Goal: Information Seeking & Learning: Learn about a topic

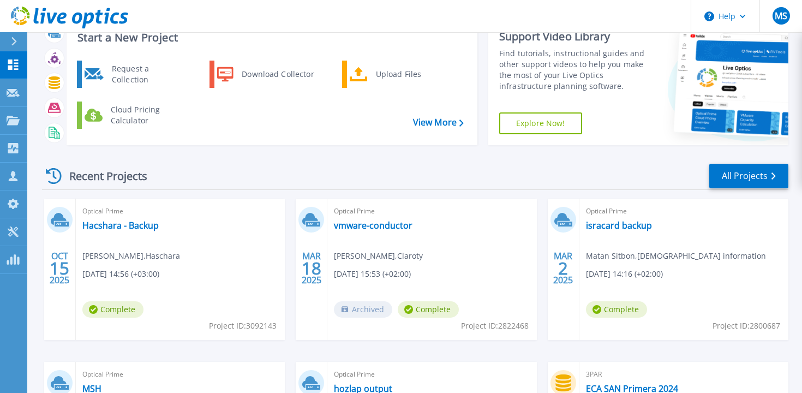
scroll to position [47, 0]
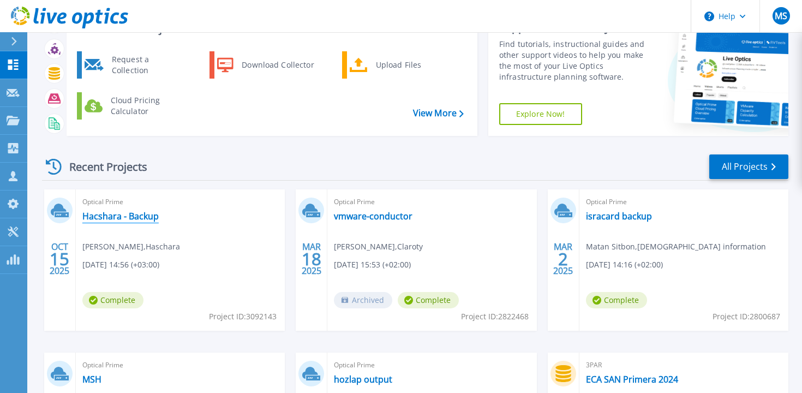
click at [124, 218] on link "Hacshara - Backup" at bounding box center [120, 216] width 76 height 11
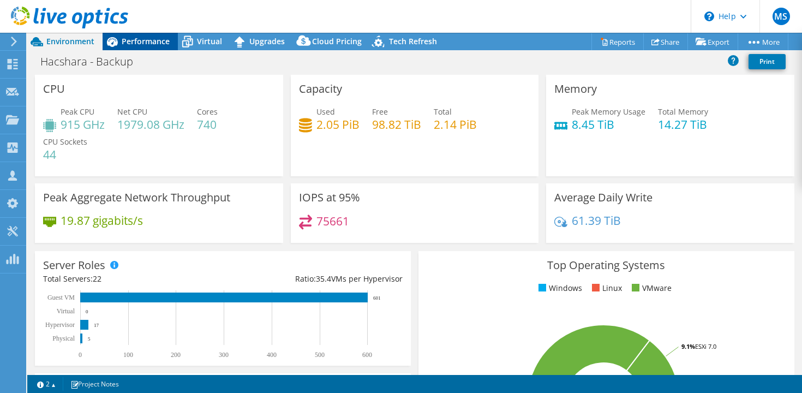
click at [131, 44] on span "Performance" at bounding box center [146, 41] width 48 height 10
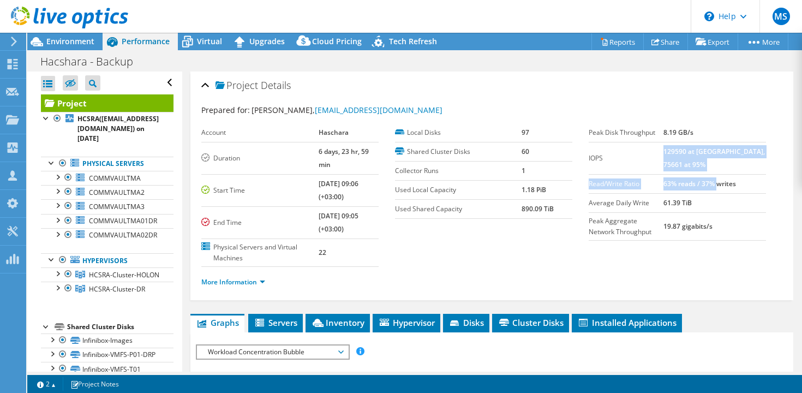
drag, startPoint x: 689, startPoint y: 148, endPoint x: 743, endPoint y: 177, distance: 61.3
click at [743, 177] on tbody "Peak Disk Throughput 8.19 GB/s IOPS 129590 at Peak, 75661 at 95% Read/Write Rat…" at bounding box center [677, 181] width 177 height 117
click at [743, 177] on td "63% reads / 37% writes" at bounding box center [715, 183] width 103 height 19
drag, startPoint x: 686, startPoint y: 184, endPoint x: 736, endPoint y: 221, distance: 61.5
click at [740, 226] on tbody "Peak Disk Throughput 8.19 GB/s IOPS 129590 at Peak, 75661 at 95% Read/Write Rat…" at bounding box center [677, 181] width 177 height 117
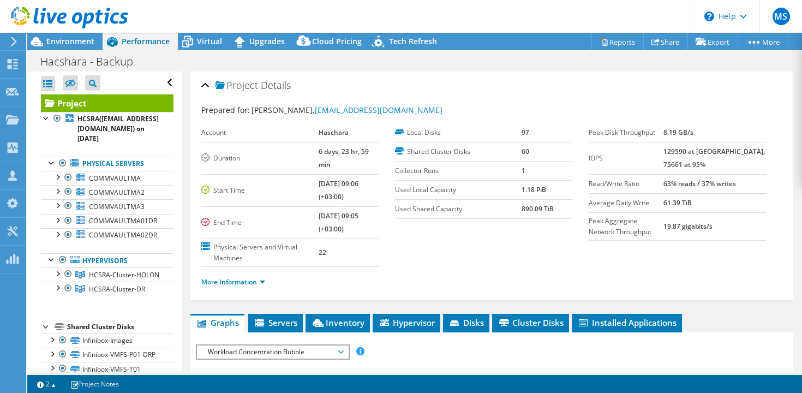
click at [718, 195] on td "61.39 TiB" at bounding box center [715, 202] width 103 height 19
drag, startPoint x: 688, startPoint y: 186, endPoint x: 744, endPoint y: 221, distance: 65.7
click at [746, 222] on tbody "Peak Disk Throughput 8.19 GB/s IOPS 129590 at Peak, 75661 at 95% Read/Write Rat…" at bounding box center [677, 181] width 177 height 117
click at [744, 221] on td "19.87 gigabits/s" at bounding box center [715, 226] width 103 height 28
drag, startPoint x: 689, startPoint y: 150, endPoint x: 711, endPoint y: 164, distance: 25.7
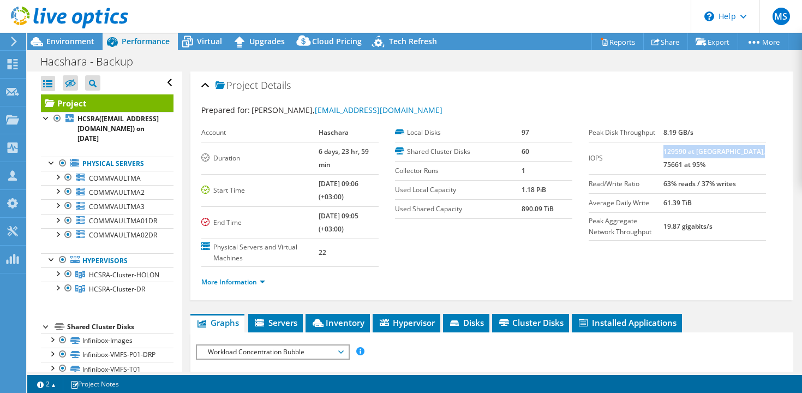
click at [711, 164] on td "129590 at Peak, 75661 at 95%" at bounding box center [715, 158] width 103 height 32
drag, startPoint x: 687, startPoint y: 135, endPoint x: 712, endPoint y: 151, distance: 29.4
click at [713, 151] on tbody "Peak Disk Throughput 8.19 GB/s IOPS 129590 at Peak, 75661 at 95% Read/Write Rat…" at bounding box center [677, 181] width 177 height 117
drag, startPoint x: 721, startPoint y: 200, endPoint x: 681, endPoint y: 200, distance: 40.4
click at [681, 200] on tr "Average Daily Write 61.39 TiB" at bounding box center [677, 202] width 177 height 19
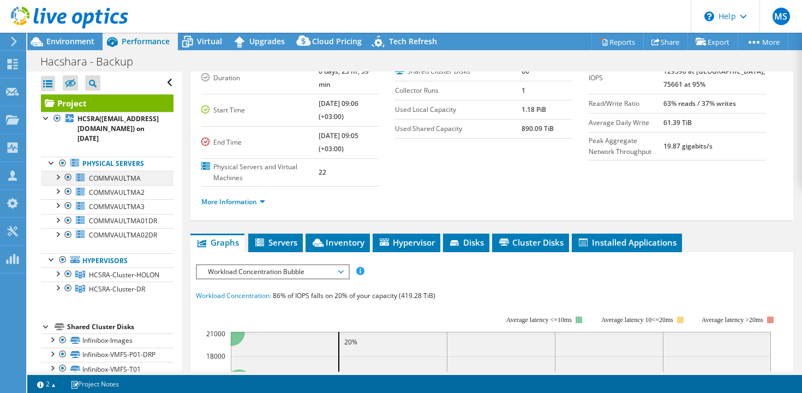
click at [68, 171] on div at bounding box center [68, 177] width 11 height 13
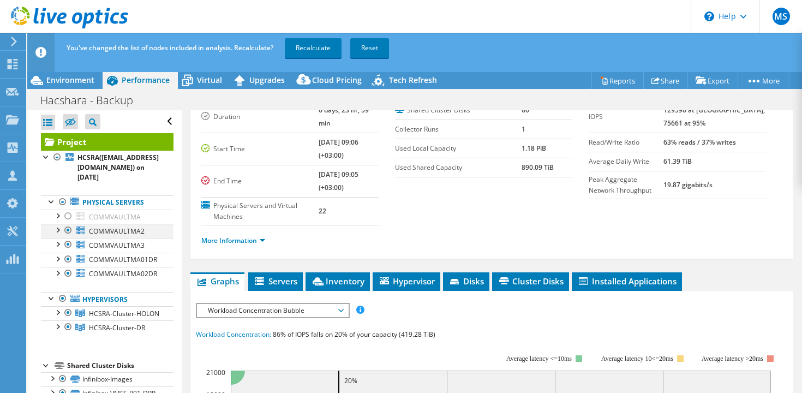
click at [67, 224] on div at bounding box center [68, 230] width 11 height 13
click at [68, 238] on div at bounding box center [68, 244] width 11 height 13
click at [68, 253] on div at bounding box center [68, 259] width 11 height 13
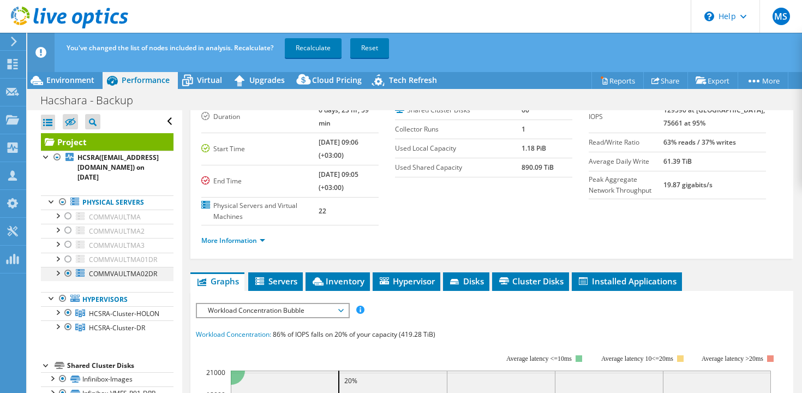
click at [68, 267] on div at bounding box center [68, 273] width 11 height 13
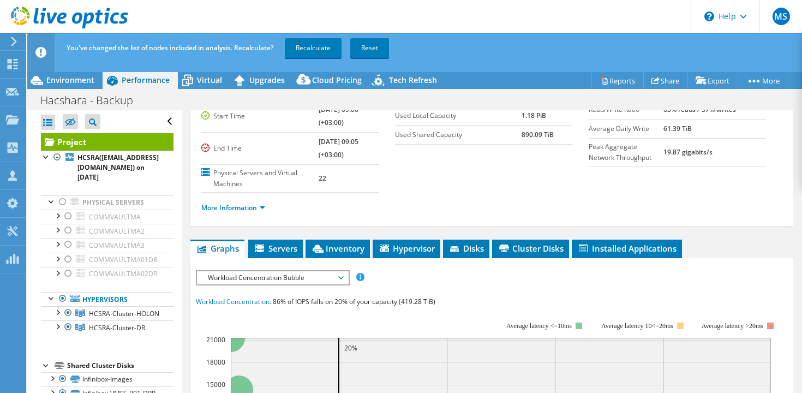
scroll to position [116, 0]
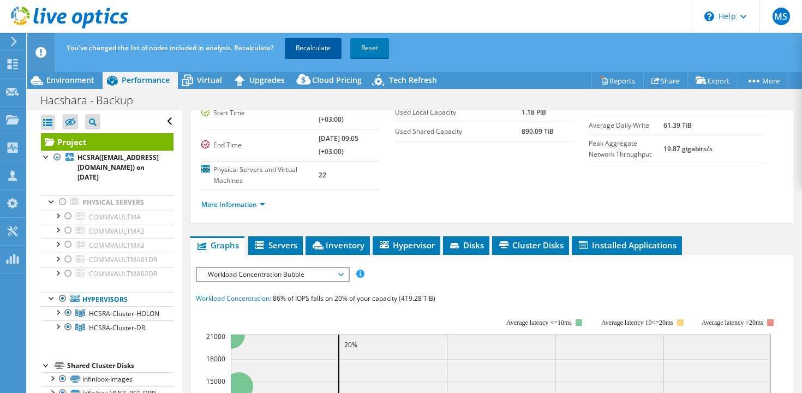
click at [319, 55] on link "Recalculate" at bounding box center [313, 48] width 57 height 20
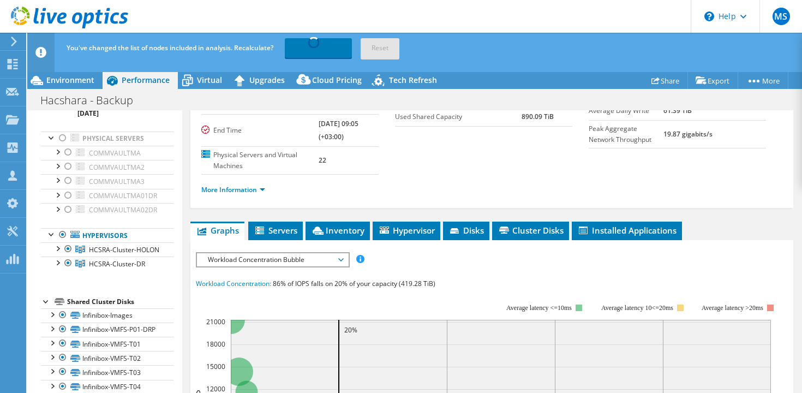
scroll to position [0, 0]
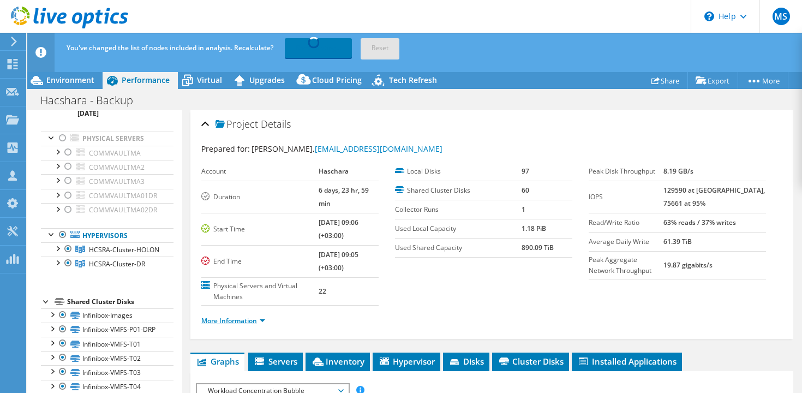
click at [248, 316] on link "More Information" at bounding box center [233, 320] width 64 height 9
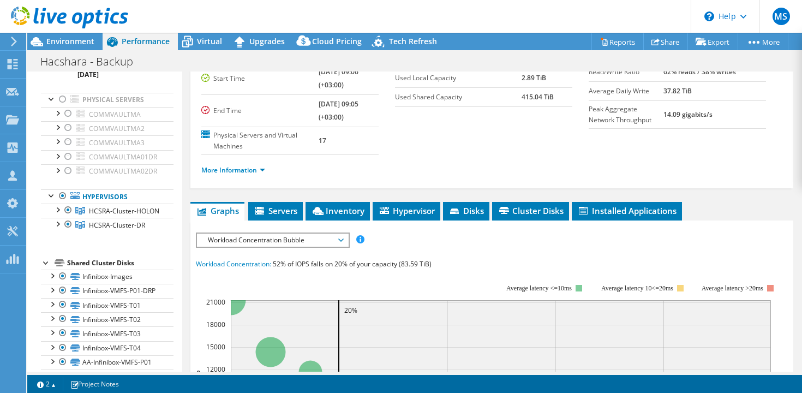
scroll to position [112, 0]
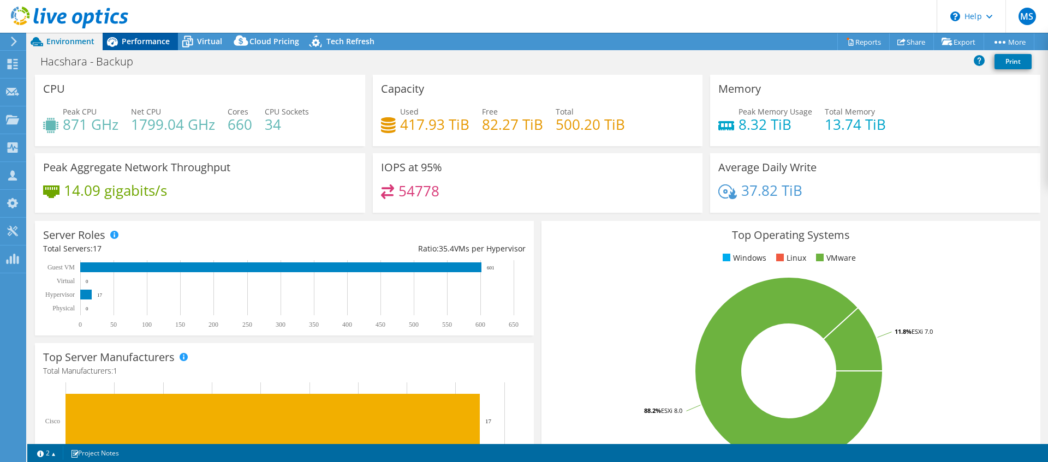
click at [131, 43] on span "Performance" at bounding box center [146, 41] width 48 height 10
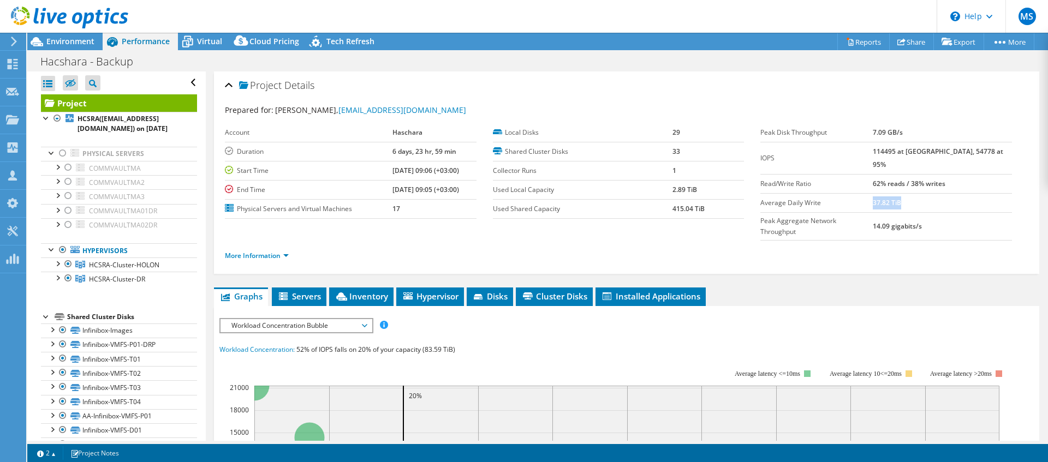
drag, startPoint x: 895, startPoint y: 188, endPoint x: 935, endPoint y: 186, distance: 39.3
click at [802, 193] on td "37.82 TiB" at bounding box center [941, 202] width 139 height 19
click at [68, 276] on div at bounding box center [68, 278] width 11 height 13
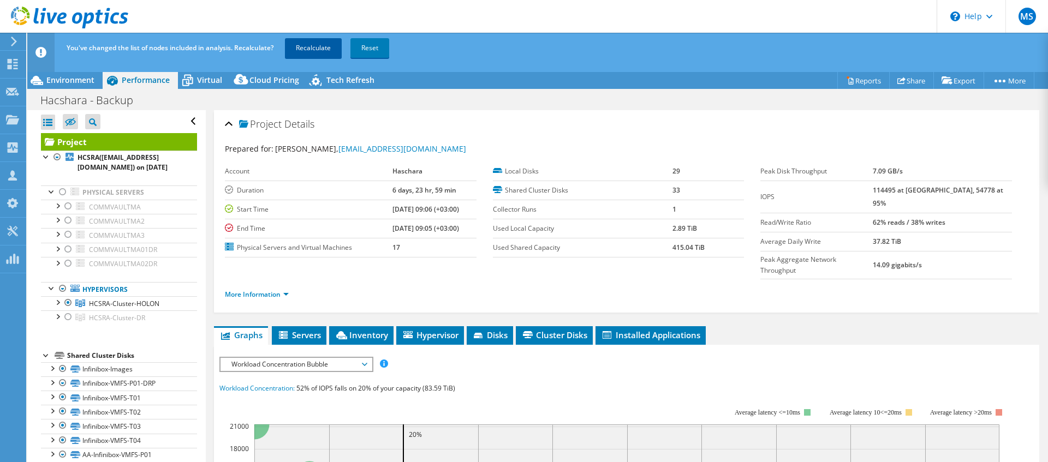
click at [321, 45] on link "Recalculate" at bounding box center [313, 48] width 57 height 20
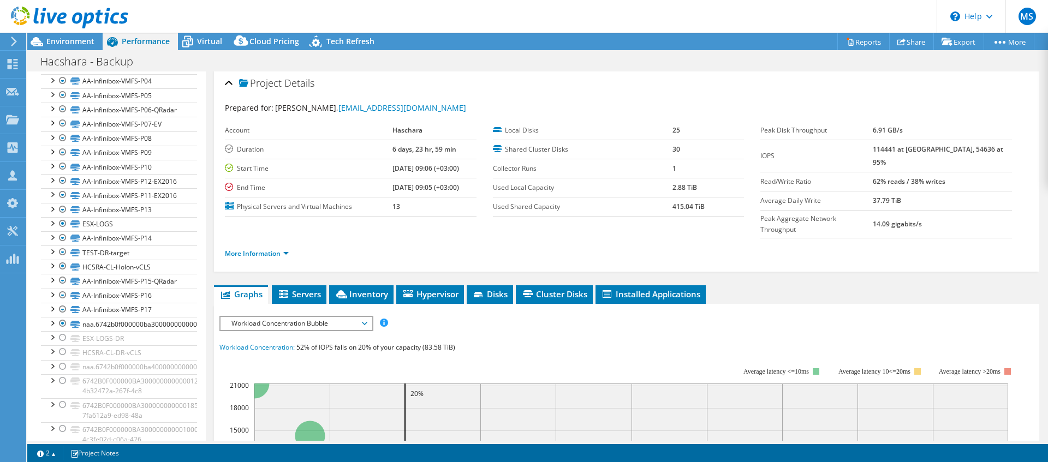
scroll to position [4, 0]
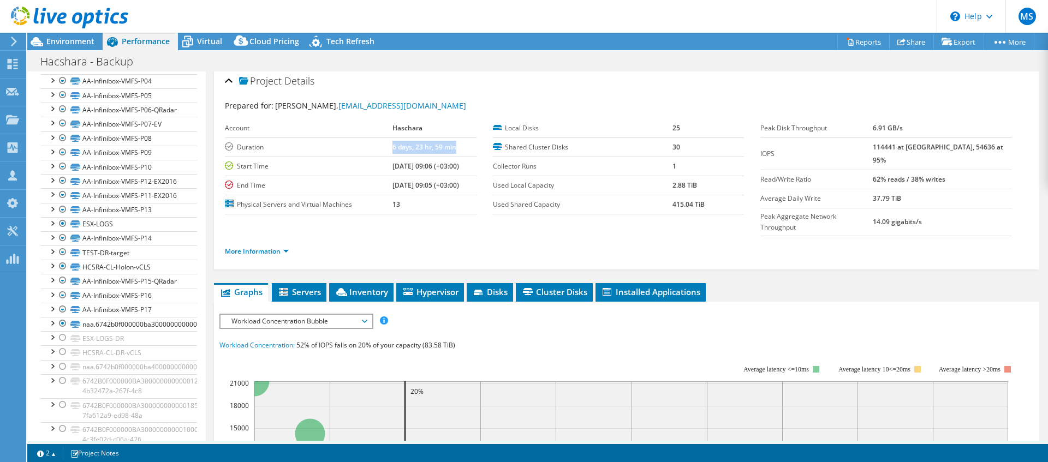
drag, startPoint x: 384, startPoint y: 147, endPoint x: 462, endPoint y: 151, distance: 78.1
click at [462, 151] on tr "Duration 6 days, 23 hr, 59 min" at bounding box center [351, 147] width 252 height 19
drag, startPoint x: 669, startPoint y: 128, endPoint x: 695, endPoint y: 147, distance: 31.7
click at [691, 145] on tbody "Local Disks 25 Shared Cluster Disks 30 Collector Runs 1 Used Local Capacity 2.8…" at bounding box center [619, 166] width 252 height 95
drag, startPoint x: 898, startPoint y: 181, endPoint x: 912, endPoint y: 184, distance: 14.4
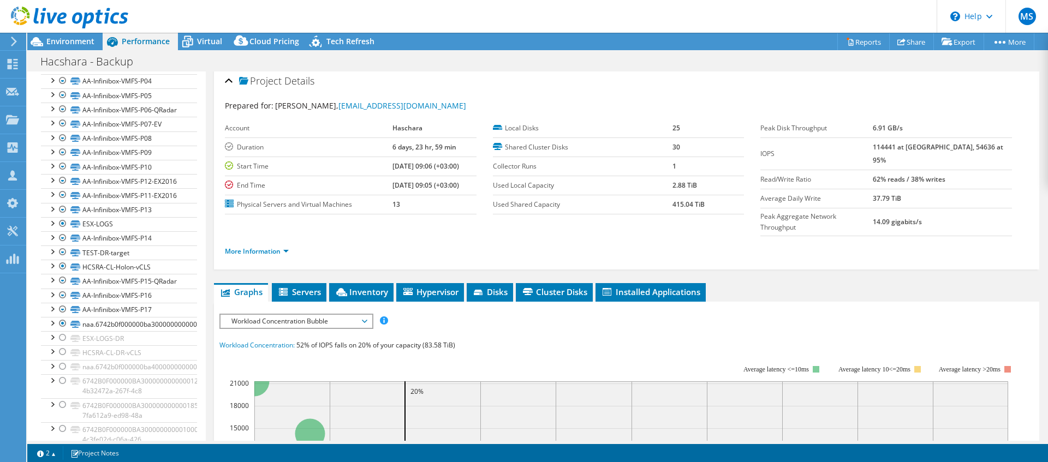
click at [802, 189] on td "37.79 TiB" at bounding box center [941, 198] width 139 height 19
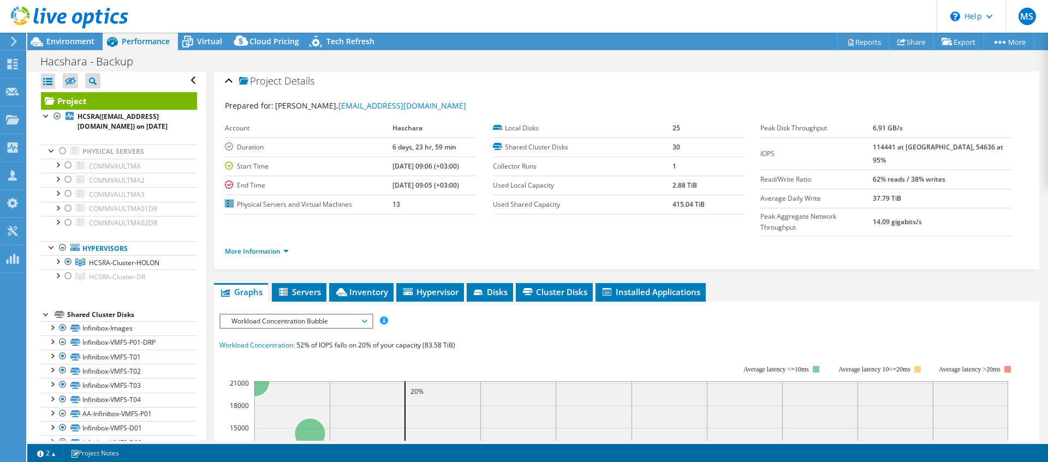
scroll to position [0, 0]
drag, startPoint x: 905, startPoint y: 187, endPoint x: 884, endPoint y: 187, distance: 21.3
click at [802, 189] on tr "Average Daily Write 37.79 TiB" at bounding box center [886, 198] width 252 height 19
click at [802, 192] on td "37.79 TiB" at bounding box center [941, 198] width 139 height 19
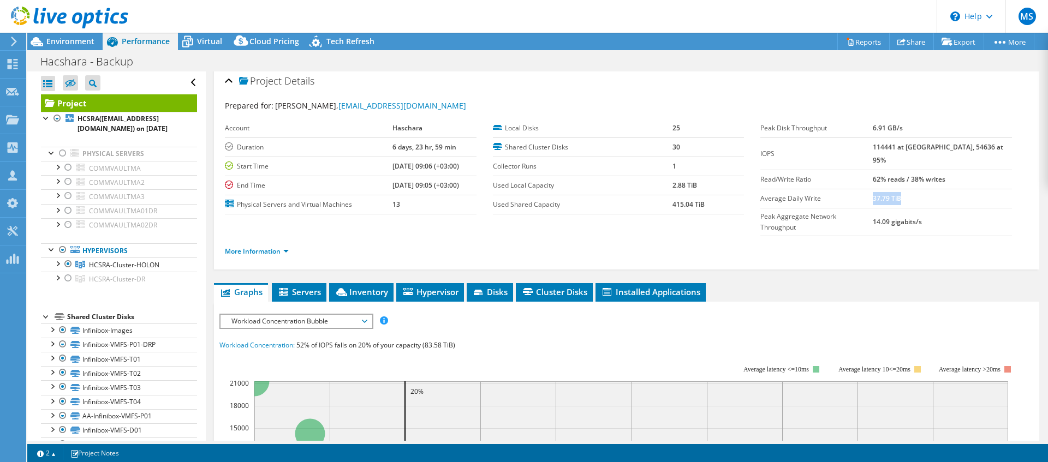
drag, startPoint x: 895, startPoint y: 190, endPoint x: 924, endPoint y: 191, distance: 28.9
click at [802, 191] on td "37.79 TiB" at bounding box center [941, 198] width 139 height 19
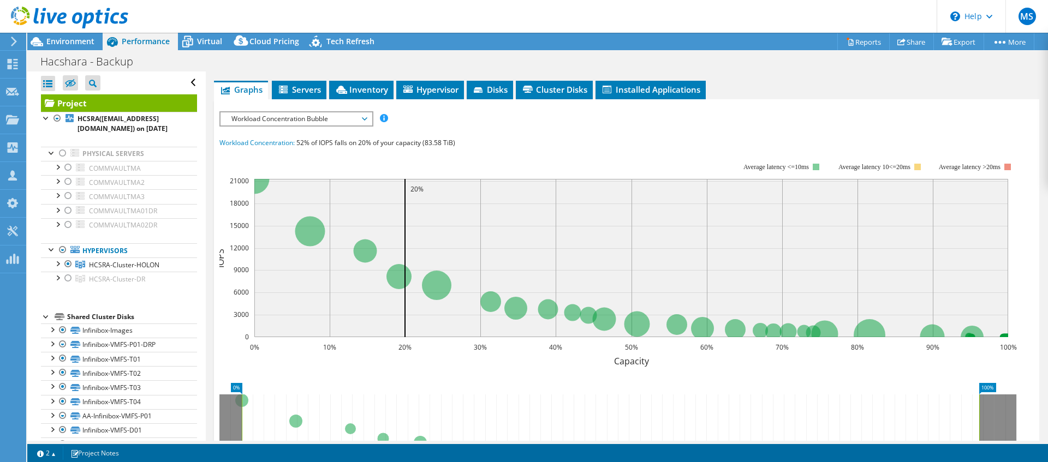
scroll to position [149, 0]
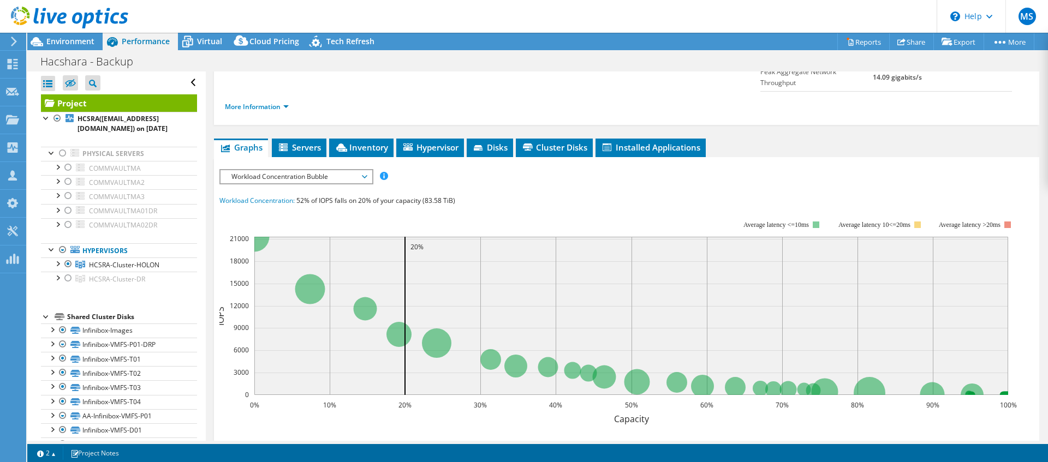
drag, startPoint x: 499, startPoint y: 178, endPoint x: 579, endPoint y: 195, distance: 82.0
click at [579, 195] on section "Workload Concentration: 52% of IOPS falls on 20% of your capacity (83.58 TiB) 0…" at bounding box center [626, 381] width 814 height 373
click at [570, 207] on rect at bounding box center [617, 316] width 797 height 218
drag, startPoint x: 535, startPoint y: 193, endPoint x: 344, endPoint y: 176, distance: 191.7
click at [342, 195] on section "Workload Concentration: 52% of IOPS falls on 20% of your capacity (83.58 TiB) 0…" at bounding box center [626, 381] width 814 height 373
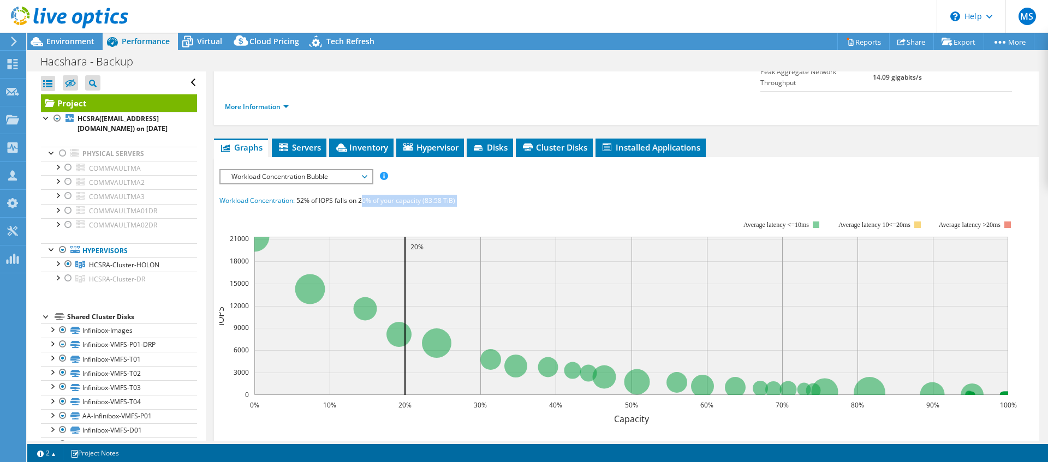
drag, startPoint x: 364, startPoint y: 174, endPoint x: 430, endPoint y: 188, distance: 67.5
click at [430, 195] on section "Workload Concentration: 52% of IOPS falls on 20% of your capacity (83.58 TiB) 0…" at bounding box center [626, 381] width 814 height 373
click at [472, 169] on div "IOPS Disk Throughput IO Size Latency Queue Depth CPU Percentage Memory Page Fau…" at bounding box center [626, 371] width 814 height 404
drag, startPoint x: 397, startPoint y: 166, endPoint x: 298, endPoint y: 176, distance: 99.8
click at [298, 176] on div "IOPS Disk Throughput IO Size Latency Queue Depth CPU Percentage Memory Page Fau…" at bounding box center [626, 371] width 814 height 404
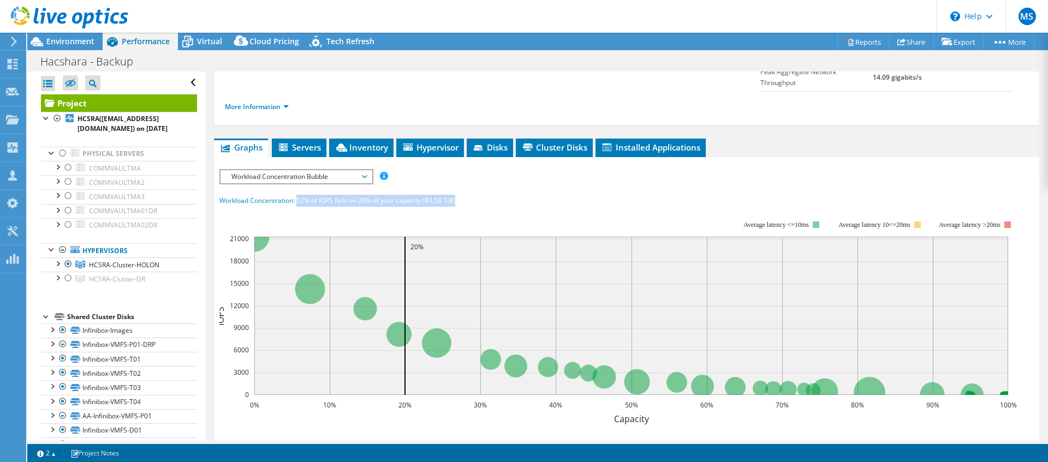
drag, startPoint x: 300, startPoint y: 176, endPoint x: 566, endPoint y: 182, distance: 266.4
click at [566, 195] on div "Workload Concentration: 52% of IOPS falls on 20% of your capacity (83.58 TiB)" at bounding box center [626, 201] width 814 height 12
drag, startPoint x: 627, startPoint y: 172, endPoint x: 596, endPoint y: 186, distance: 34.2
click at [627, 172] on div "IOPS Disk Throughput IO Size Latency Queue Depth CPU Percentage Memory Page Fau…" at bounding box center [626, 371] width 814 height 404
drag, startPoint x: 533, startPoint y: 192, endPoint x: 310, endPoint y: 180, distance: 222.9
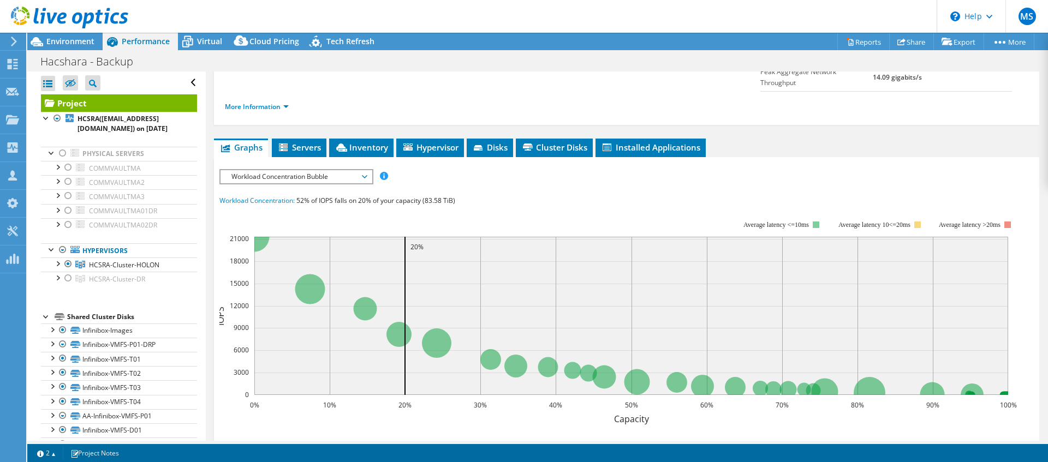
click at [310, 195] on section "Workload Concentration: 52% of IOPS falls on 20% of your capacity (83.58 TiB) 0…" at bounding box center [626, 381] width 814 height 373
drag, startPoint x: 301, startPoint y: 181, endPoint x: 513, endPoint y: 196, distance: 212.3
click at [525, 196] on section "Workload Concentration: 52% of IOPS falls on 20% of your capacity (83.58 TiB) 0…" at bounding box center [626, 381] width 814 height 373
click at [492, 207] on rect at bounding box center [617, 316] width 797 height 218
drag, startPoint x: 491, startPoint y: 189, endPoint x: 282, endPoint y: 171, distance: 209.2
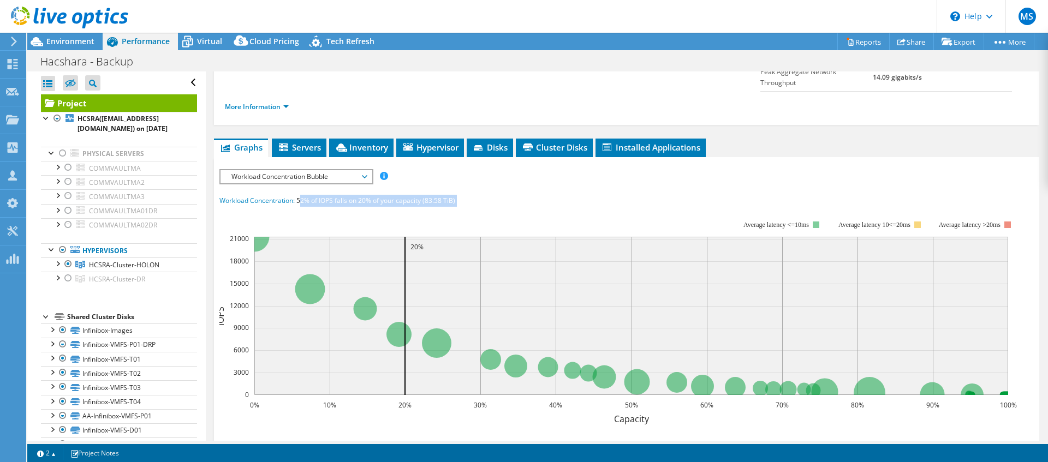
click at [321, 195] on section "Workload Concentration: 52% of IOPS falls on 20% of your capacity (83.58 TiB) 0…" at bounding box center [626, 381] width 814 height 373
click at [294, 196] on span "Workload Concentration:" at bounding box center [256, 200] width 75 height 9
drag, startPoint x: 300, startPoint y: 178, endPoint x: 472, endPoint y: 196, distance: 173.4
click at [472, 196] on section "Workload Concentration: 52% of IOPS falls on 20% of your capacity (83.58 TiB) 0…" at bounding box center [626, 381] width 814 height 373
click at [456, 207] on rect at bounding box center [617, 316] width 797 height 218
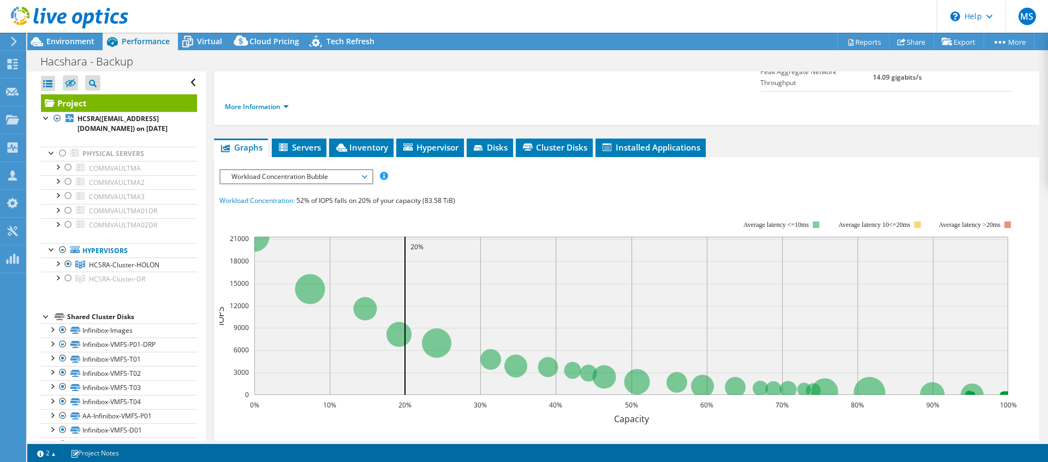
click at [306, 196] on span "52% of IOPS falls on 20% of your capacity (83.58 TiB)" at bounding box center [375, 200] width 159 height 9
drag, startPoint x: 299, startPoint y: 179, endPoint x: 501, endPoint y: 194, distance: 203.0
click at [501, 195] on section "Workload Concentration: 52% of IOPS falls on 20% of your capacity (83.58 TiB) 0…" at bounding box center [626, 381] width 814 height 373
click at [501, 207] on rect at bounding box center [617, 316] width 797 height 218
click at [500, 207] on rect at bounding box center [617, 316] width 797 height 218
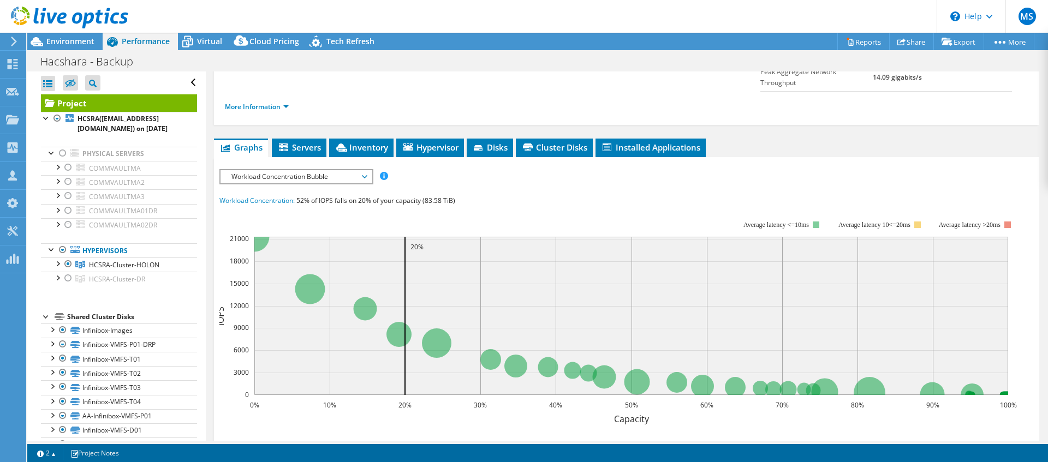
click at [495, 195] on div "Workload Concentration: 52% of IOPS falls on 20% of your capacity (83.58 TiB)" at bounding box center [626, 201] width 814 height 12
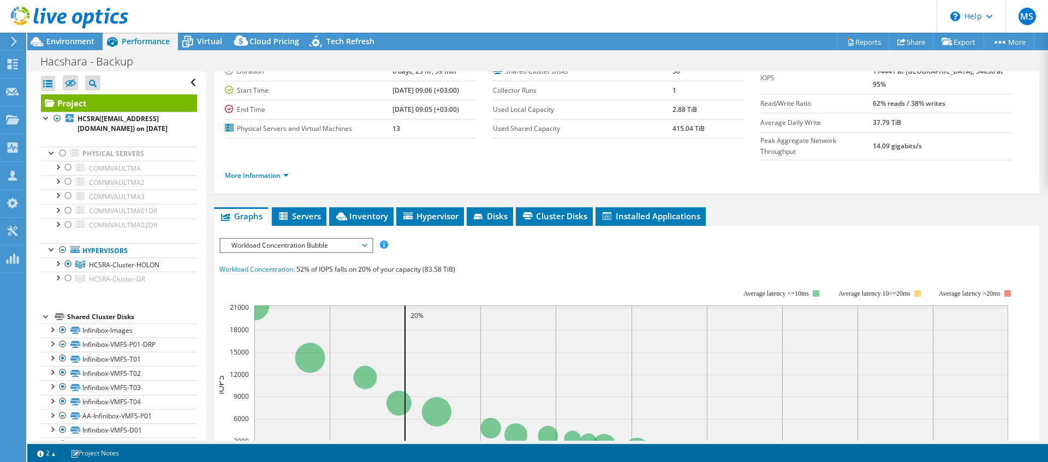
scroll to position [0, 0]
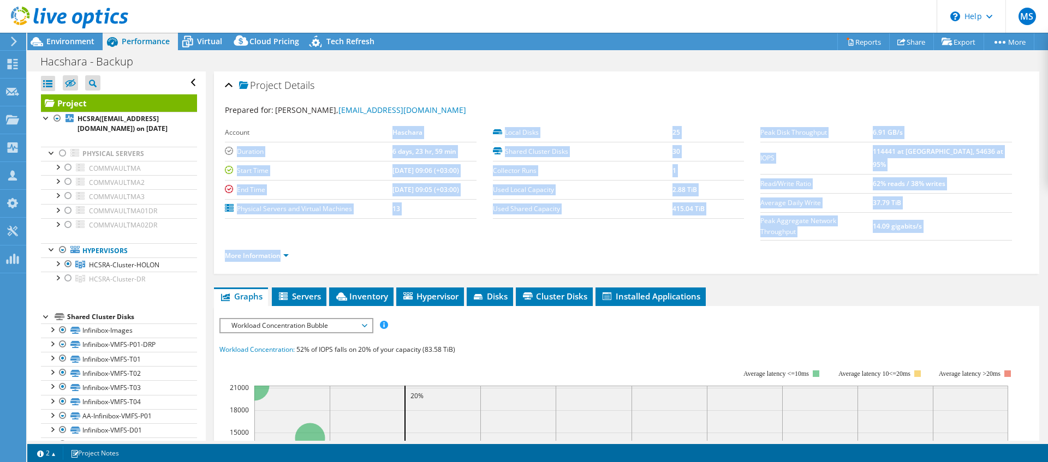
drag, startPoint x: 376, startPoint y: 129, endPoint x: 977, endPoint y: 224, distance: 608.2
click at [802, 226] on section "Prepared for: Eran hacshara, erann@hcsra.co.il Account Haschara Duration 6 days…" at bounding box center [626, 187] width 803 height 167
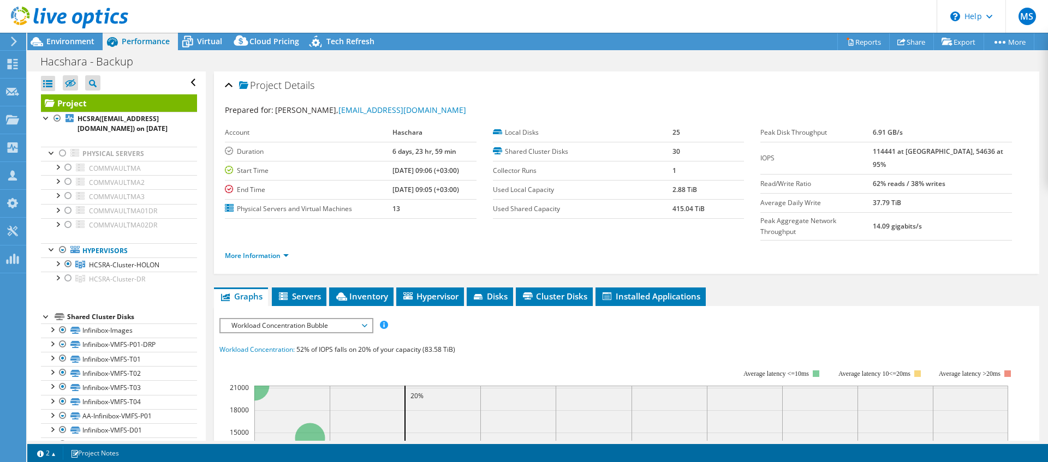
click at [802, 241] on div "More Information" at bounding box center [626, 256] width 803 height 31
click at [286, 251] on link "More Information" at bounding box center [257, 255] width 64 height 9
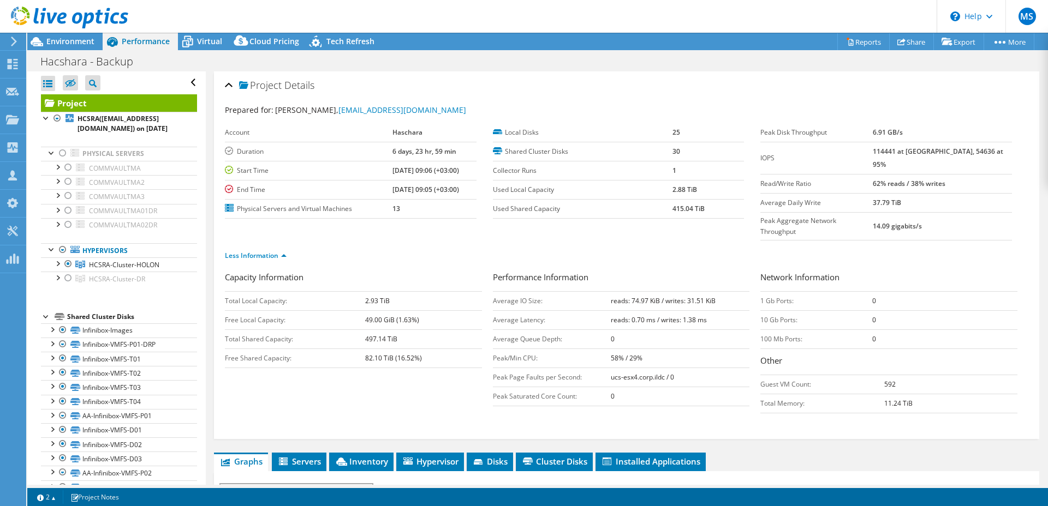
drag, startPoint x: 902, startPoint y: 131, endPoint x: 511, endPoint y: 123, distance: 390.8
click at [557, 118] on section "Prepared for: Eran hacshara, erann@hcsra.co.il Account Haschara Duration 6 days…" at bounding box center [626, 187] width 803 height 167
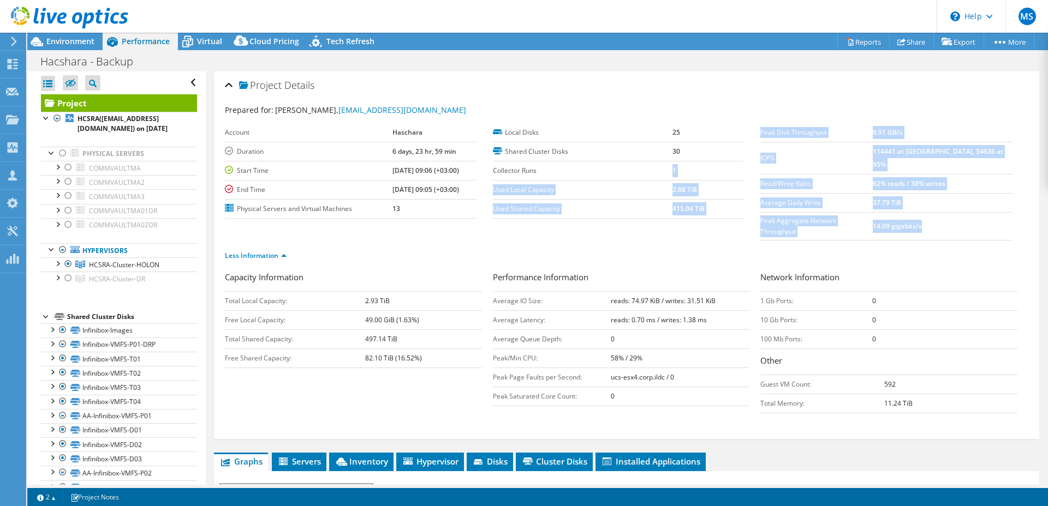
drag, startPoint x: 228, startPoint y: 133, endPoint x: 568, endPoint y: 170, distance: 342.4
click at [568, 170] on div "Project Details Prepared for: Eran hacshara, erann@hcsra.co.il Account Haschara…" at bounding box center [626, 255] width 825 height 368
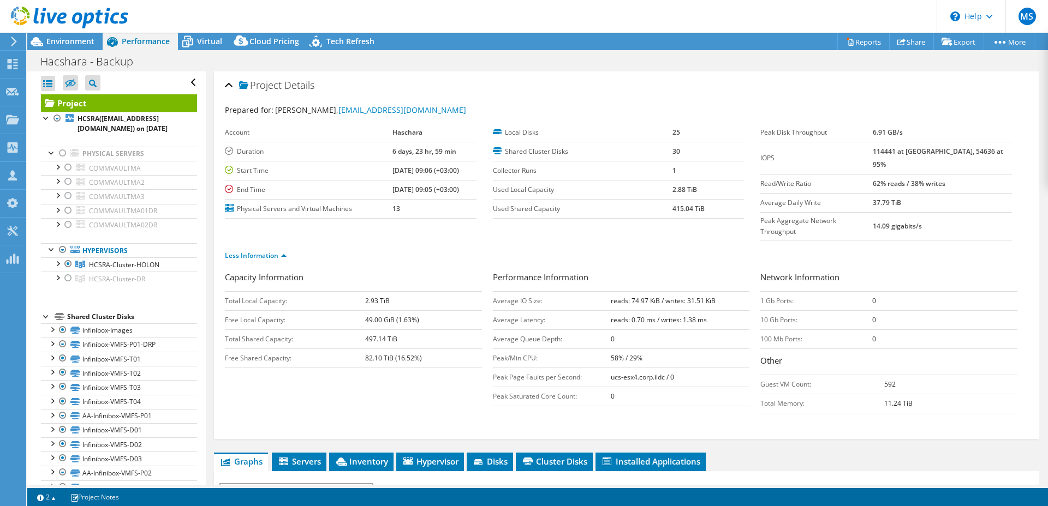
click at [613, 182] on td "Used Local Capacity" at bounding box center [583, 189] width 180 height 19
drag, startPoint x: 903, startPoint y: 189, endPoint x: 846, endPoint y: 196, distance: 57.7
click at [802, 196] on tr "Average Daily Write 37.79 TiB" at bounding box center [886, 202] width 252 height 19
drag, startPoint x: 698, startPoint y: 210, endPoint x: 680, endPoint y: 208, distance: 18.6
click at [686, 207] on b "415.04 TiB" at bounding box center [688, 208] width 32 height 9
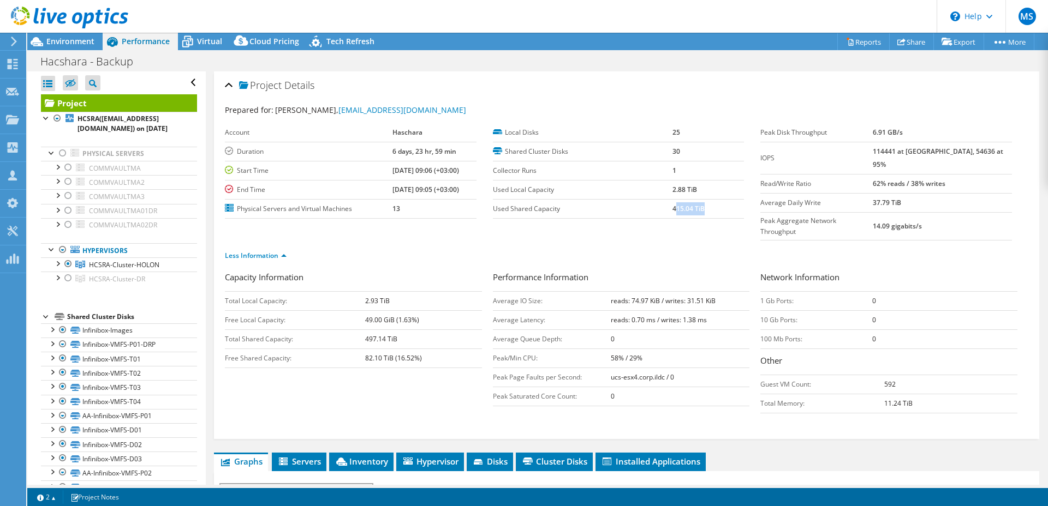
drag, startPoint x: 672, startPoint y: 210, endPoint x: 731, endPoint y: 204, distance: 59.7
click at [731, 204] on td "415.04 TiB" at bounding box center [707, 208] width 71 height 19
drag, startPoint x: 929, startPoint y: 189, endPoint x: 847, endPoint y: 187, distance: 81.3
click at [802, 193] on tr "Average Daily Write 37.79 TiB" at bounding box center [886, 202] width 252 height 19
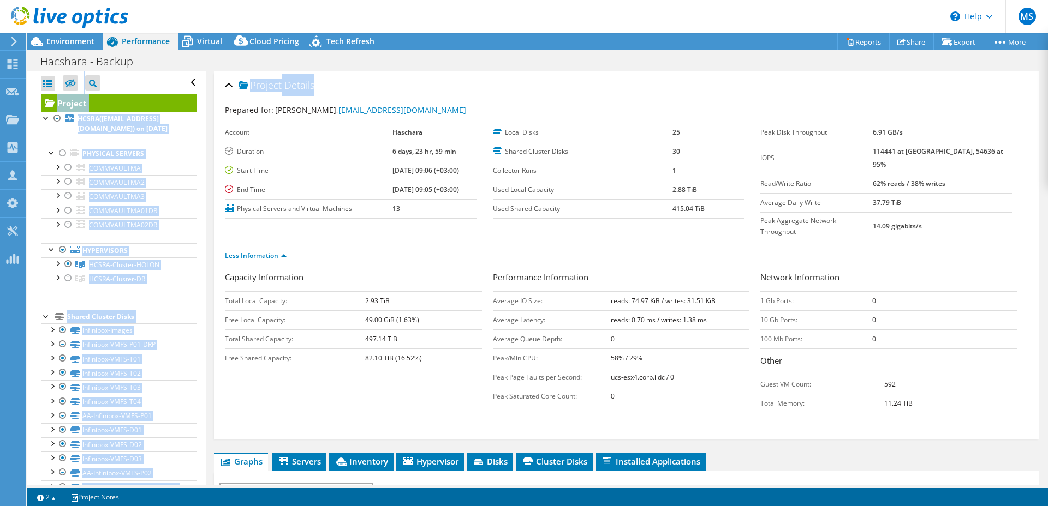
drag, startPoint x: 470, startPoint y: 98, endPoint x: 447, endPoint y: 67, distance: 38.8
click at [447, 67] on div "Project Actions Project Actions Reports Share Export vSAN ReadyNode Sizer" at bounding box center [537, 270] width 1020 height 474
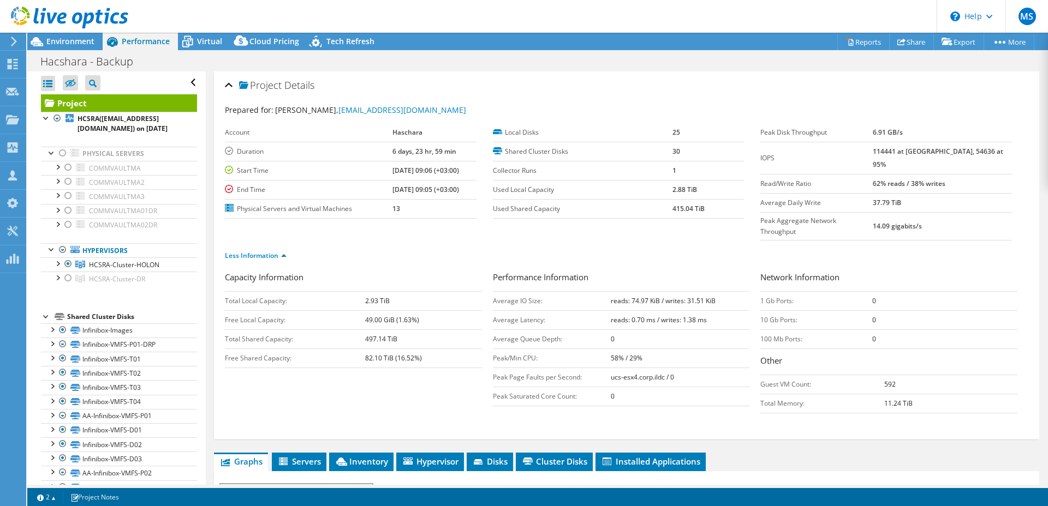
click at [441, 74] on div "Project Details" at bounding box center [626, 85] width 803 height 23
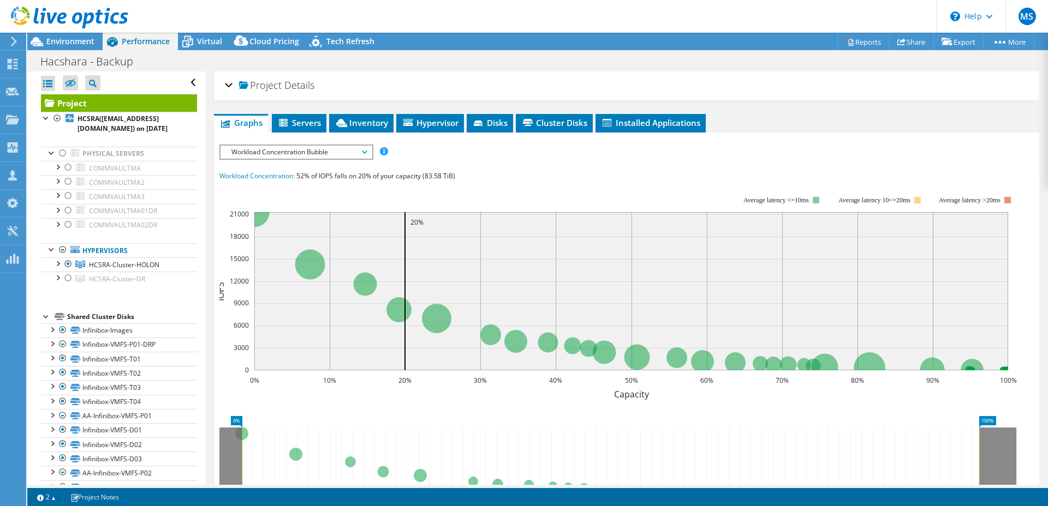
click at [282, 93] on h2 "Project Details" at bounding box center [269, 85] width 89 height 22
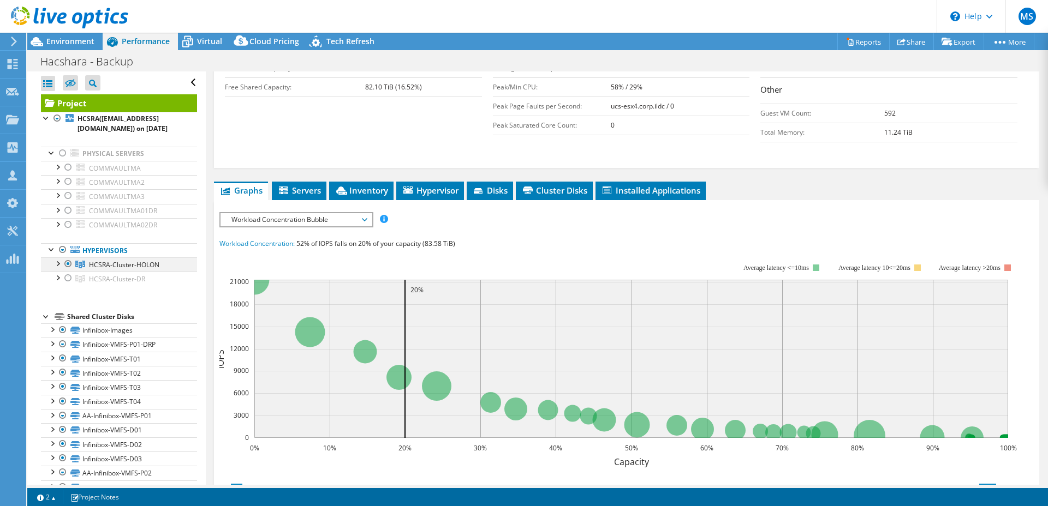
click at [60, 264] on div at bounding box center [57, 263] width 11 height 11
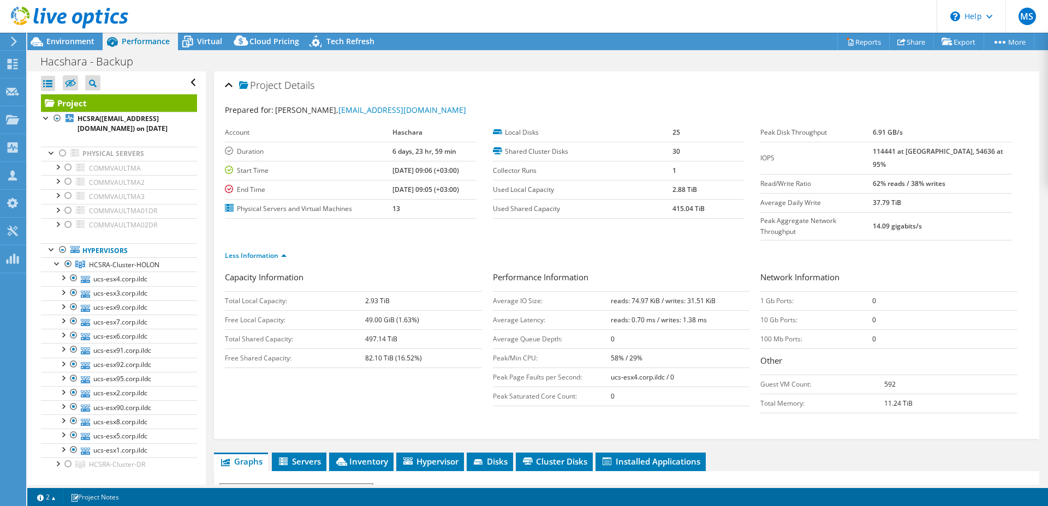
drag, startPoint x: 431, startPoint y: 107, endPoint x: 483, endPoint y: 106, distance: 52.4
click at [483, 106] on div "Prepared for: Eran hacshara, erann@hcsra.co.il" at bounding box center [626, 110] width 803 height 13
drag, startPoint x: 429, startPoint y: 107, endPoint x: 425, endPoint y: 114, distance: 7.9
click at [431, 112] on div "Prepared for: Eran hacshara, erann@hcsra.co.il" at bounding box center [626, 110] width 803 height 13
click at [802, 179] on tbody "Peak Disk Throughput 6.91 GB/s IOPS 114441 at Peak, 54636 at 95% Read/Write Rat…" at bounding box center [886, 181] width 252 height 117
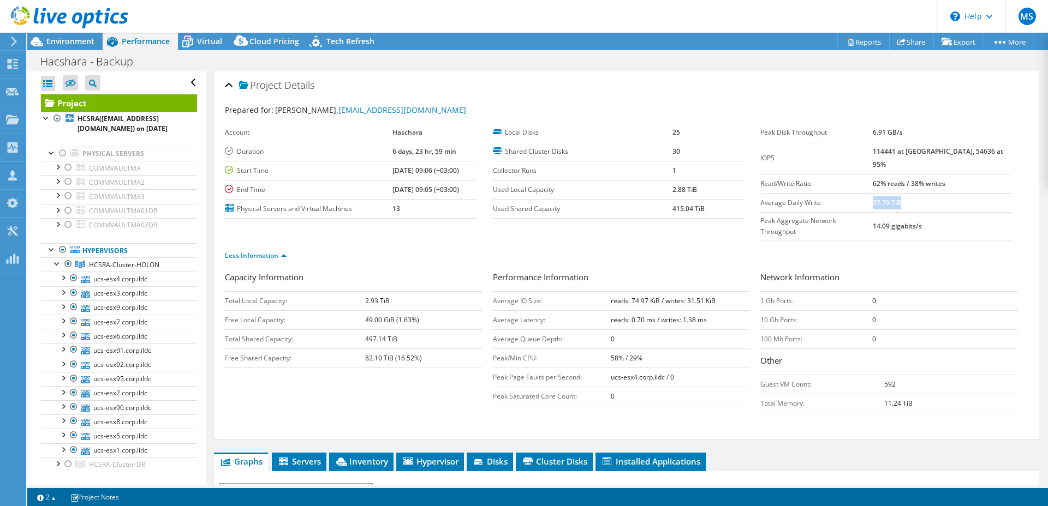
drag, startPoint x: 922, startPoint y: 182, endPoint x: 941, endPoint y: 194, distance: 22.6
click at [802, 194] on td "37.79 TiB" at bounding box center [941, 202] width 139 height 19
click at [802, 193] on td "37.79 TiB" at bounding box center [941, 202] width 139 height 19
drag, startPoint x: 938, startPoint y: 191, endPoint x: 854, endPoint y: 183, distance: 83.8
click at [802, 193] on tr "Average Daily Write 37.79 TiB" at bounding box center [886, 202] width 252 height 19
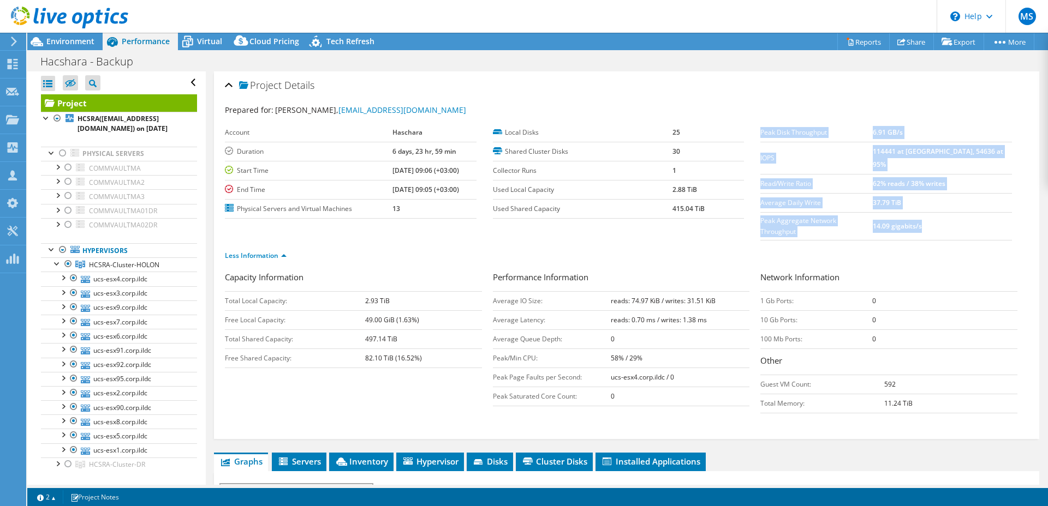
drag, startPoint x: 755, startPoint y: 128, endPoint x: 946, endPoint y: 210, distance: 207.6
click at [802, 214] on tbody "Peak Disk Throughput 6.91 GB/s IOPS 114441 at Peak, 54636 at 95% Read/Write Rat…" at bounding box center [886, 181] width 252 height 117
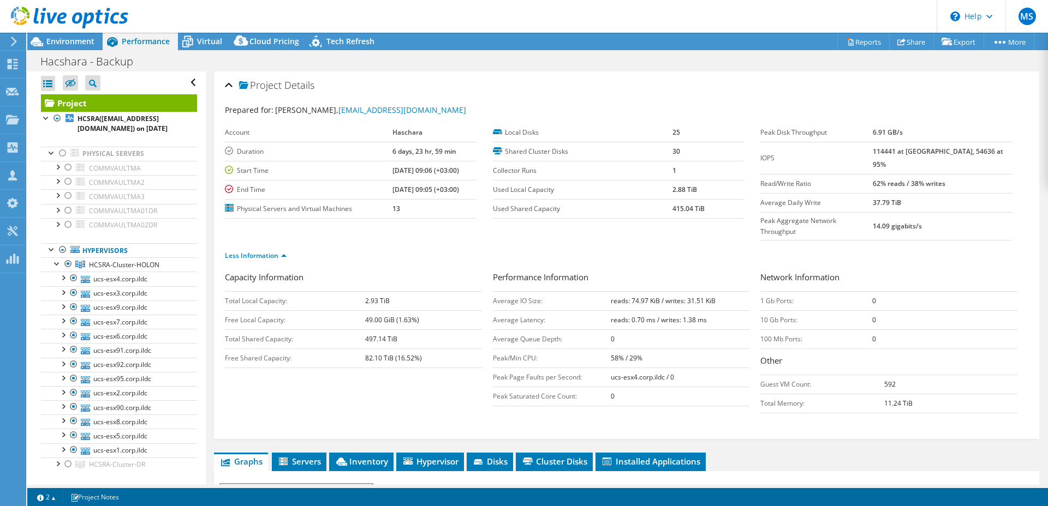
drag, startPoint x: 947, startPoint y: 205, endPoint x: 936, endPoint y: 200, distance: 11.8
click at [802, 212] on td "14.09 gigabits/s" at bounding box center [941, 226] width 139 height 28
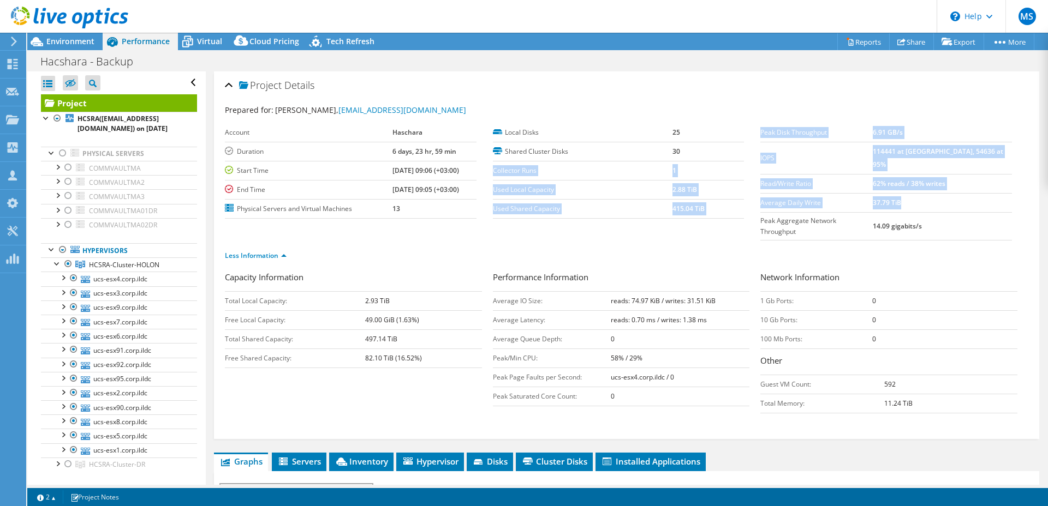
drag, startPoint x: 958, startPoint y: 196, endPoint x: 569, endPoint y: 161, distance: 390.6
click at [569, 162] on section "Prepared for: Eran hacshara, erann@hcsra.co.il Account Haschara Duration 6 days…" at bounding box center [626, 187] width 803 height 167
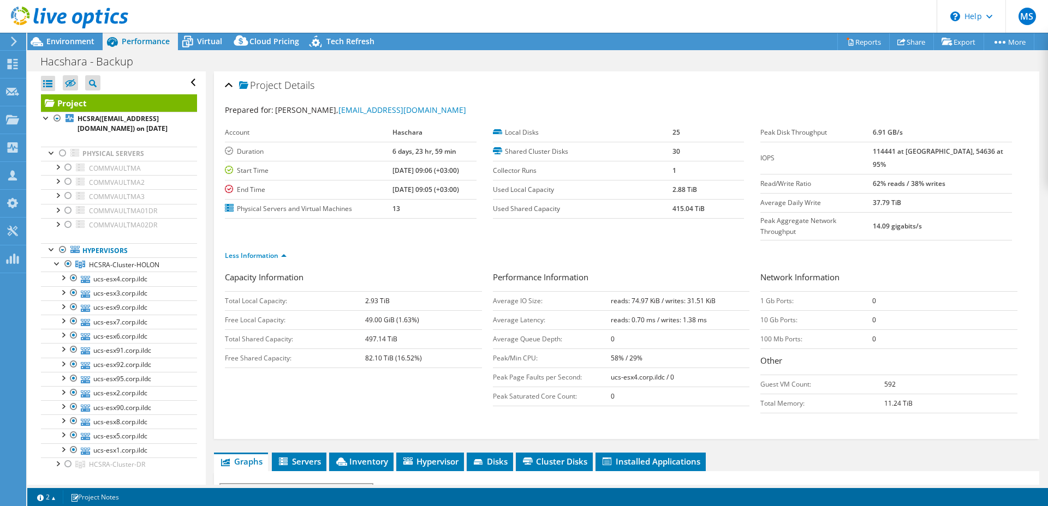
click at [543, 247] on ul "Less Information" at bounding box center [626, 254] width 803 height 15
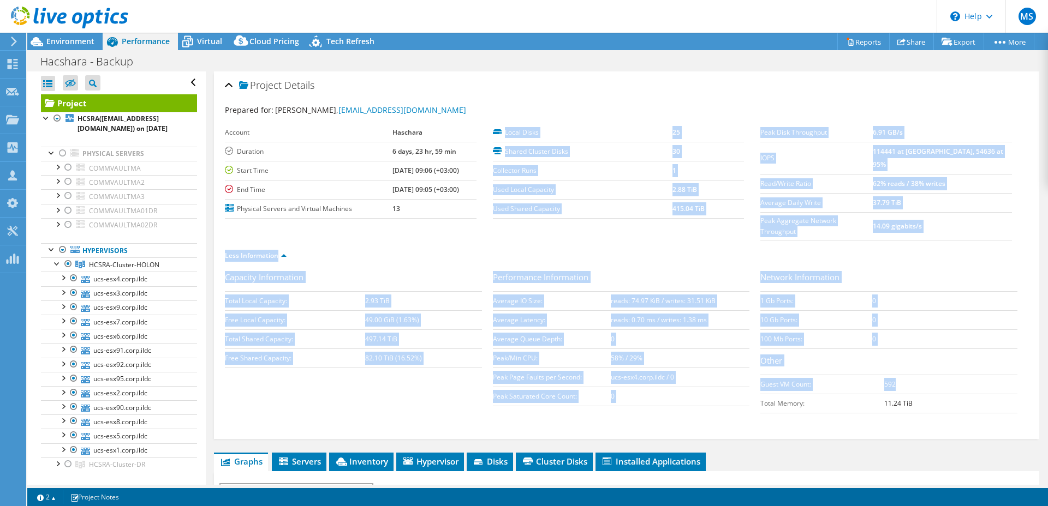
drag, startPoint x: 410, startPoint y: 214, endPoint x: 866, endPoint y: 384, distance: 486.2
click at [802, 358] on div "Prepared for: Eran hacshara, erann@hcsra.co.il Account Haschara Duration 6 days…" at bounding box center [626, 267] width 803 height 339
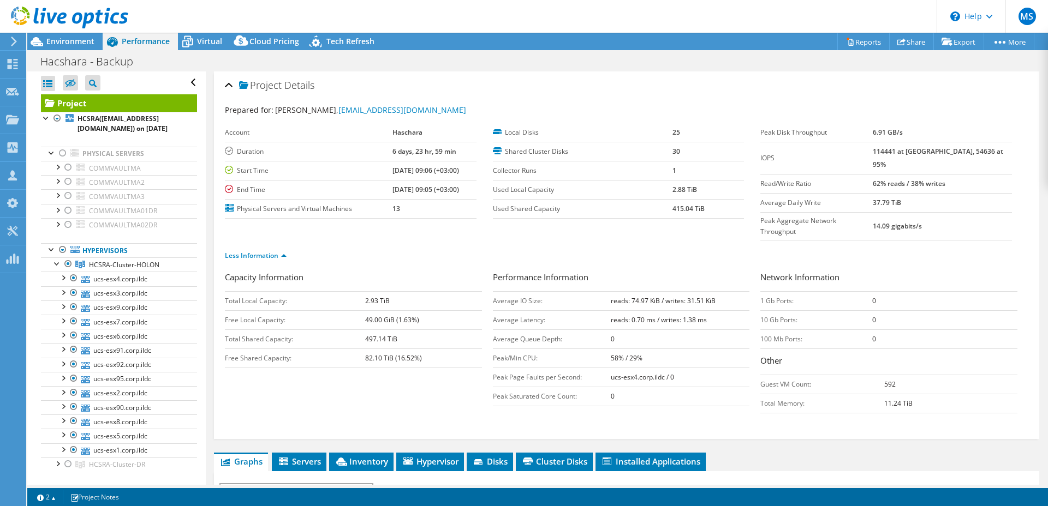
click at [772, 392] on div "Capacity Information Total Local Capacity: 2.93 TiB Free Local Capacity: 49.00 …" at bounding box center [626, 353] width 803 height 165
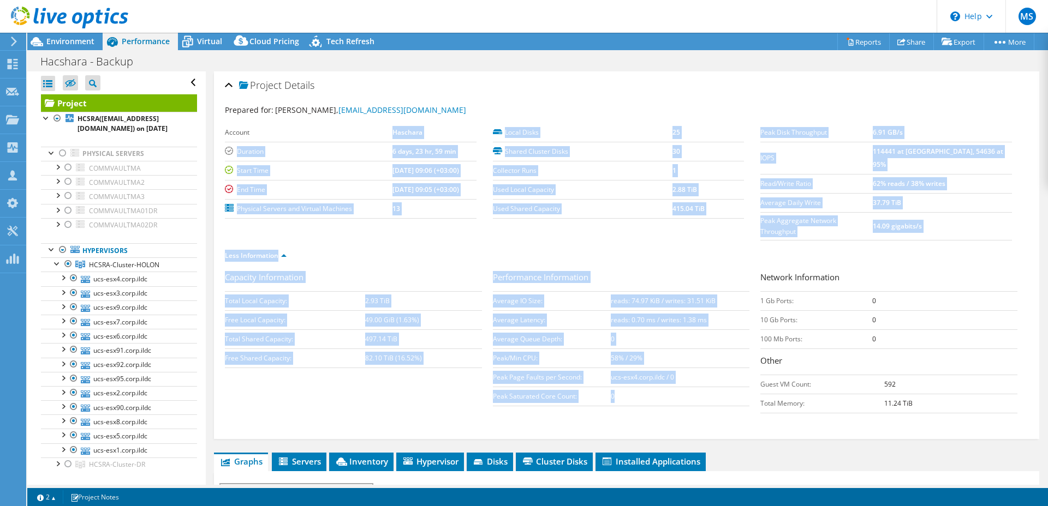
drag, startPoint x: 567, startPoint y: 349, endPoint x: 377, endPoint y: 119, distance: 298.4
click at [379, 124] on div "Prepared for: Eran hacshara, erann@hcsra.co.il Account Haschara Duration 6 days…" at bounding box center [626, 267] width 803 height 339
click at [372, 117] on section "Prepared for: Eran hacshara, erann@hcsra.co.il Account Haschara Duration 6 days…" at bounding box center [626, 187] width 803 height 167
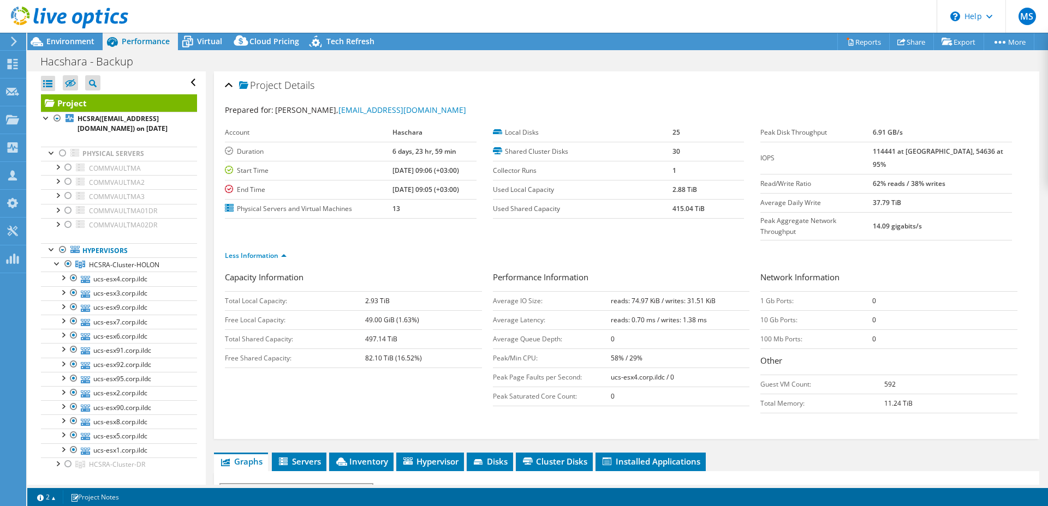
drag, startPoint x: 366, startPoint y: 280, endPoint x: 438, endPoint y: 340, distance: 94.2
click at [439, 342] on tbody "Total Local Capacity: 2.93 TiB Free Local Capacity: 49.00 GiB (1.63%) Total Sha…" at bounding box center [353, 329] width 257 height 76
click at [438, 349] on td "82.10 TiB (16.52%)" at bounding box center [423, 358] width 117 height 19
drag, startPoint x: 668, startPoint y: 210, endPoint x: 712, endPoint y: 210, distance: 44.2
click at [712, 210] on td "415.04 TiB" at bounding box center [707, 208] width 71 height 19
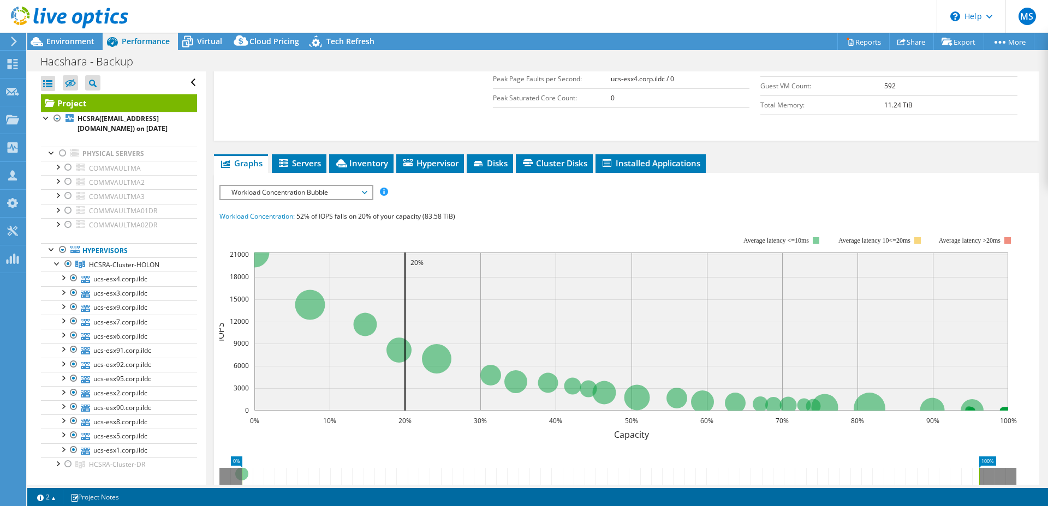
scroll to position [298, 0]
click at [341, 187] on span "Workload Concentration Bubble" at bounding box center [296, 193] width 140 height 13
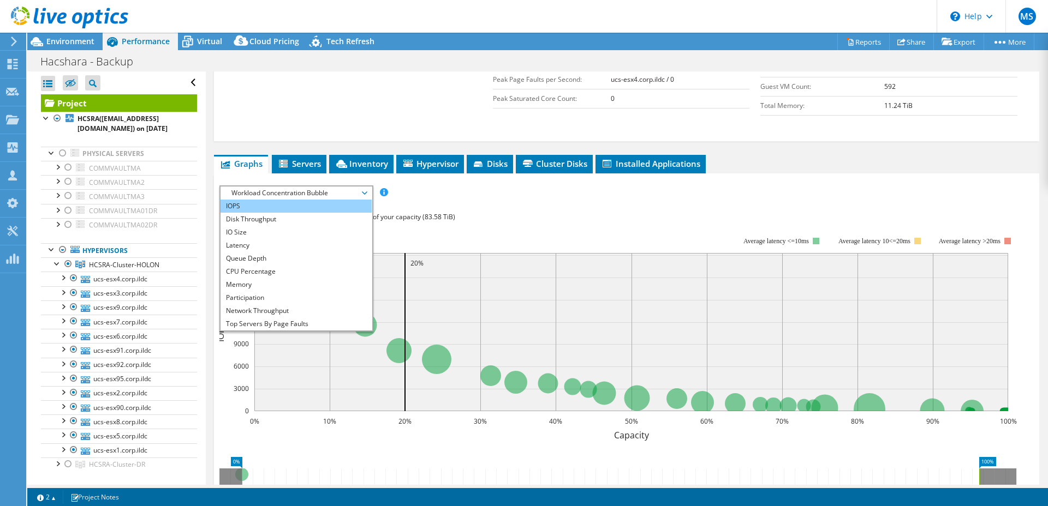
click at [263, 200] on li "IOPS" at bounding box center [295, 206] width 151 height 13
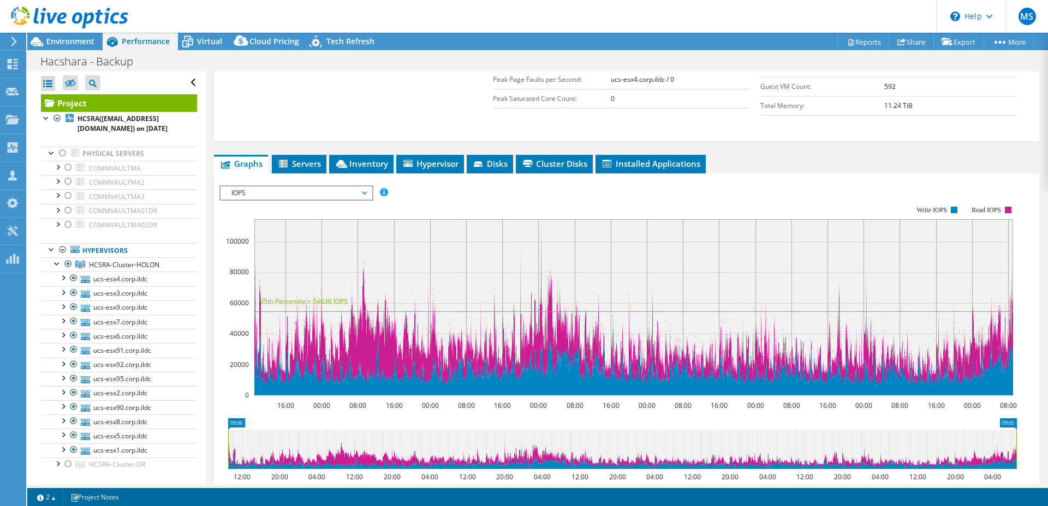
click at [345, 187] on span "IOPS" at bounding box center [296, 193] width 140 height 13
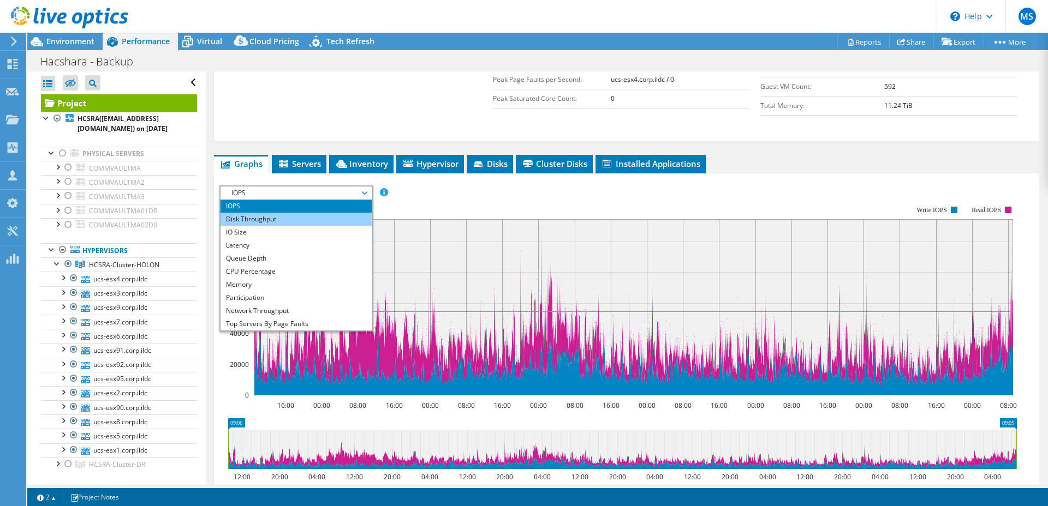
click at [316, 213] on li "Disk Throughput" at bounding box center [295, 219] width 151 height 13
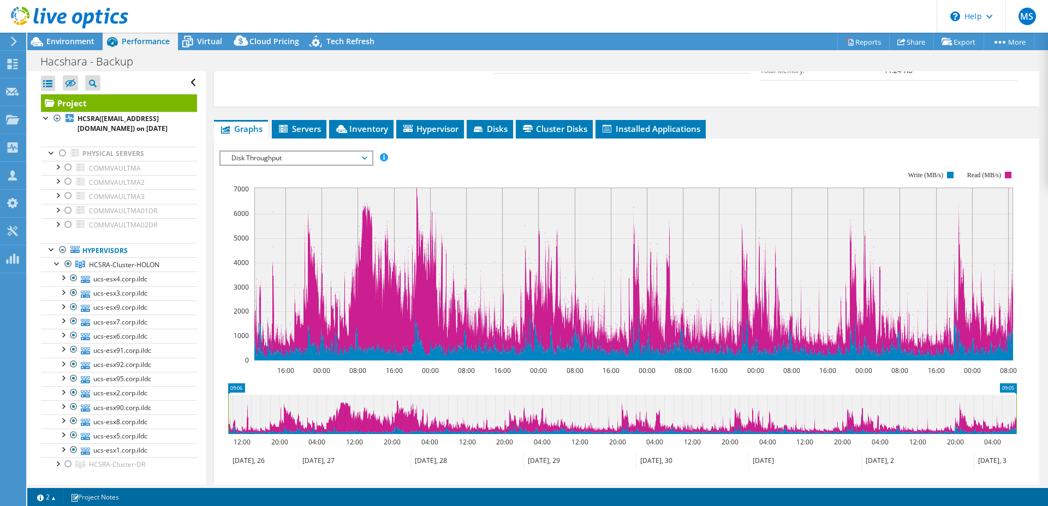
scroll to position [340, 0]
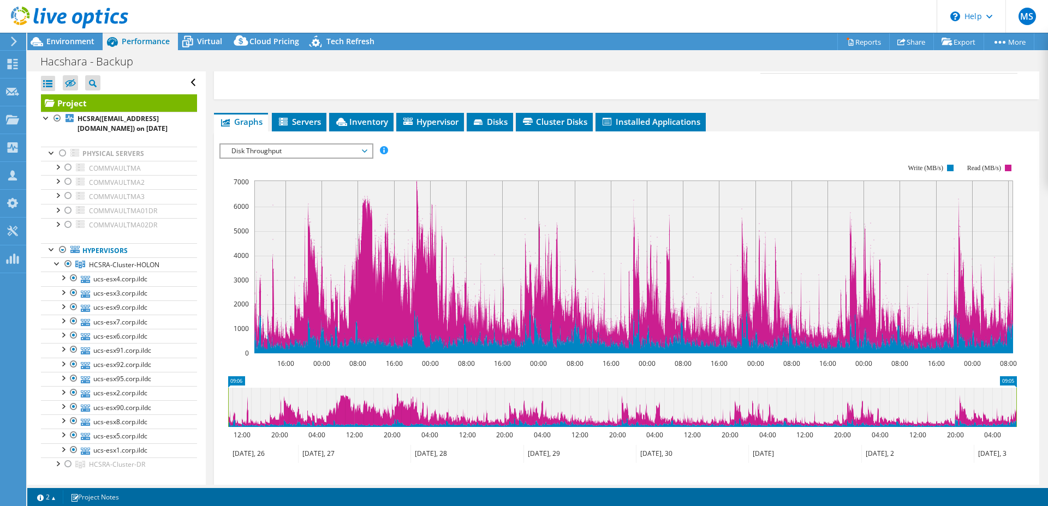
click at [322, 145] on span "Disk Throughput" at bounding box center [296, 151] width 140 height 13
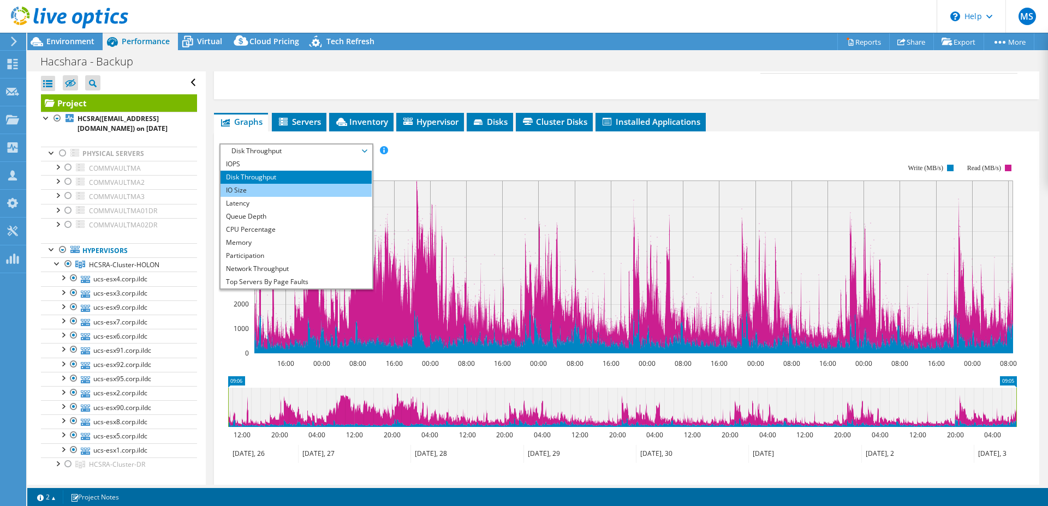
click at [293, 184] on li "IO Size" at bounding box center [295, 190] width 151 height 13
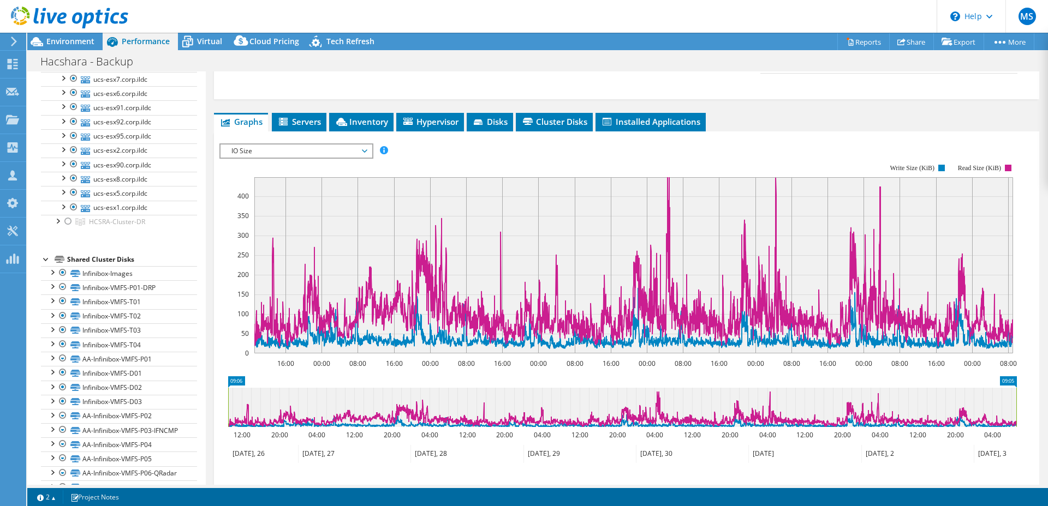
scroll to position [694, 0]
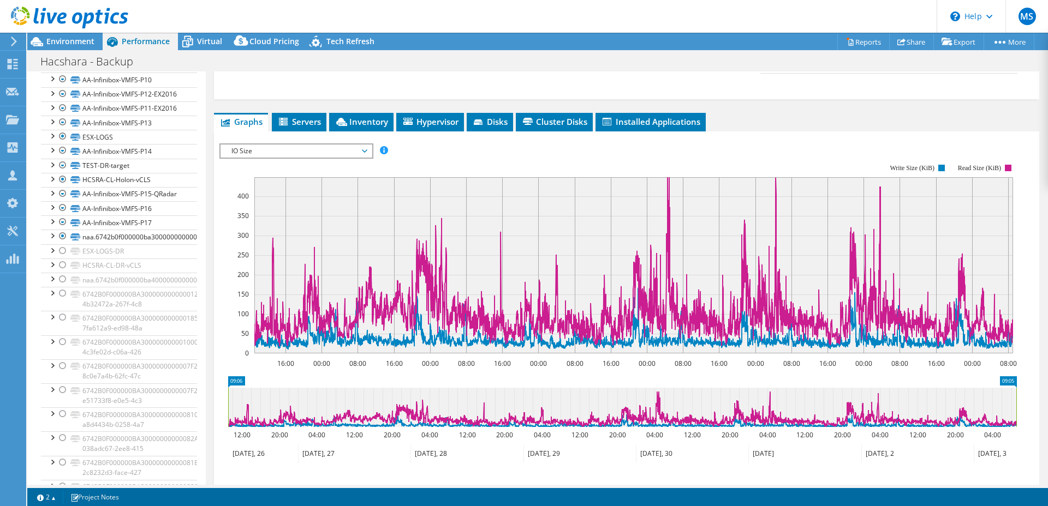
click at [291, 145] on span "IO Size" at bounding box center [296, 151] width 140 height 13
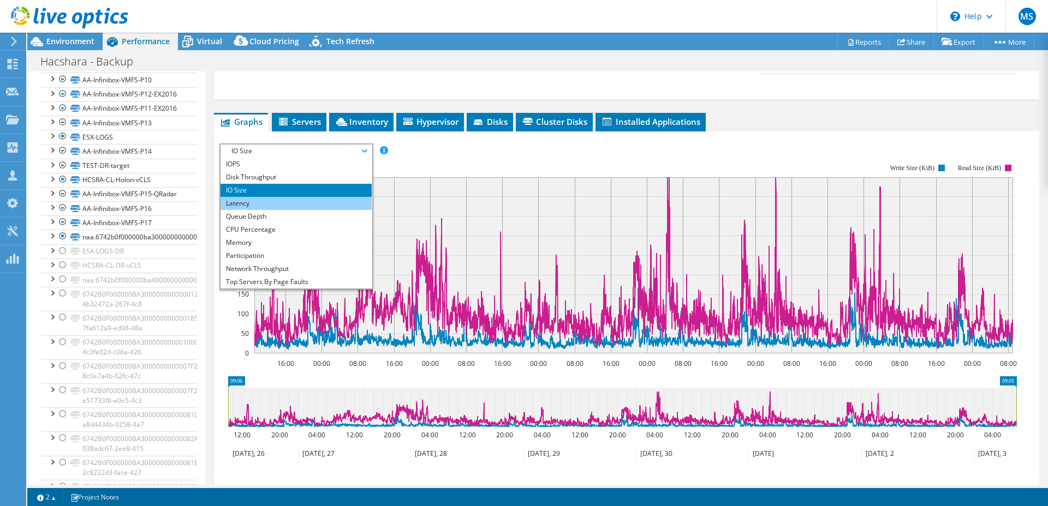
click at [282, 197] on li "Latency" at bounding box center [295, 203] width 151 height 13
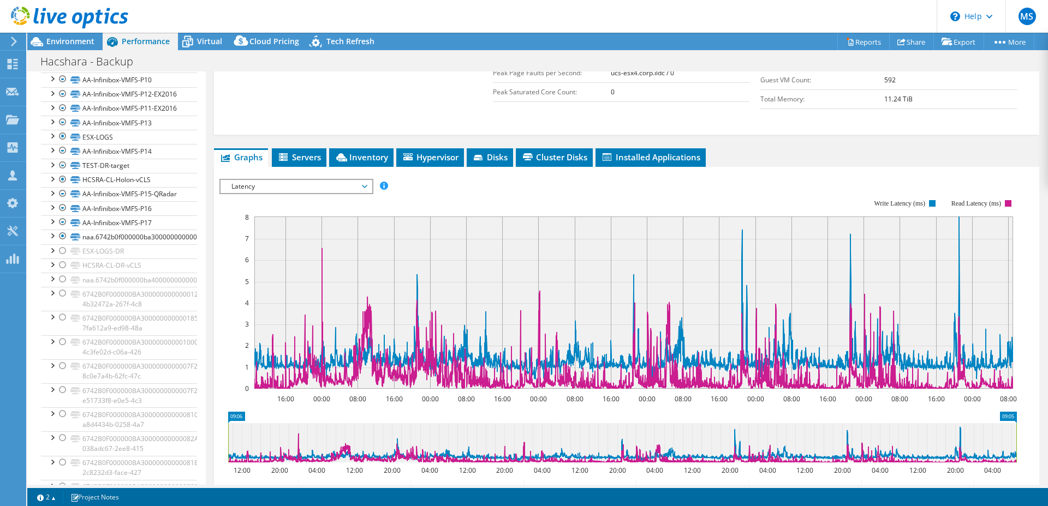
scroll to position [306, 0]
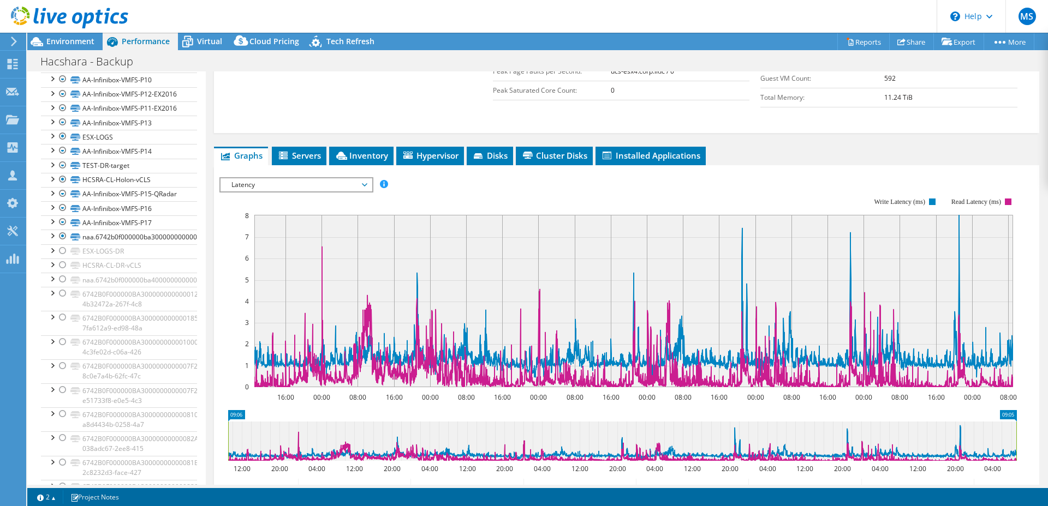
click at [328, 177] on div "Latency IOPS Disk Throughput IO Size Latency Queue Depth CPU Percentage Memory …" at bounding box center [296, 184] width 154 height 15
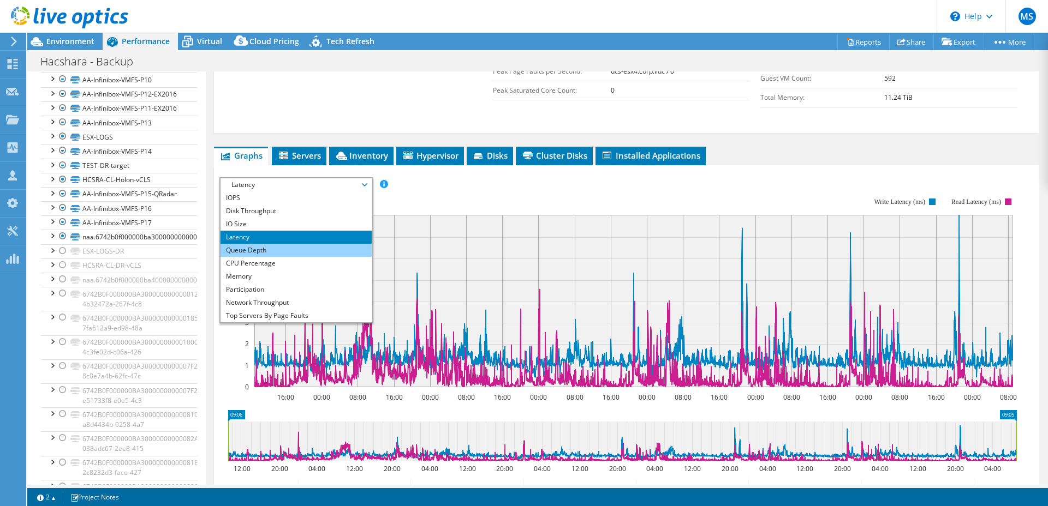
click at [320, 244] on li "Queue Depth" at bounding box center [295, 250] width 151 height 13
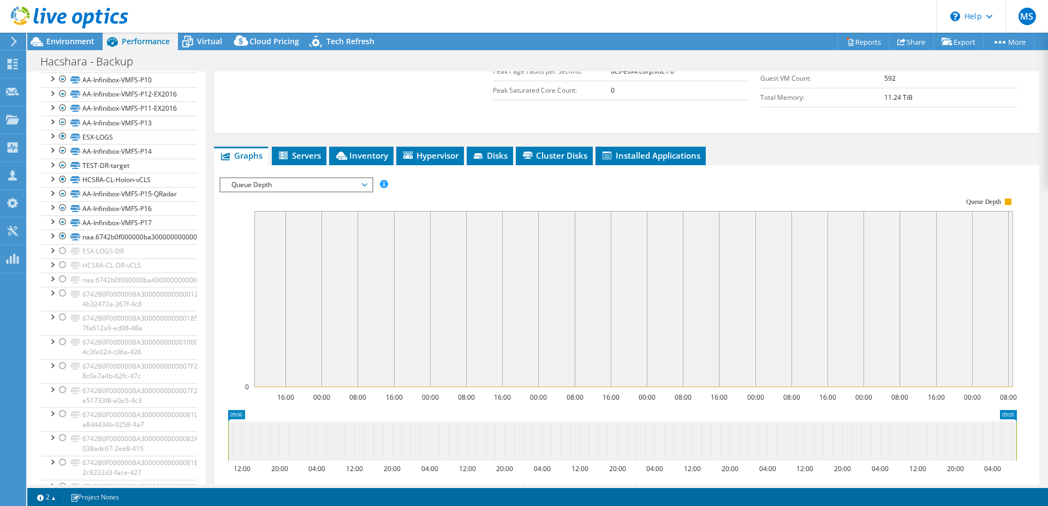
click at [310, 178] on span "Queue Depth" at bounding box center [296, 184] width 140 height 13
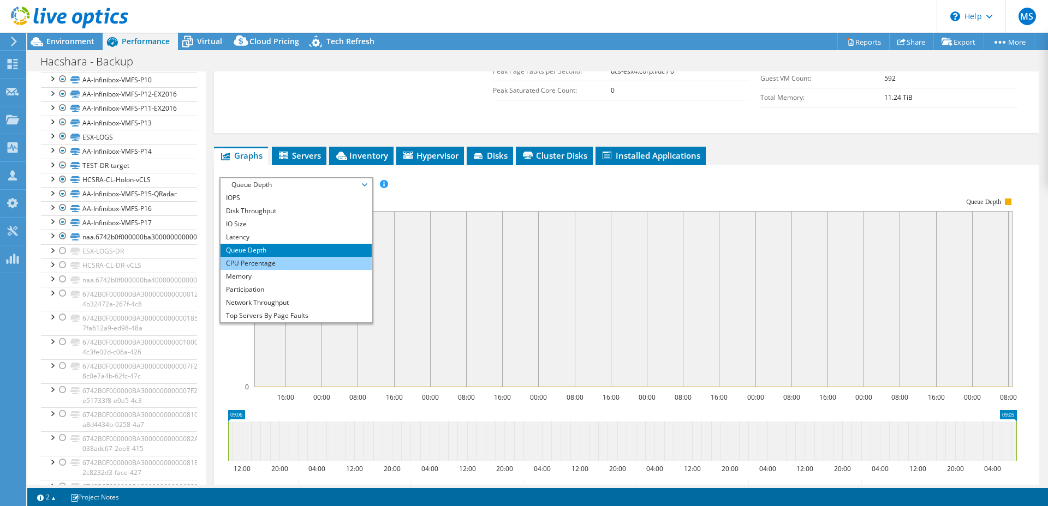
click at [299, 257] on li "CPU Percentage" at bounding box center [295, 263] width 151 height 13
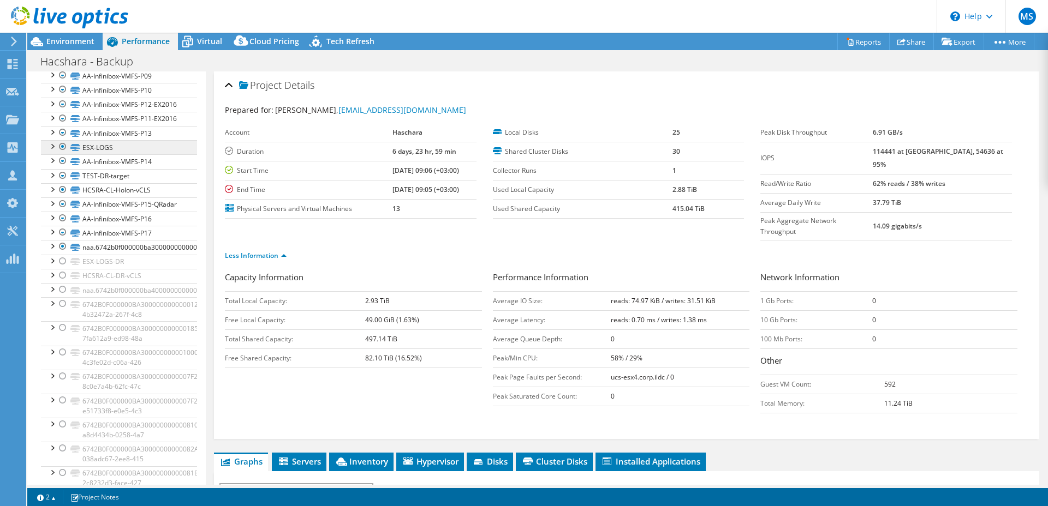
scroll to position [0, 0]
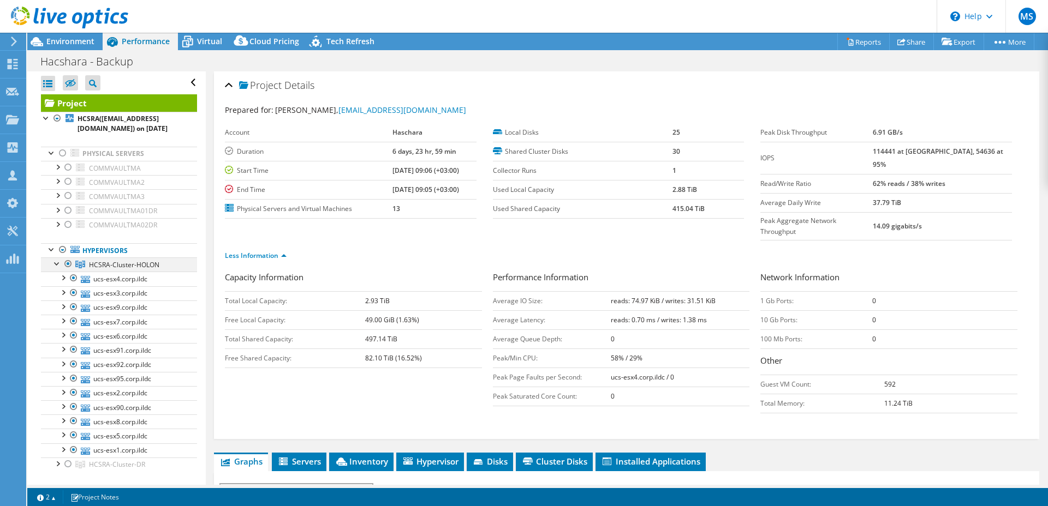
click at [58, 264] on div at bounding box center [57, 263] width 11 height 11
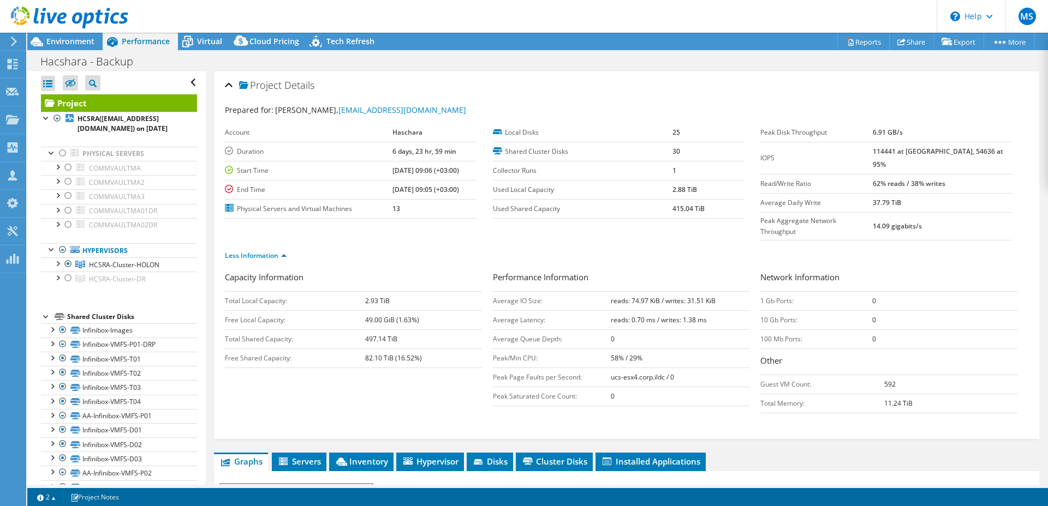
click at [47, 316] on div at bounding box center [46, 315] width 11 height 11
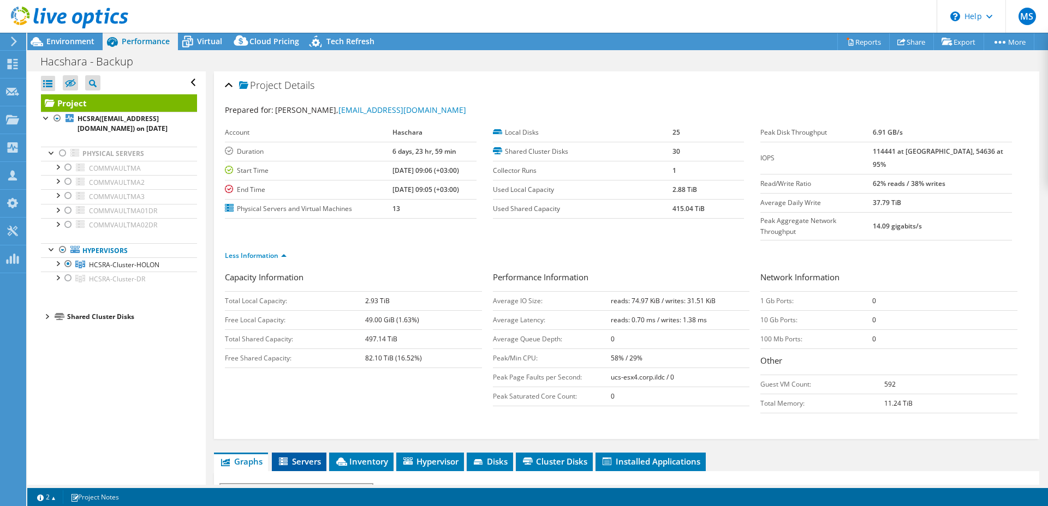
click at [308, 392] on span "Servers" at bounding box center [299, 461] width 44 height 11
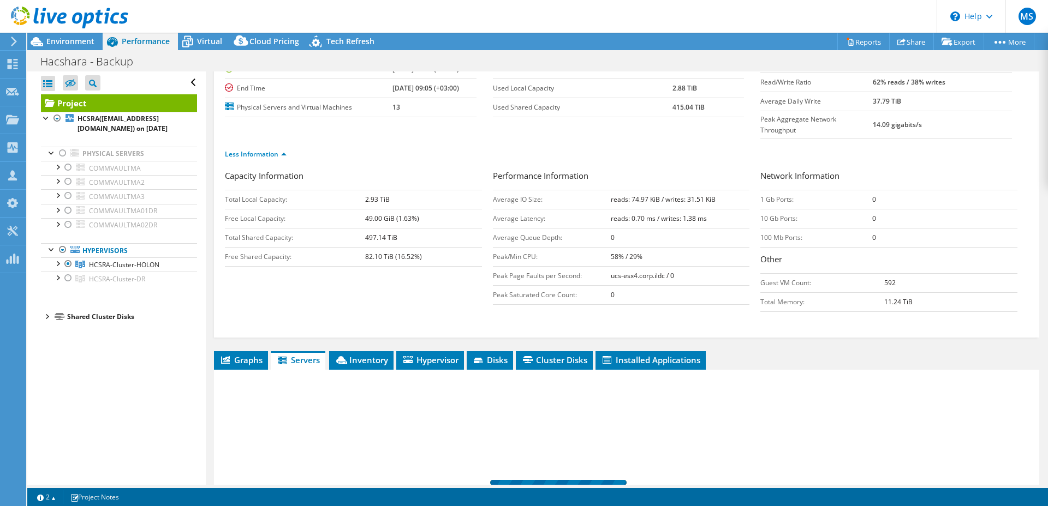
scroll to position [238, 0]
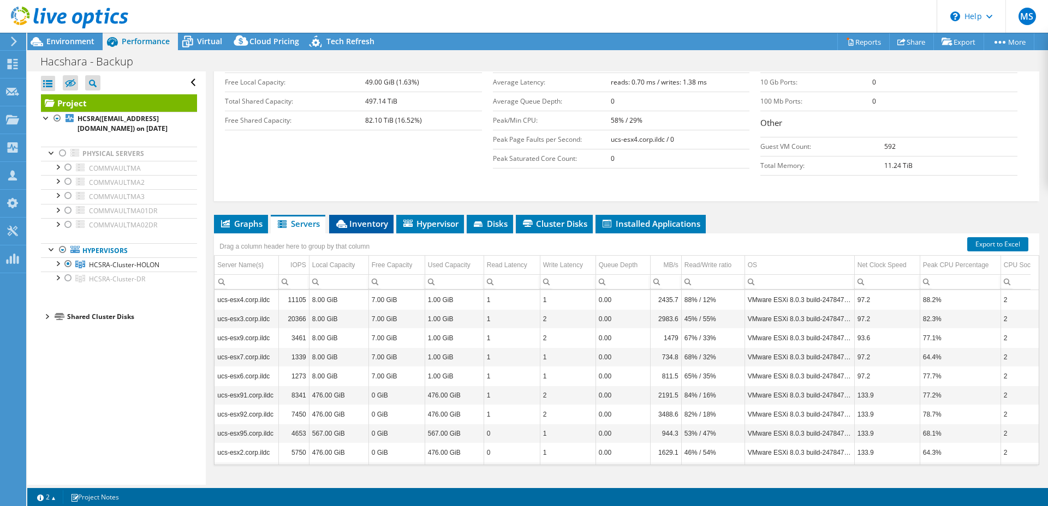
click at [370, 218] on span "Inventory" at bounding box center [360, 223] width 53 height 11
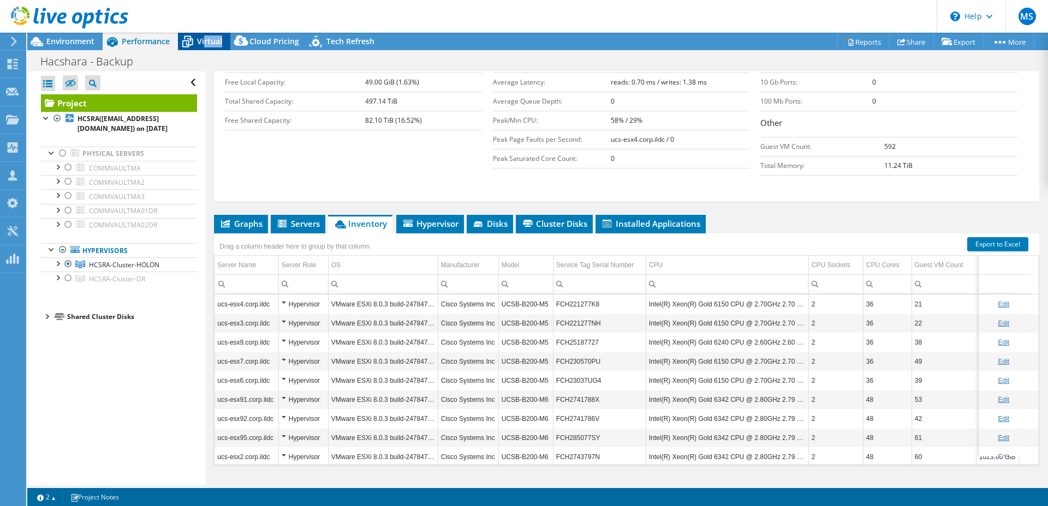
click at [202, 47] on div "Virtual" at bounding box center [204, 41] width 52 height 17
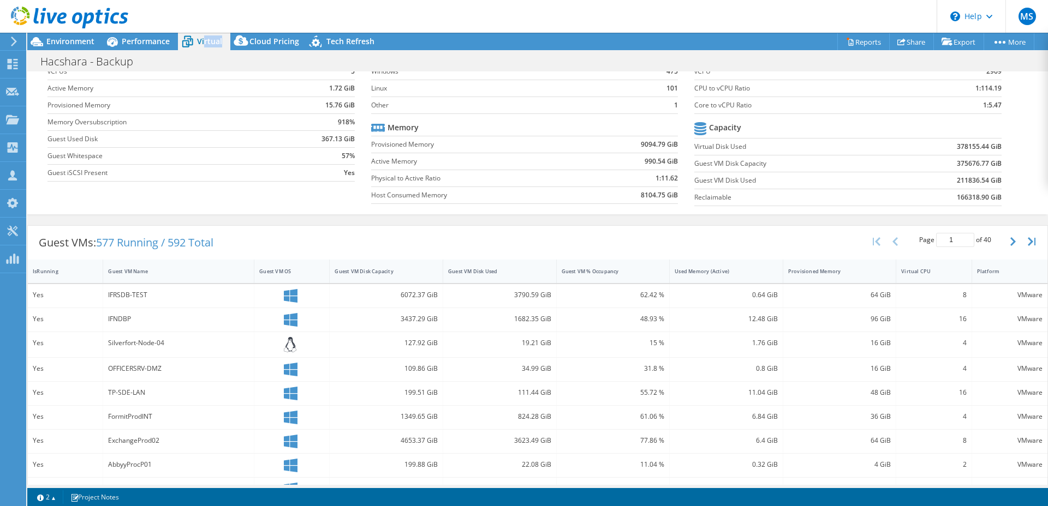
scroll to position [0, 0]
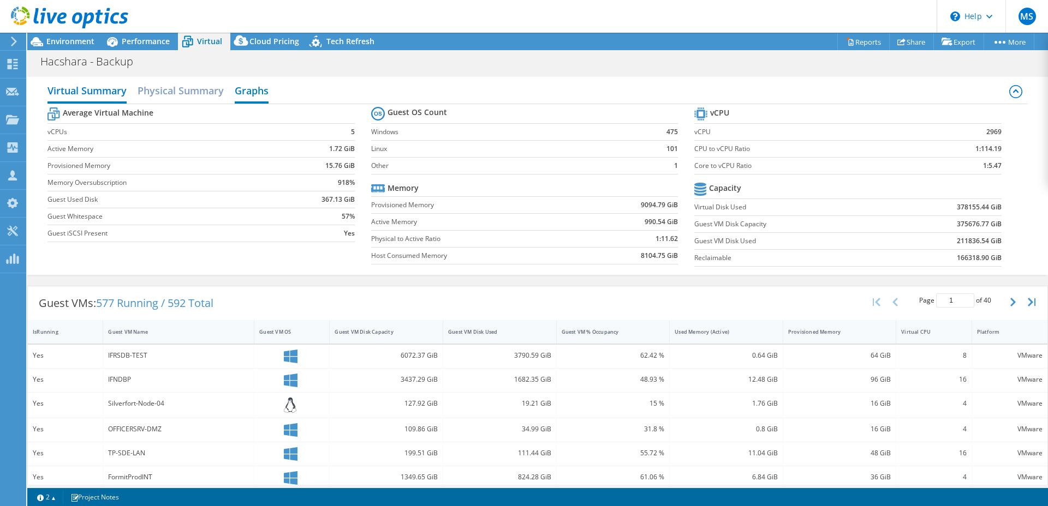
click at [263, 92] on h2 "Graphs" at bounding box center [252, 92] width 34 height 24
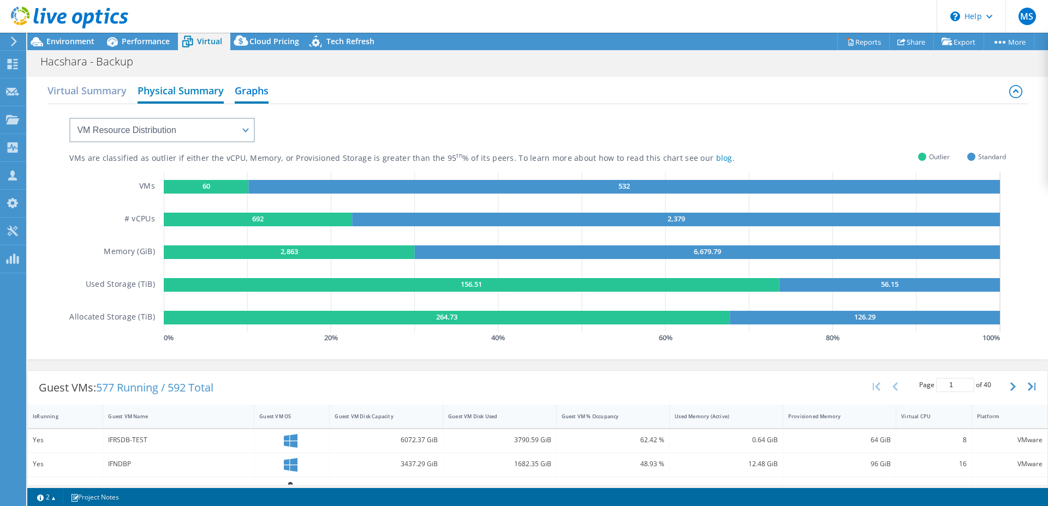
click at [179, 93] on h2 "Physical Summary" at bounding box center [181, 92] width 86 height 24
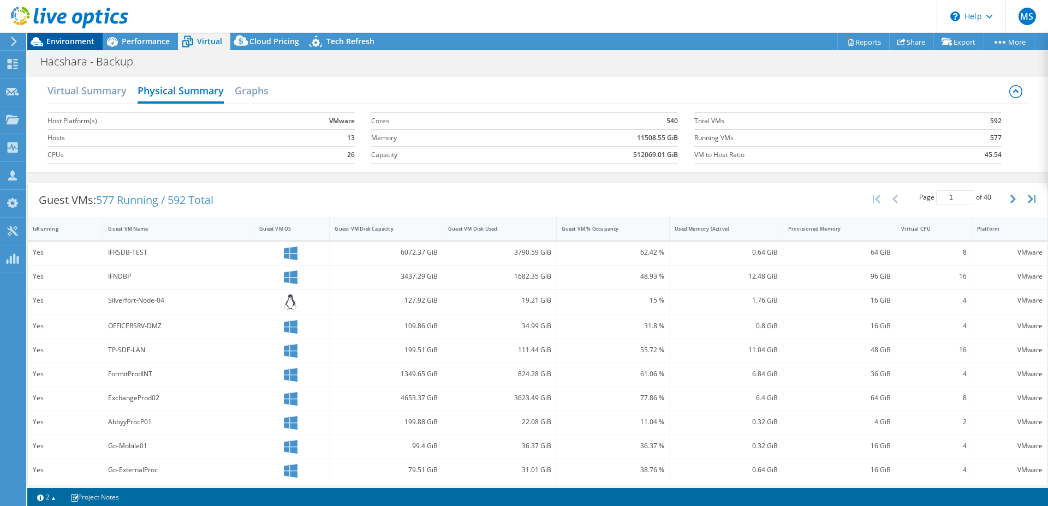
click at [63, 48] on div "Environment" at bounding box center [64, 41] width 75 height 17
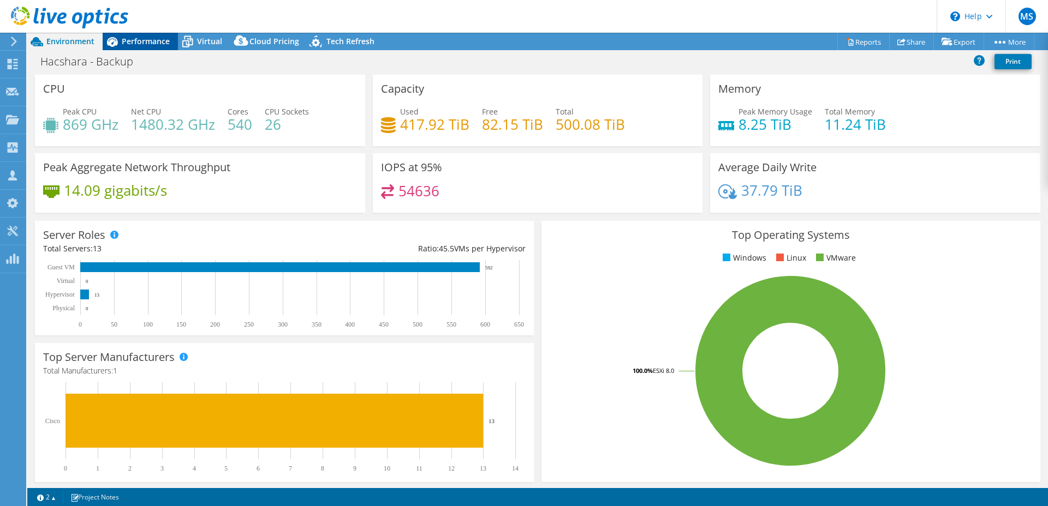
click at [138, 41] on span "Performance" at bounding box center [146, 41] width 48 height 10
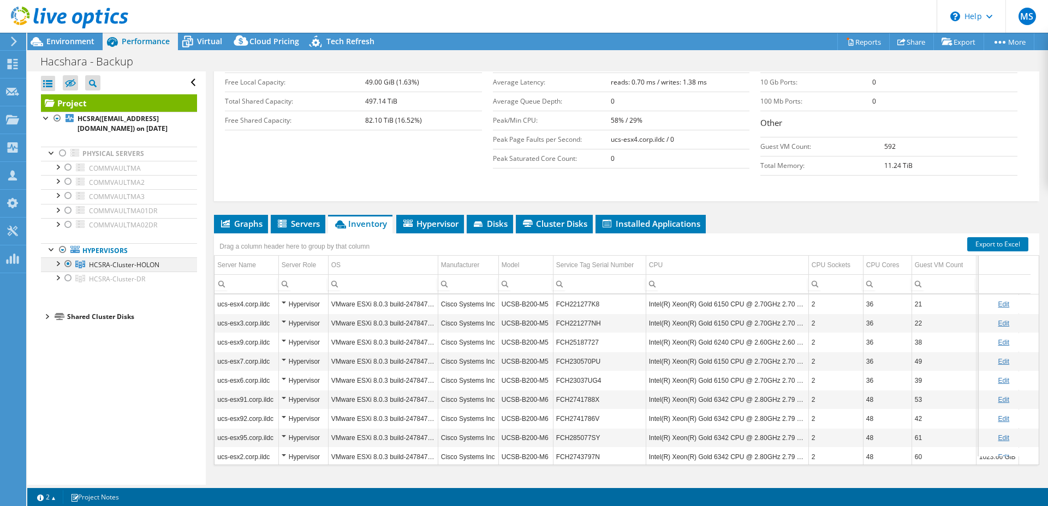
click at [58, 264] on div at bounding box center [57, 263] width 11 height 11
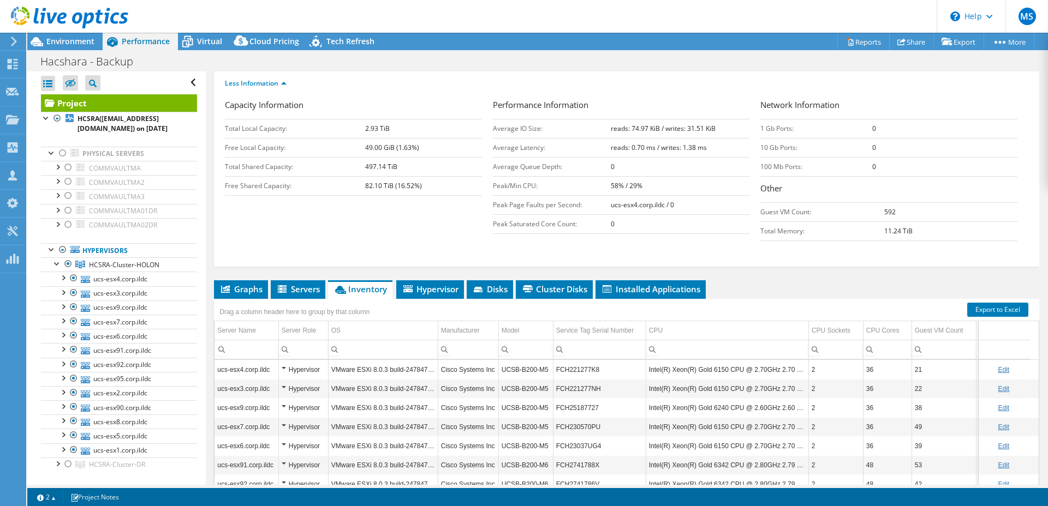
scroll to position [25, 0]
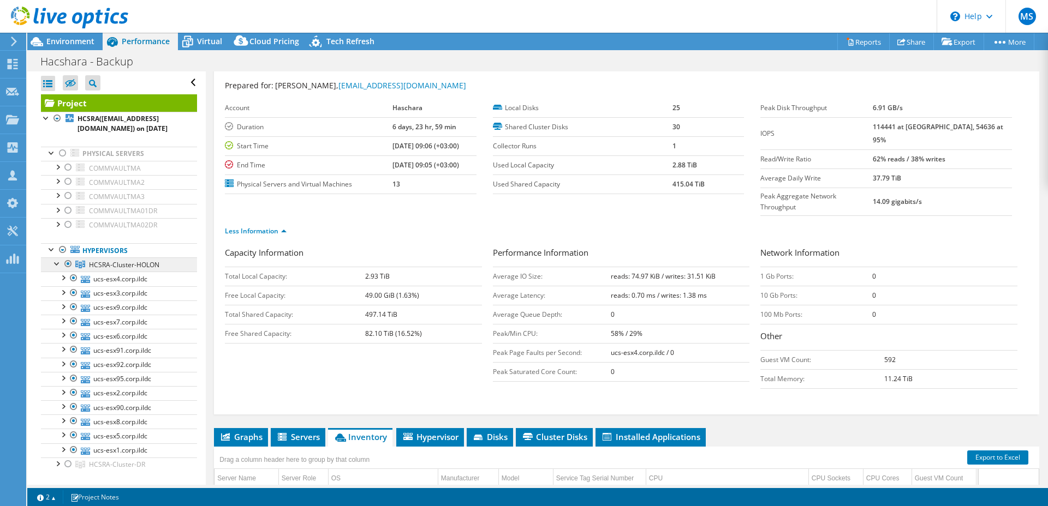
click at [131, 268] on span "HCSRA-Cluster-HOLON" at bounding box center [124, 264] width 70 height 9
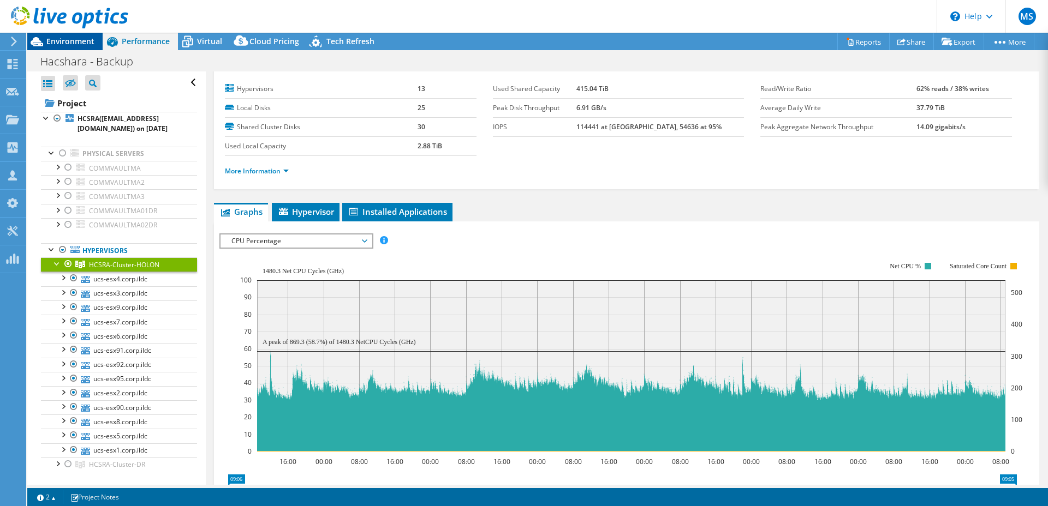
click at [53, 39] on span "Environment" at bounding box center [70, 41] width 48 height 10
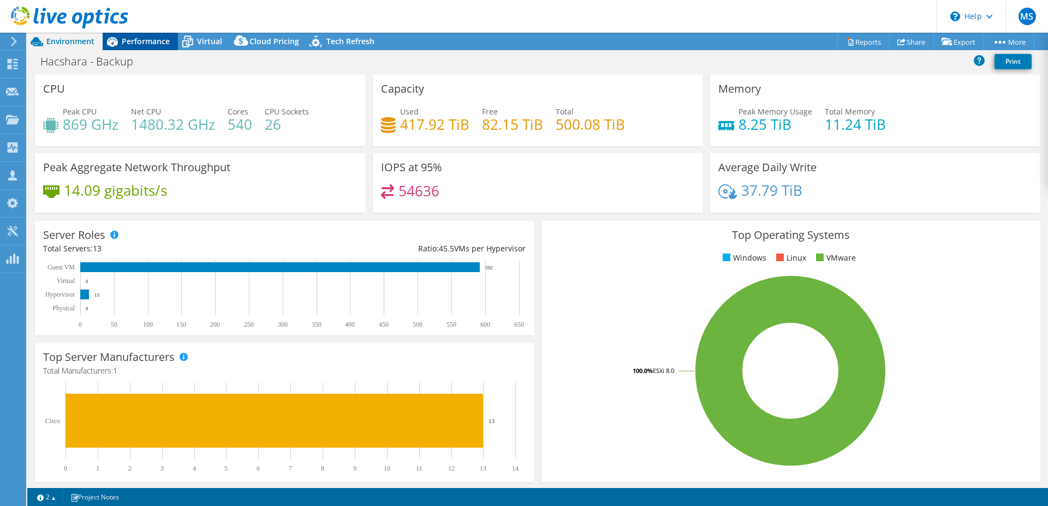
click at [136, 42] on span "Performance" at bounding box center [146, 41] width 48 height 10
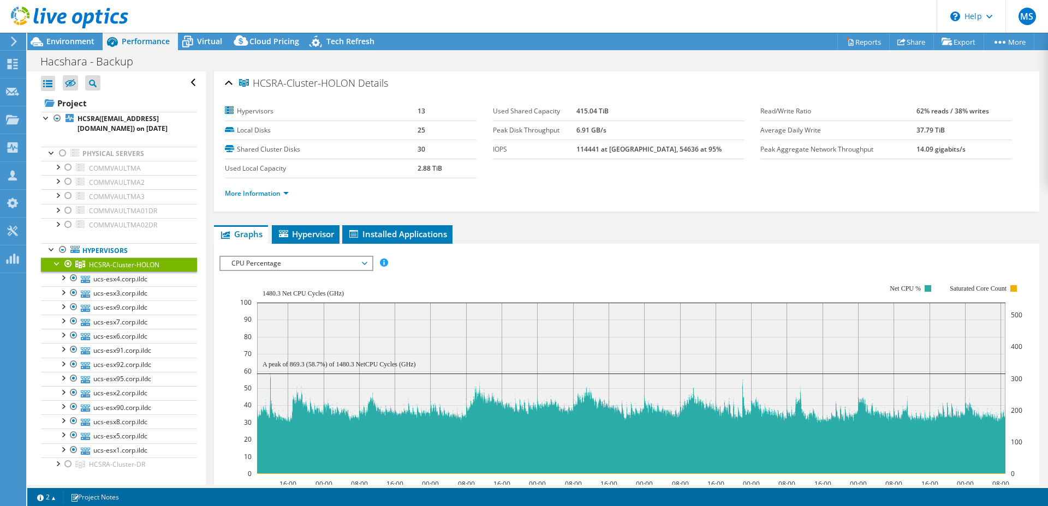
scroll to position [0, 0]
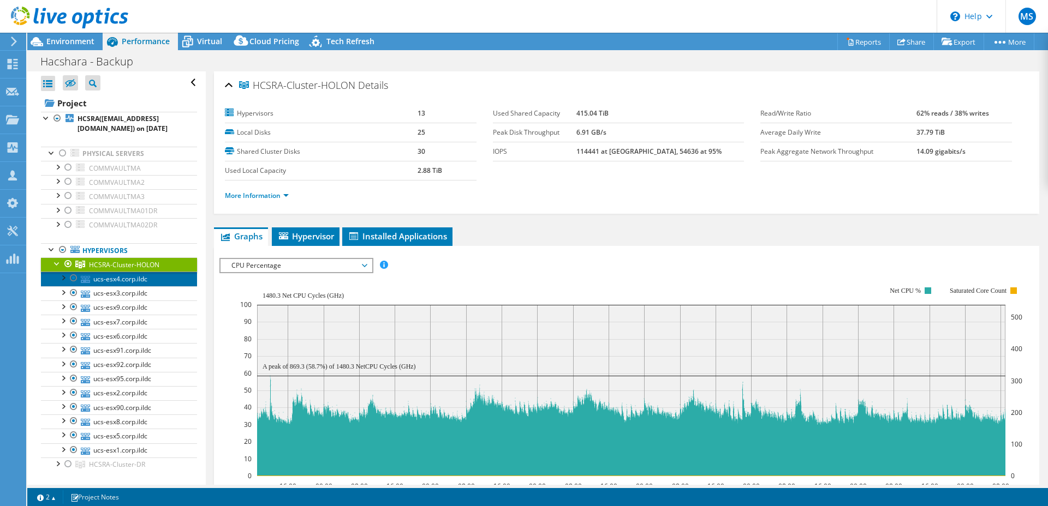
click at [151, 285] on link "ucs-esx4.corp.ildc" at bounding box center [119, 279] width 156 height 14
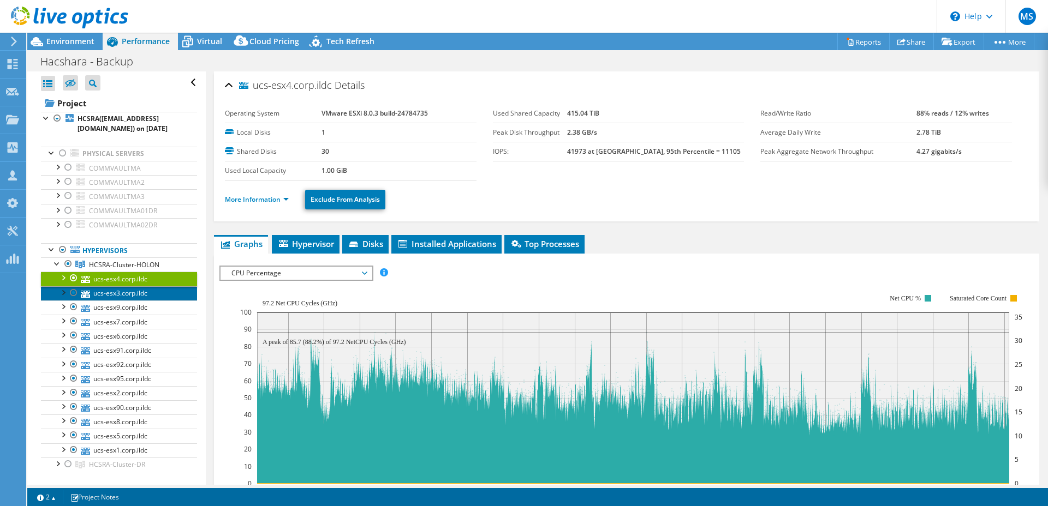
click at [144, 293] on link "ucs-esx3.corp.ildc" at bounding box center [119, 293] width 156 height 14
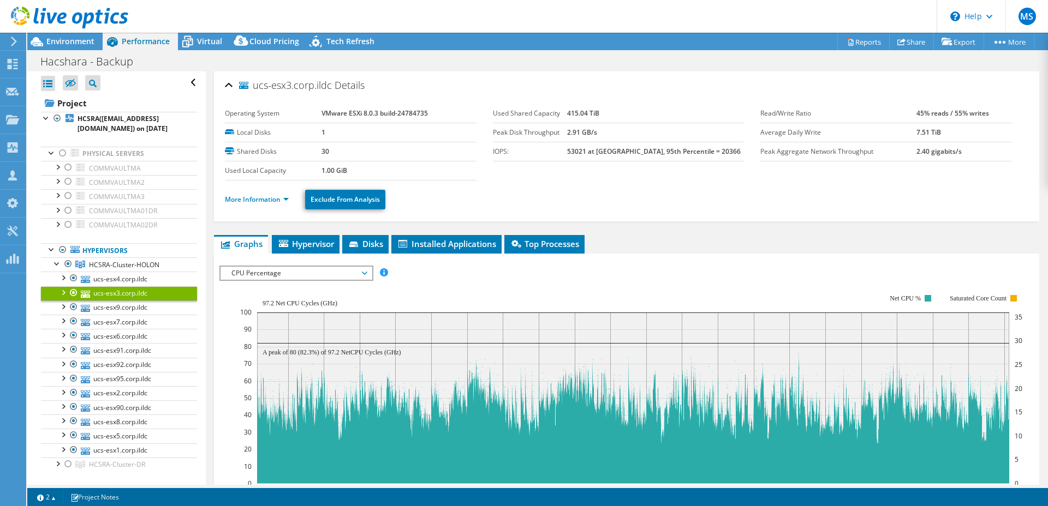
scroll to position [22, 0]
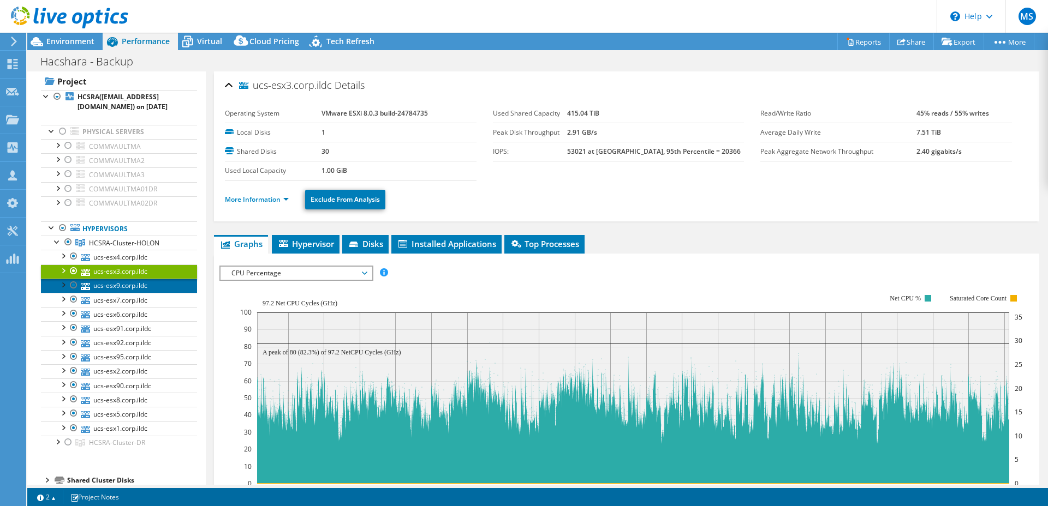
click at [156, 289] on link "ucs-esx9.corp.ildc" at bounding box center [119, 286] width 156 height 14
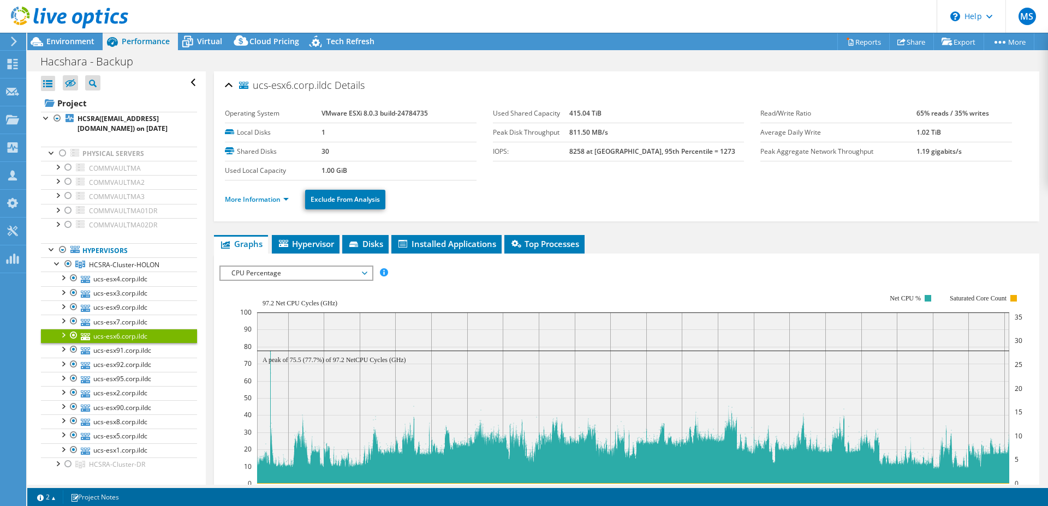
select select "USD"
drag, startPoint x: 0, startPoint y: 0, endPoint x: 152, endPoint y: 326, distance: 359.8
click at [151, 343] on link "ucs-esx91.corp.ildc" at bounding box center [119, 350] width 156 height 14
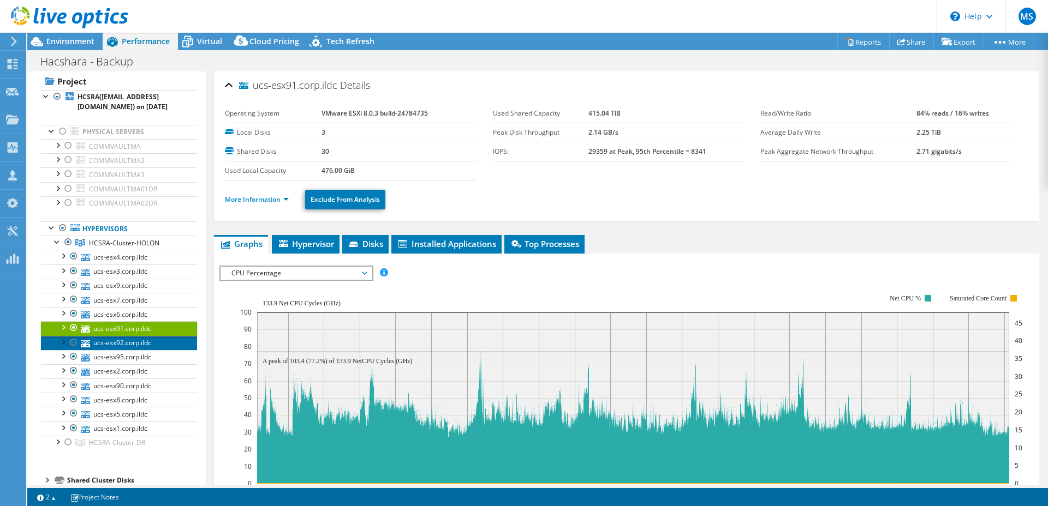
click at [154, 341] on link "ucs-esx92.corp.ildc" at bounding box center [119, 343] width 156 height 14
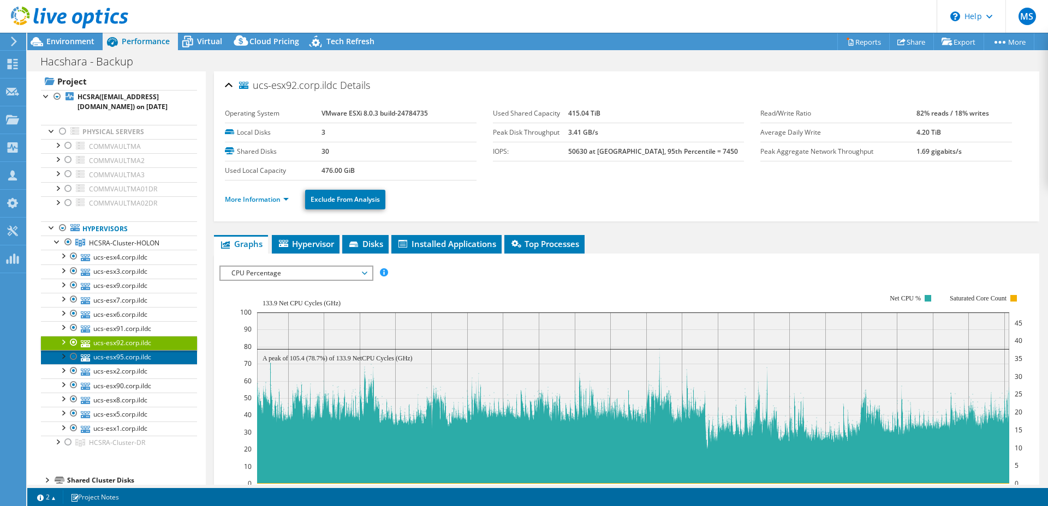
click at [155, 357] on link "ucs-esx95.corp.ildc" at bounding box center [119, 357] width 156 height 14
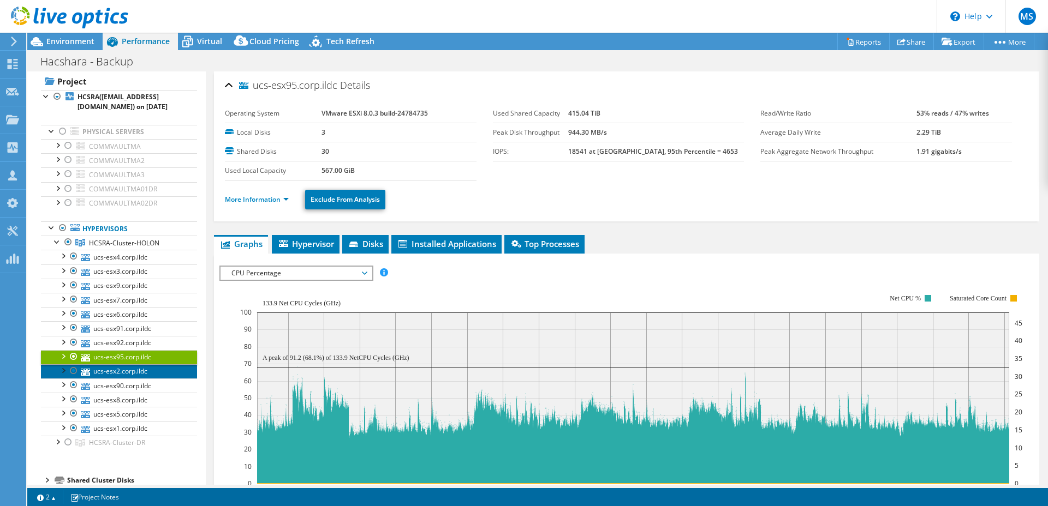
click at [159, 375] on link "ucs-esx2.corp.ildc" at bounding box center [119, 371] width 156 height 14
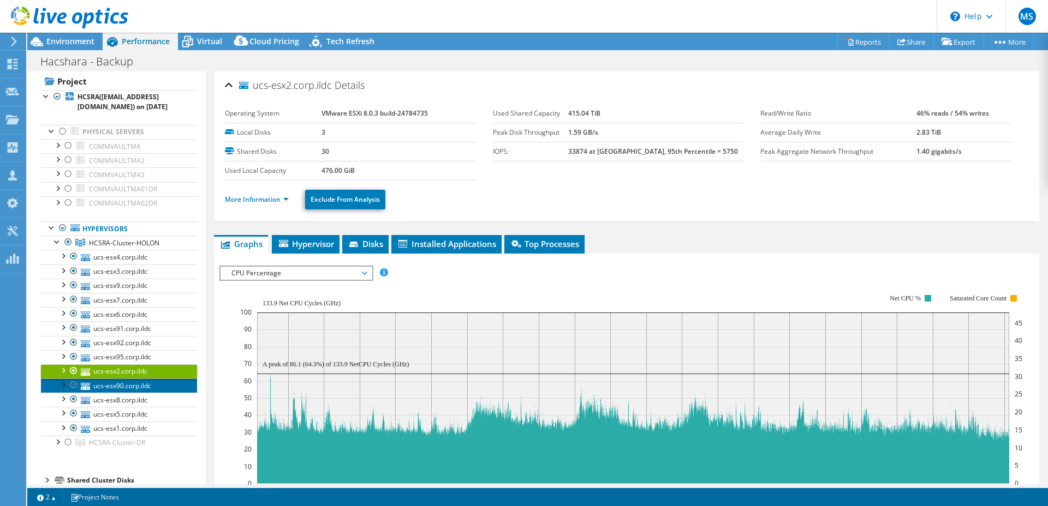
click at [159, 381] on link "ucs-esx90.corp.ildc" at bounding box center [119, 386] width 156 height 14
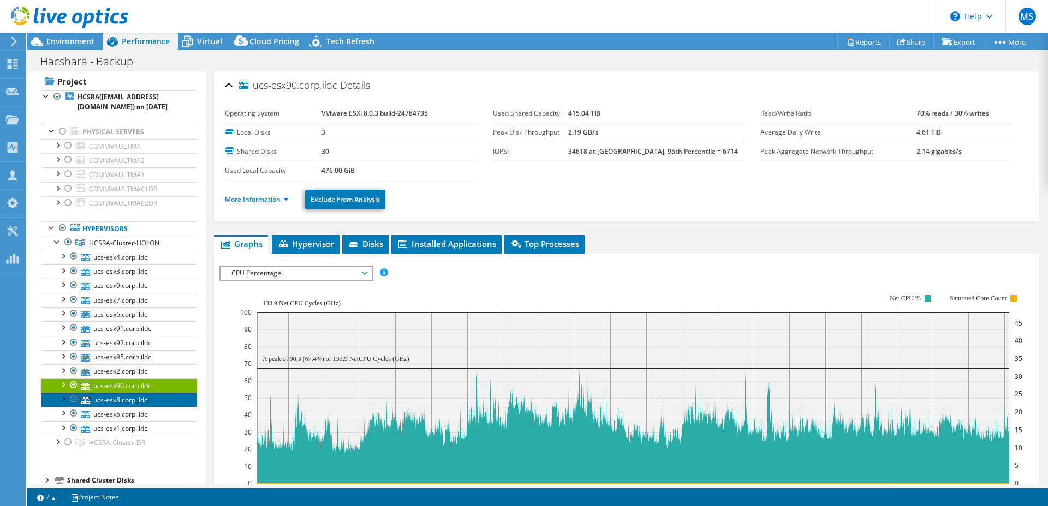
click at [156, 397] on link "ucs-esx8.corp.ildc" at bounding box center [119, 400] width 156 height 14
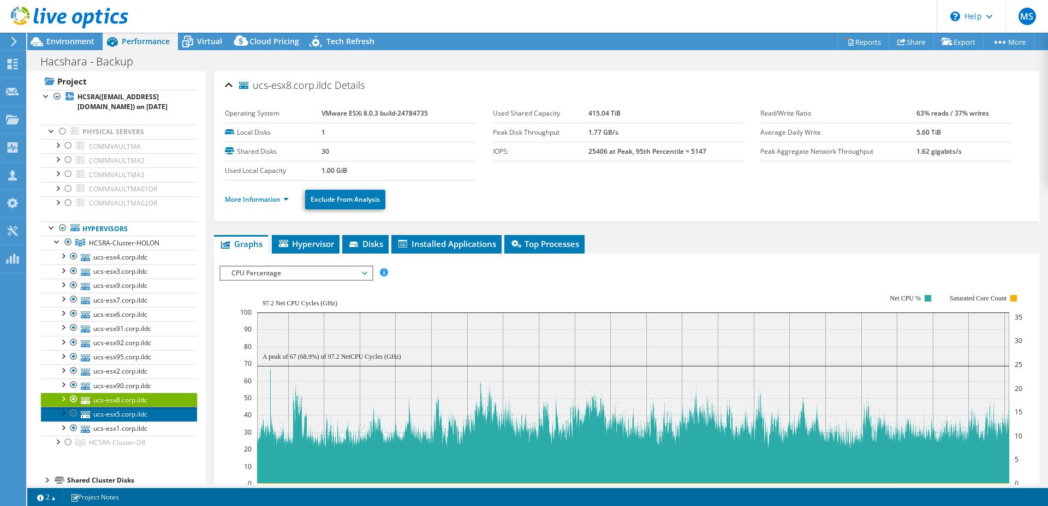
click at [160, 410] on link "ucs-esx5.corp.ildc" at bounding box center [119, 414] width 156 height 14
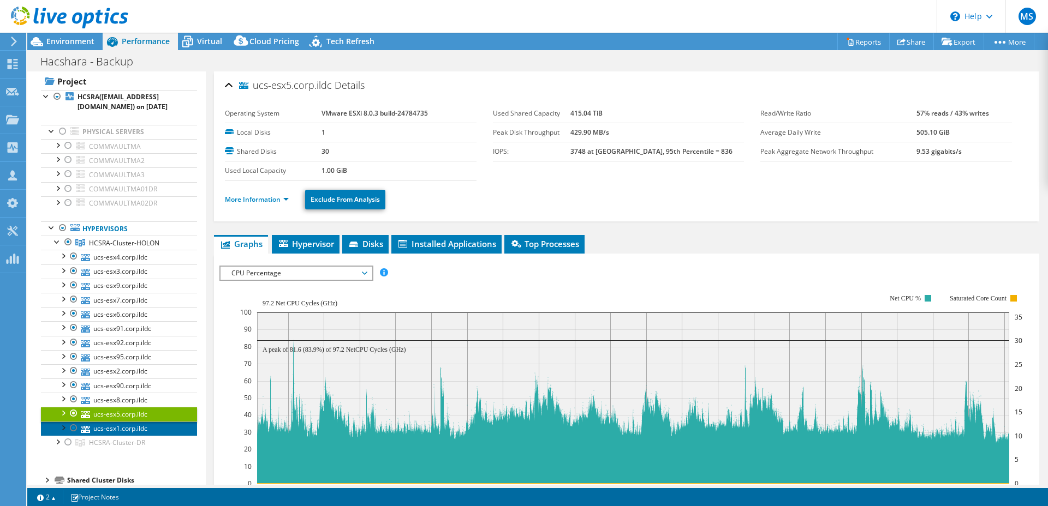
click at [158, 424] on link "ucs-esx1.corp.ildc" at bounding box center [119, 429] width 156 height 14
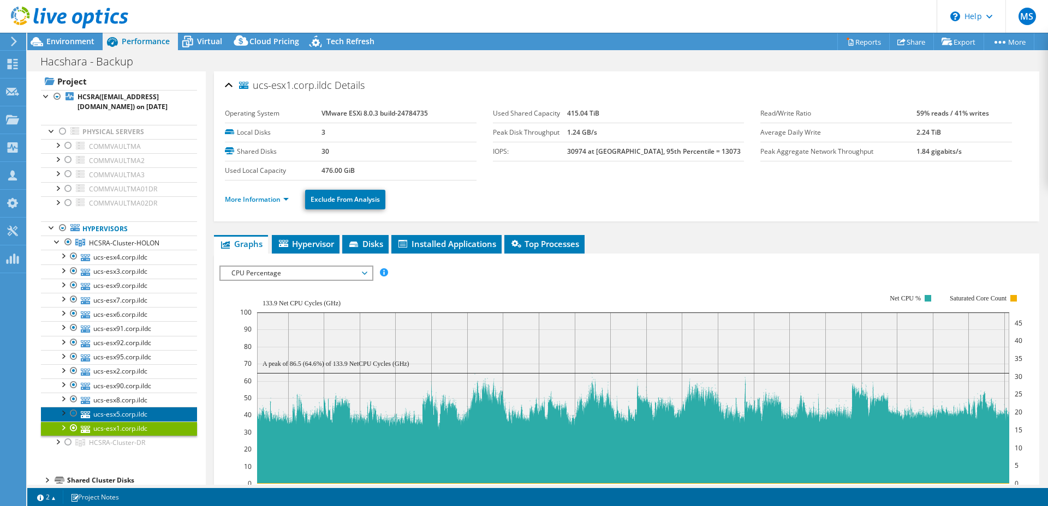
click at [158, 419] on link "ucs-esx5.corp.ildc" at bounding box center [119, 414] width 156 height 14
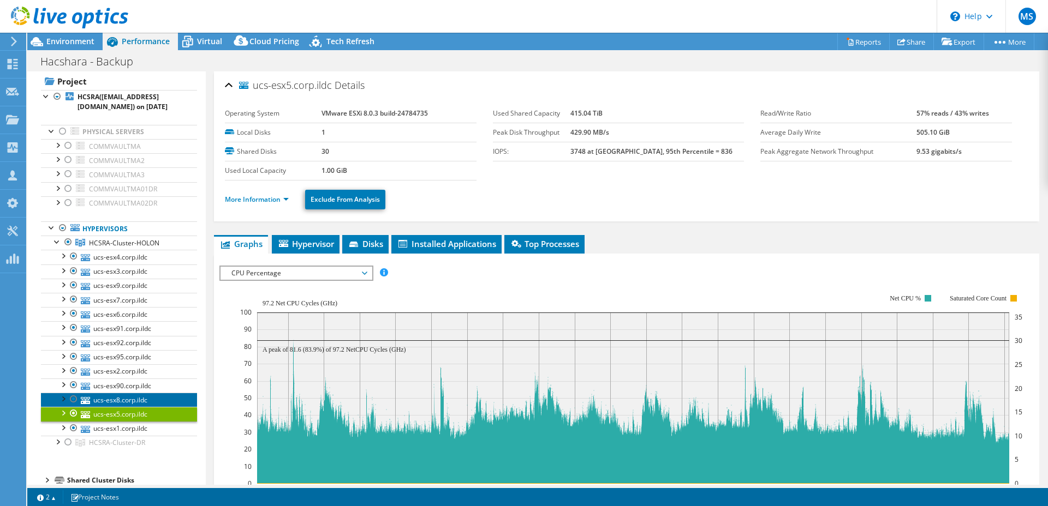
click at [154, 403] on link "ucs-esx8.corp.ildc" at bounding box center [119, 400] width 156 height 14
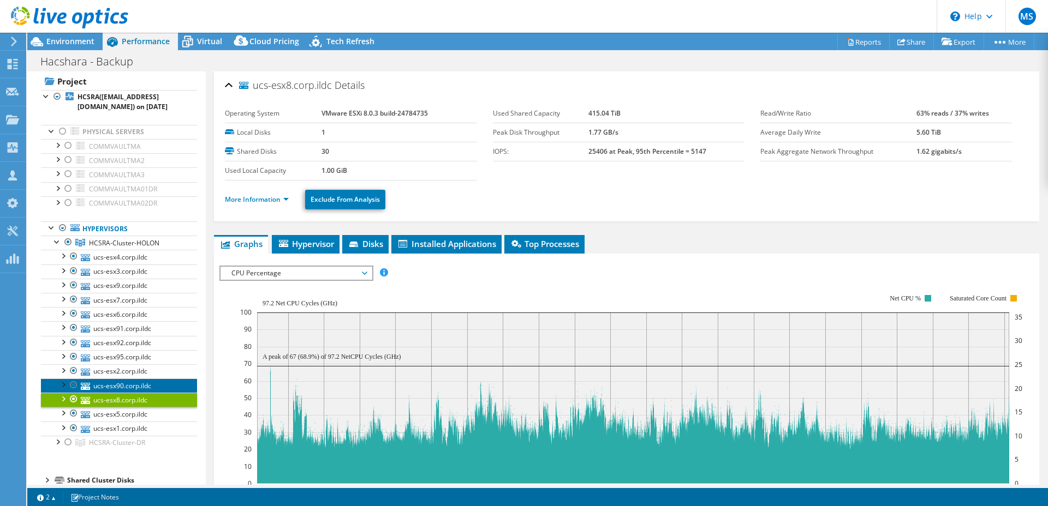
click at [150, 385] on link "ucs-esx90.corp.ildc" at bounding box center [119, 386] width 156 height 14
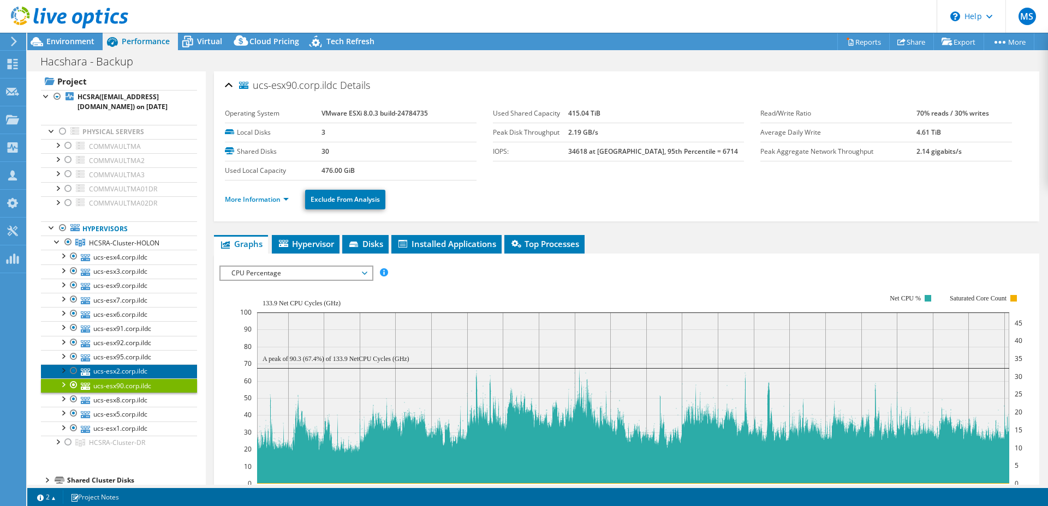
click at [145, 373] on link "ucs-esx2.corp.ildc" at bounding box center [119, 371] width 156 height 14
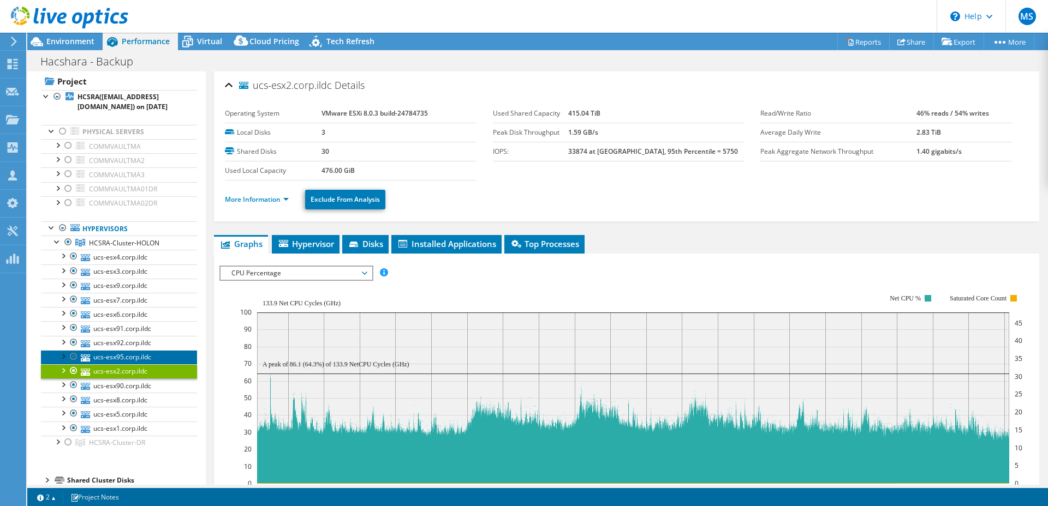
click at [142, 357] on link "ucs-esx95.corp.ildc" at bounding box center [119, 357] width 156 height 14
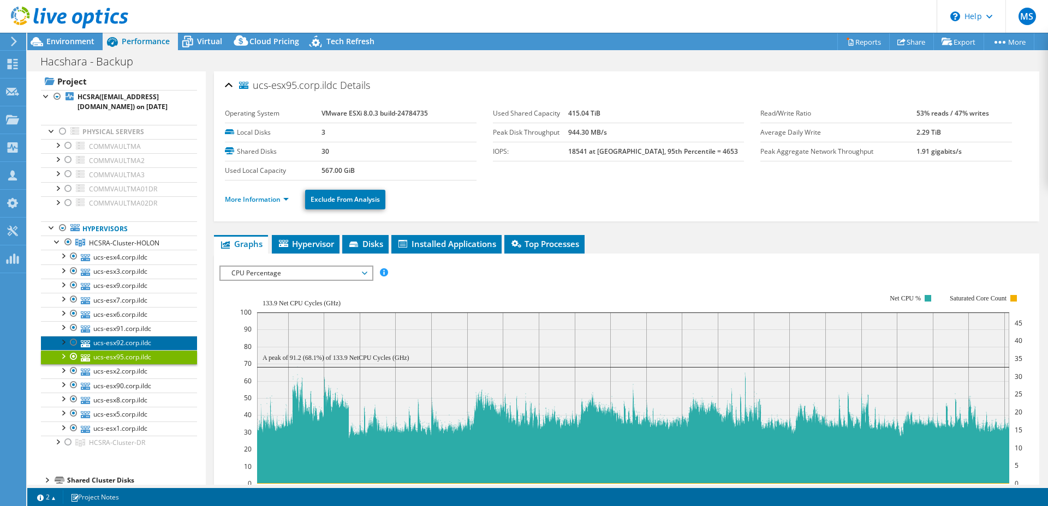
click at [144, 345] on link "ucs-esx92.corp.ildc" at bounding box center [119, 343] width 156 height 14
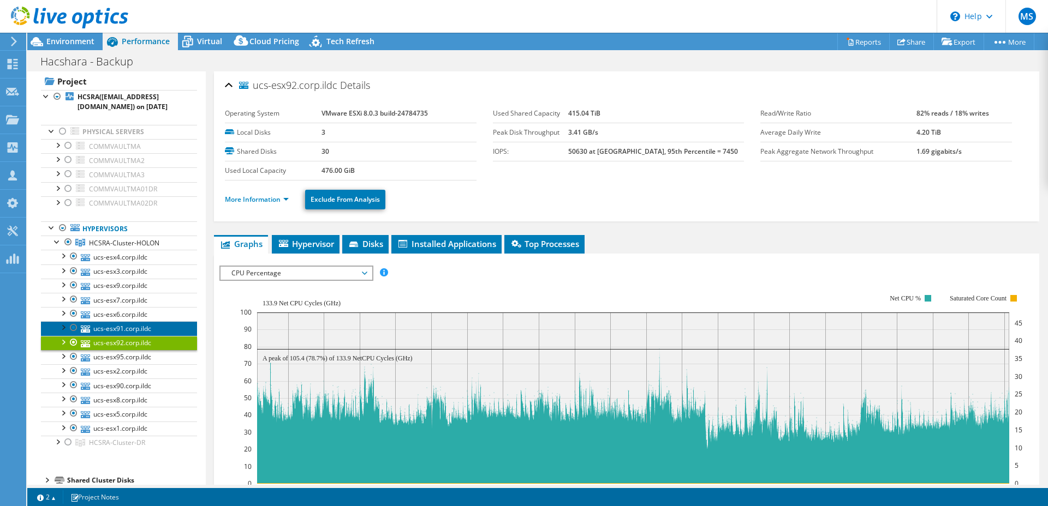
click at [141, 332] on link "ucs-esx91.corp.ildc" at bounding box center [119, 328] width 156 height 14
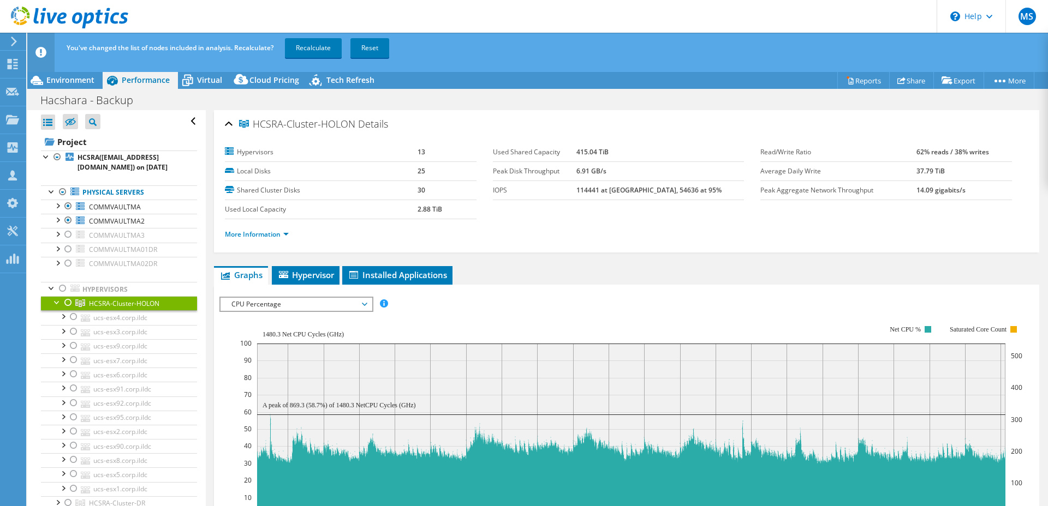
select select "USD"
drag, startPoint x: 0, startPoint y: 0, endPoint x: 69, endPoint y: 230, distance: 239.8
click at [68, 230] on div at bounding box center [68, 234] width 11 height 13
click at [310, 47] on link "Recalculate" at bounding box center [313, 48] width 57 height 20
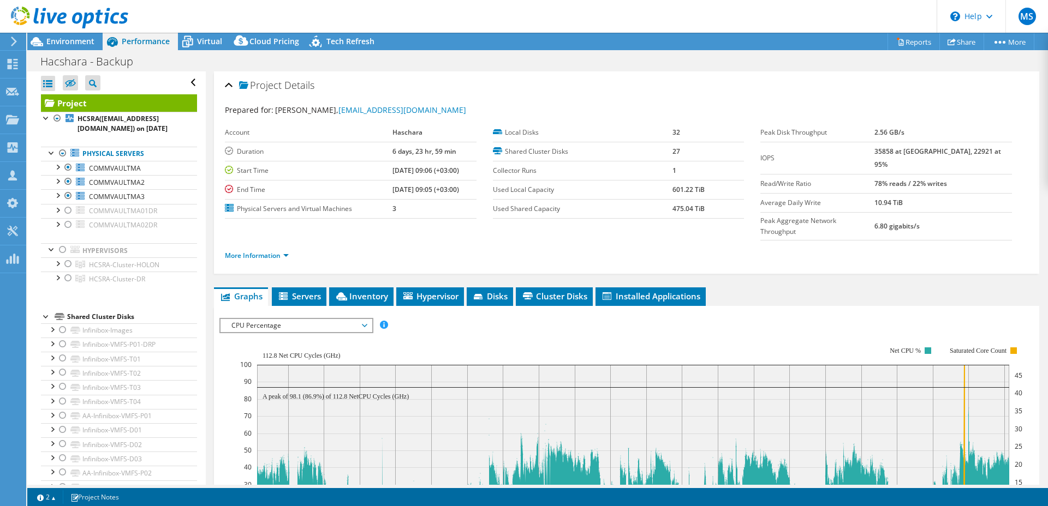
drag, startPoint x: 924, startPoint y: 190, endPoint x: 886, endPoint y: 198, distance: 39.5
click at [892, 193] on tr "Average Daily Write 10.94 TiB" at bounding box center [886, 202] width 252 height 19
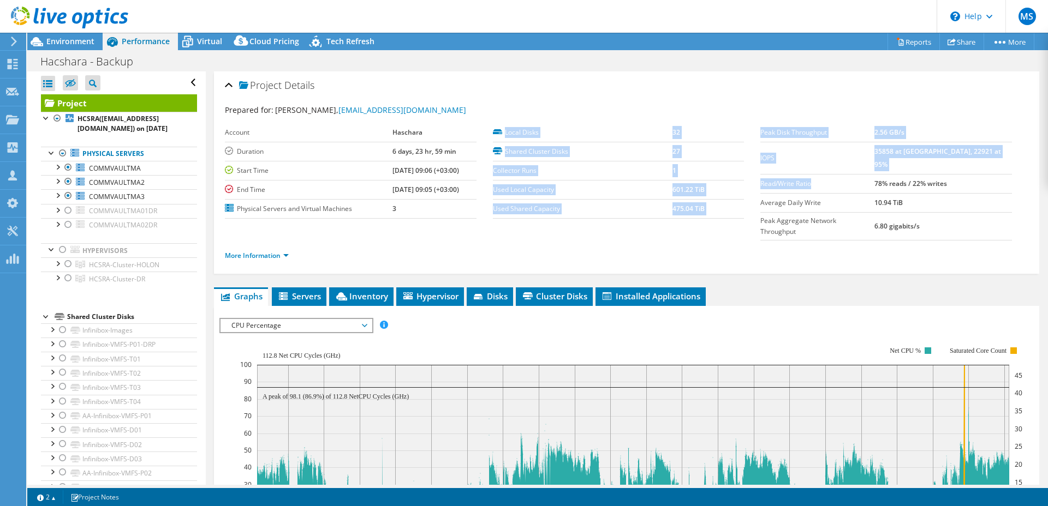
drag, startPoint x: 760, startPoint y: 134, endPoint x: 992, endPoint y: 165, distance: 234.0
click at [1000, 162] on section "Prepared for: Eran hacshara, erann@hcsra.co.il Account Haschara Duration 6 days…" at bounding box center [626, 187] width 803 height 167
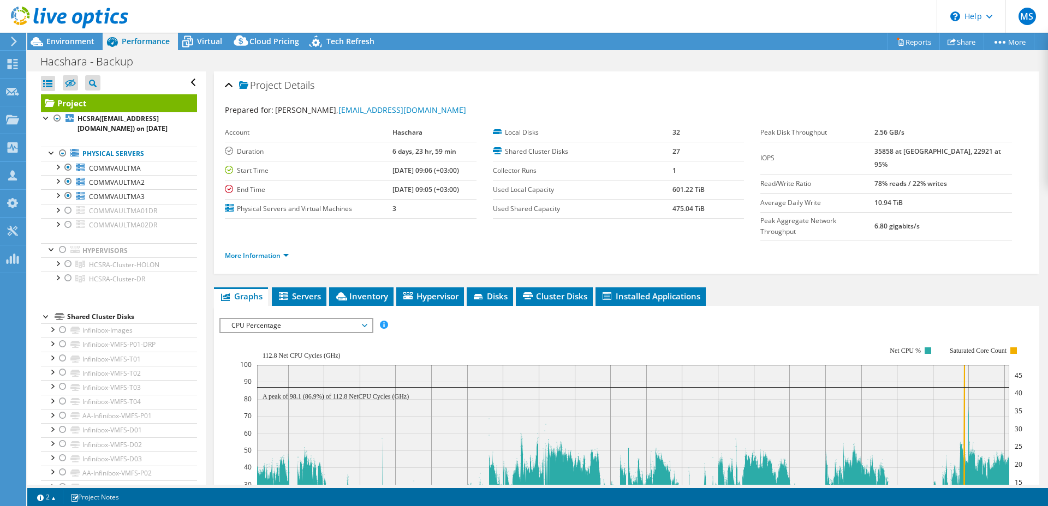
click at [985, 174] on td "78% reads / 22% writes" at bounding box center [943, 183] width 138 height 19
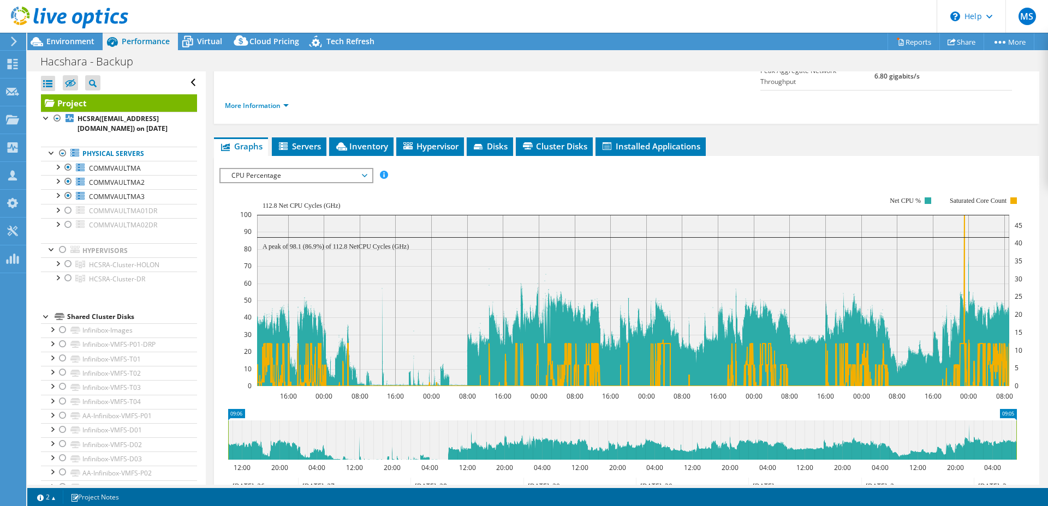
scroll to position [151, 0]
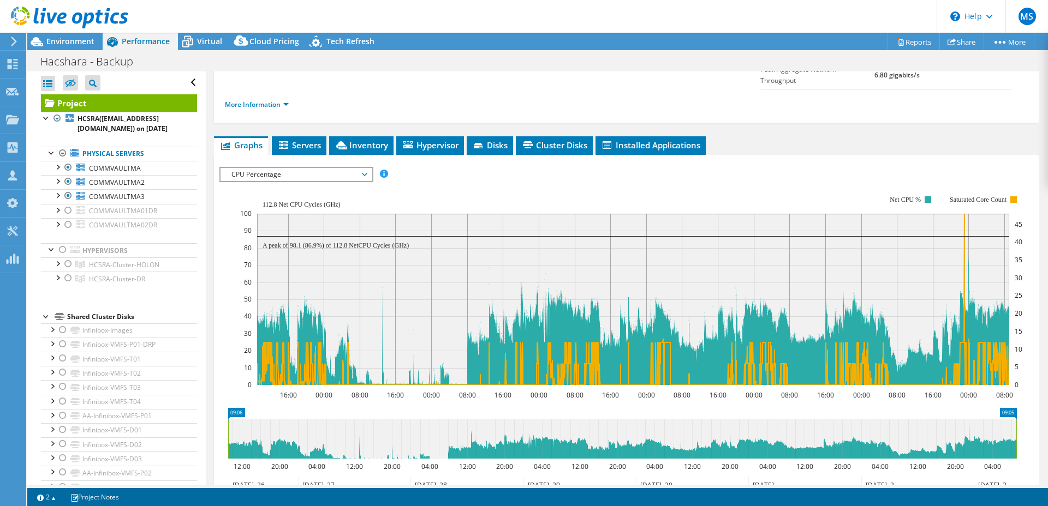
click at [335, 167] on div "CPU Percentage IOPS Disk Throughput IO Size Latency Queue Depth CPU Percentage …" at bounding box center [296, 174] width 154 height 15
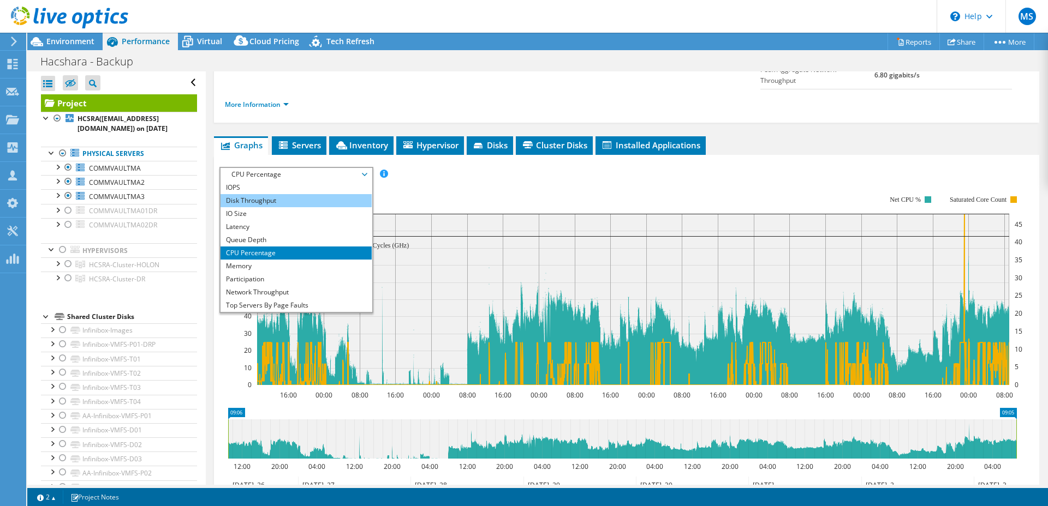
click at [251, 194] on li "Disk Throughput" at bounding box center [295, 200] width 151 height 13
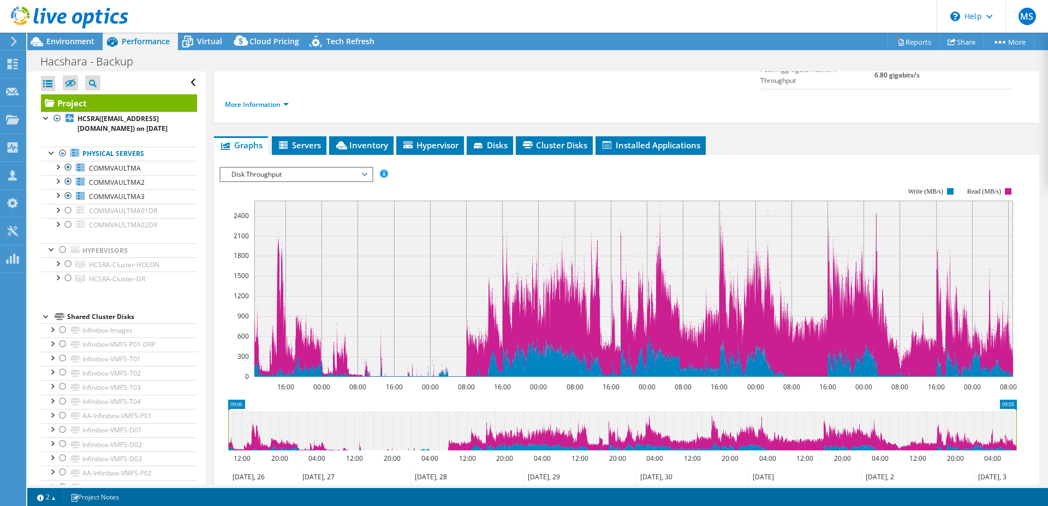
click at [278, 168] on span "Disk Throughput" at bounding box center [296, 174] width 140 height 13
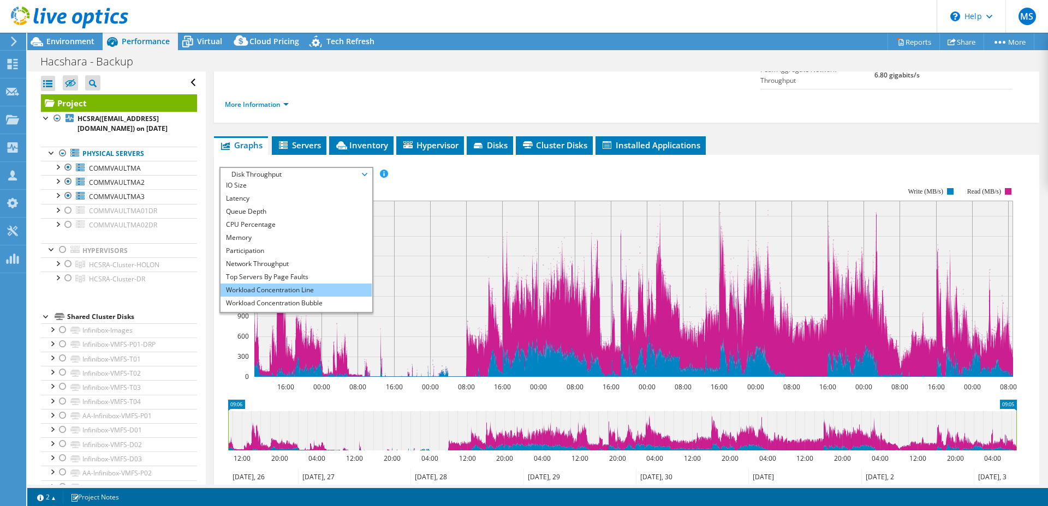
scroll to position [39, 0]
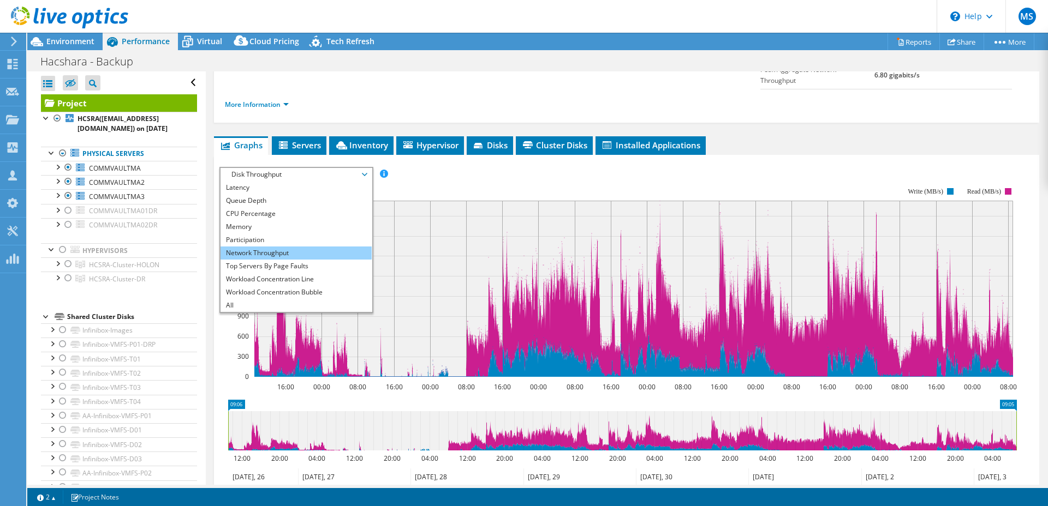
click at [278, 247] on li "Network Throughput" at bounding box center [295, 253] width 151 height 13
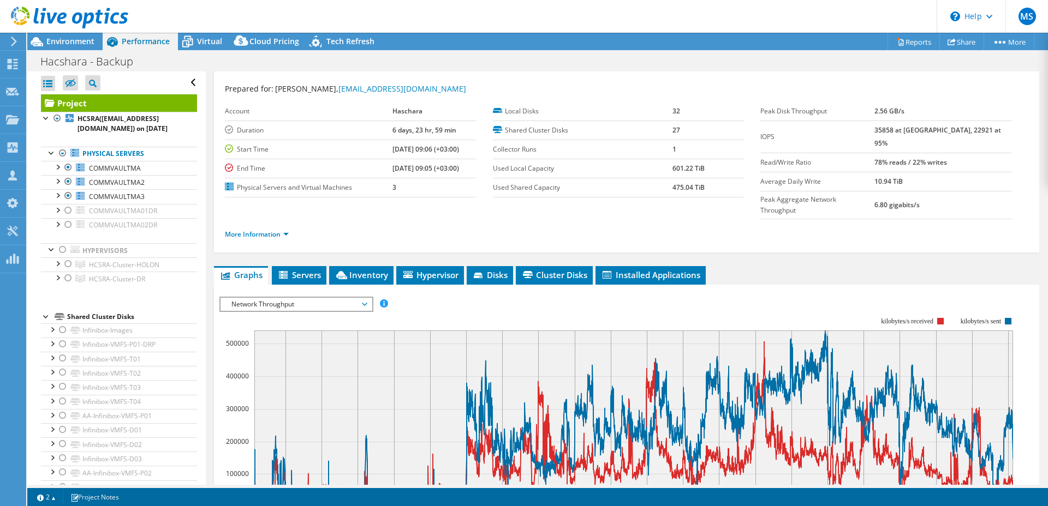
scroll to position [0, 0]
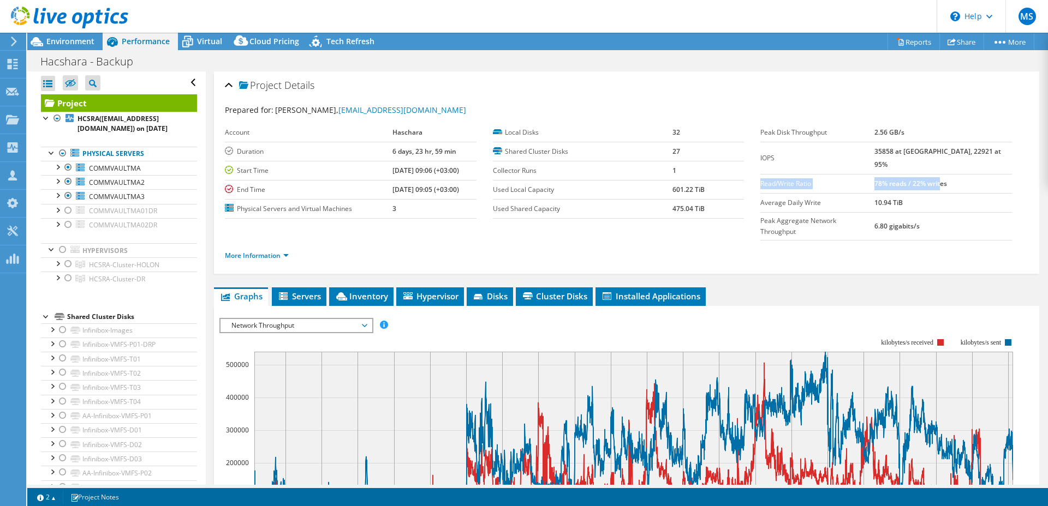
drag, startPoint x: 963, startPoint y: 172, endPoint x: 828, endPoint y: 164, distance: 135.0
click at [828, 174] on tr "Read/Write Ratio 78% reads / 22% writes" at bounding box center [886, 183] width 252 height 19
click at [829, 178] on label "Read/Write Ratio" at bounding box center [817, 183] width 114 height 11
click at [69, 211] on div at bounding box center [68, 210] width 11 height 13
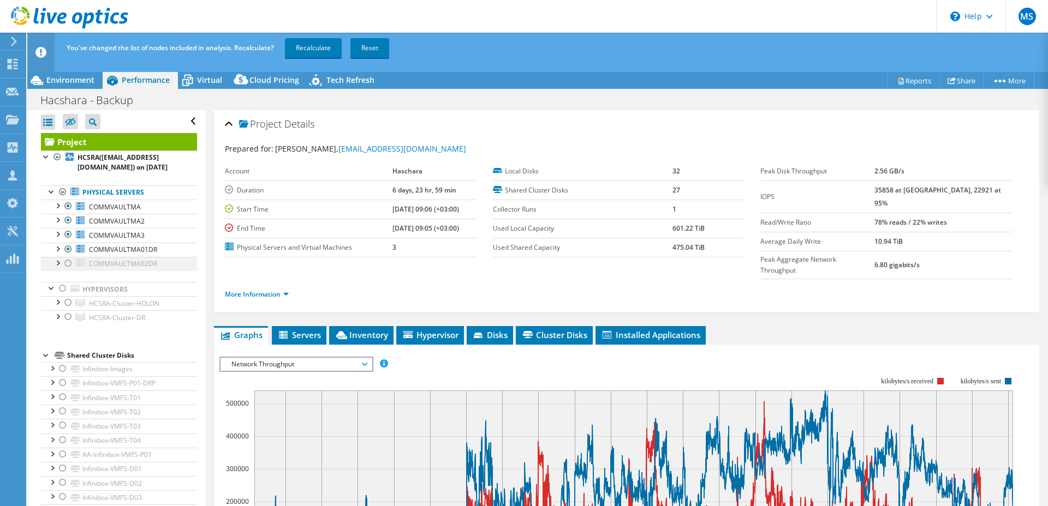
click at [68, 262] on div at bounding box center [68, 263] width 11 height 13
click at [68, 233] on div at bounding box center [68, 234] width 11 height 13
click at [68, 221] on div at bounding box center [68, 220] width 11 height 13
click at [68, 208] on div at bounding box center [68, 206] width 11 height 13
click at [321, 46] on link "Recalculate" at bounding box center [313, 48] width 57 height 20
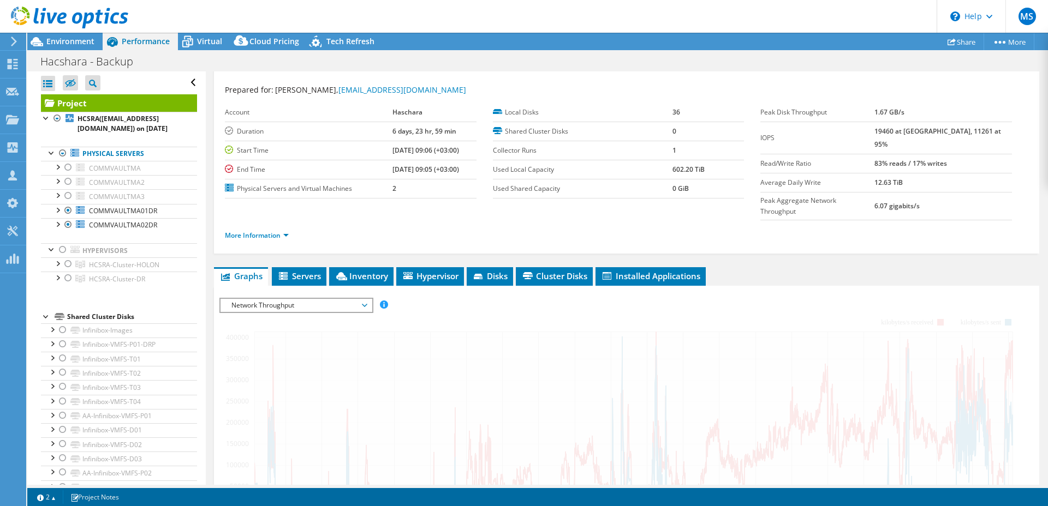
scroll to position [41, 0]
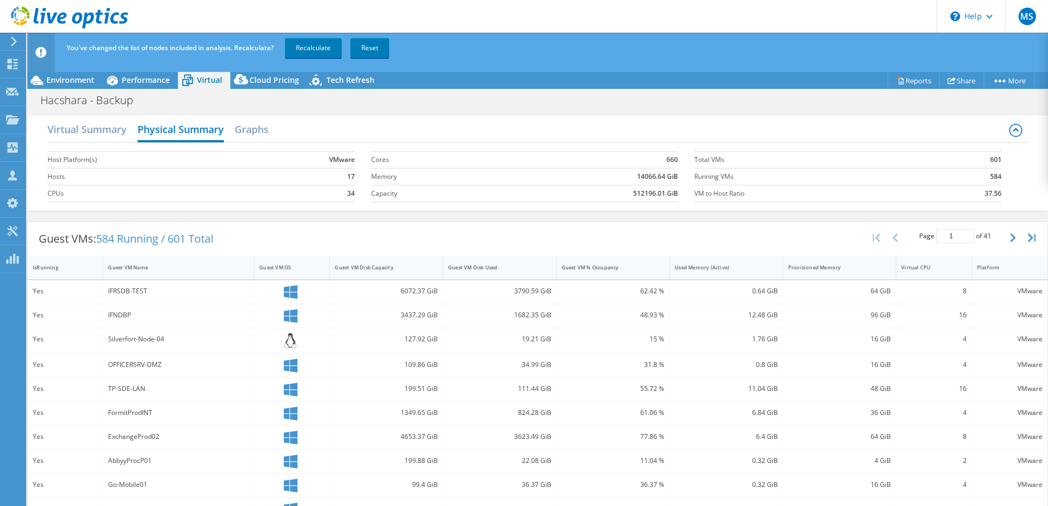
select select "USD"
drag, startPoint x: 734, startPoint y: 194, endPoint x: 712, endPoint y: 196, distance: 22.5
click at [712, 196] on label "VM to Host Ratio" at bounding box center [811, 193] width 235 height 11
drag, startPoint x: 88, startPoint y: 142, endPoint x: 91, endPoint y: 130, distance: 12.4
click at [88, 142] on div "Virtual Summary Physical Summary Graphs" at bounding box center [536, 130] width 979 height 25
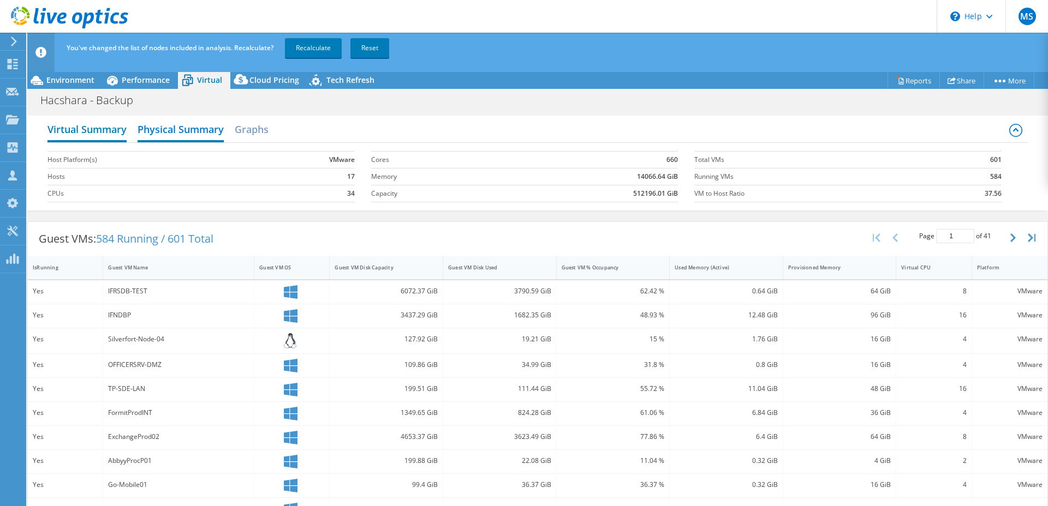
drag, startPoint x: 91, startPoint y: 125, endPoint x: 125, endPoint y: 130, distance: 34.7
click at [91, 125] on h2 "Virtual Summary" at bounding box center [86, 130] width 79 height 24
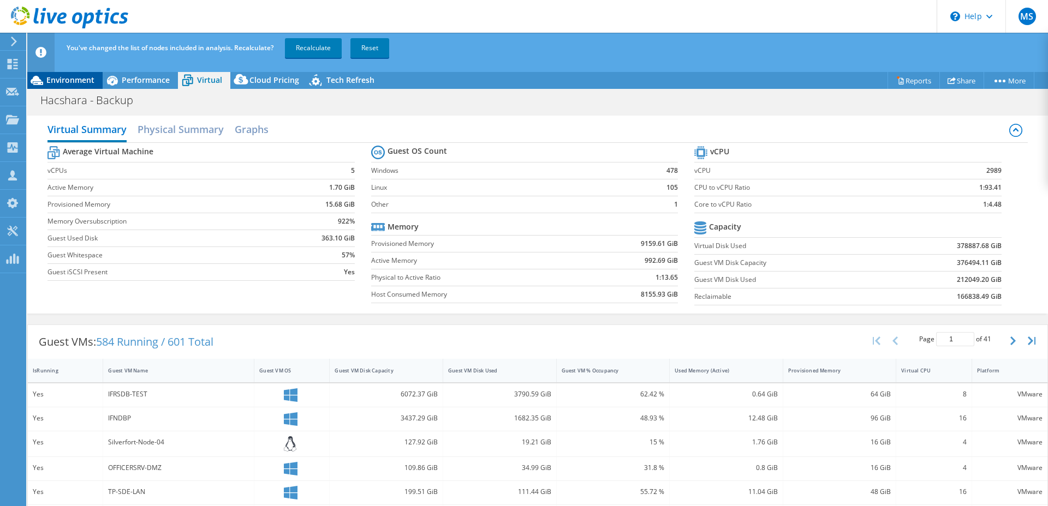
click at [46, 81] on span "Environment" at bounding box center [70, 80] width 48 height 10
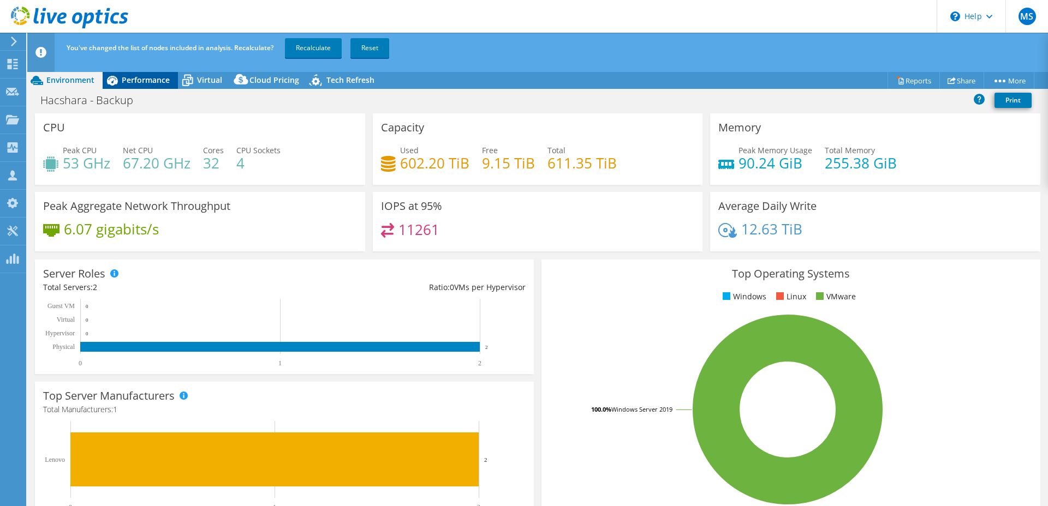
click at [156, 81] on span "Performance" at bounding box center [146, 80] width 48 height 10
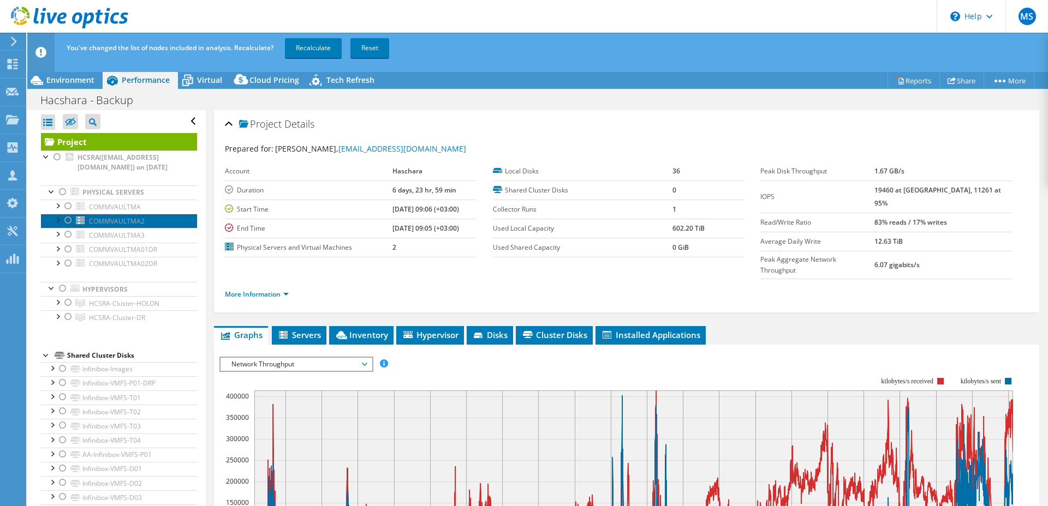
click at [106, 214] on link "COMMVAULTMA2" at bounding box center [119, 221] width 156 height 14
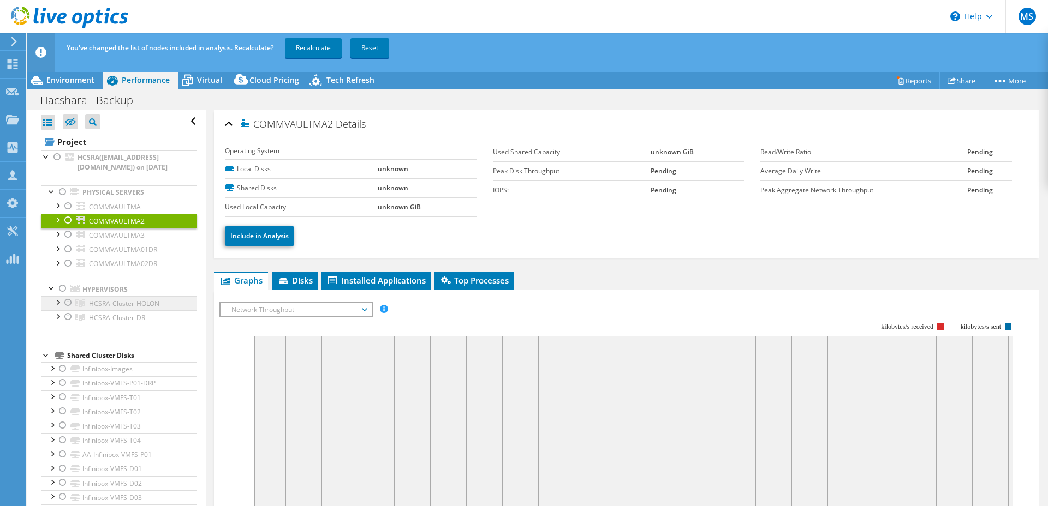
click at [98, 304] on span "HCSRA-Cluster-HOLON" at bounding box center [124, 303] width 70 height 9
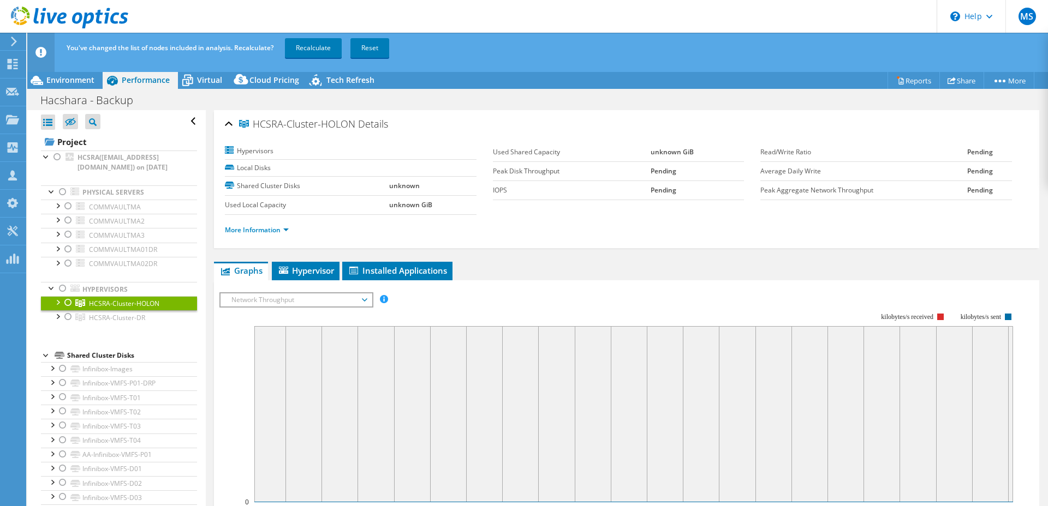
click at [56, 303] on div at bounding box center [57, 301] width 11 height 11
click at [123, 319] on link "ucs-esx4.corp.ildc" at bounding box center [119, 317] width 156 height 14
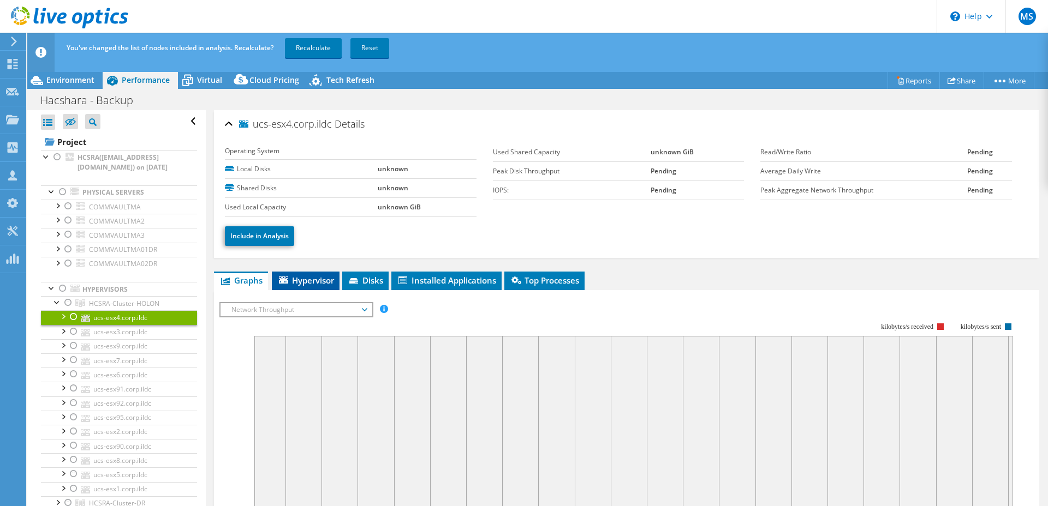
click at [313, 285] on li "Hypervisor" at bounding box center [306, 281] width 68 height 19
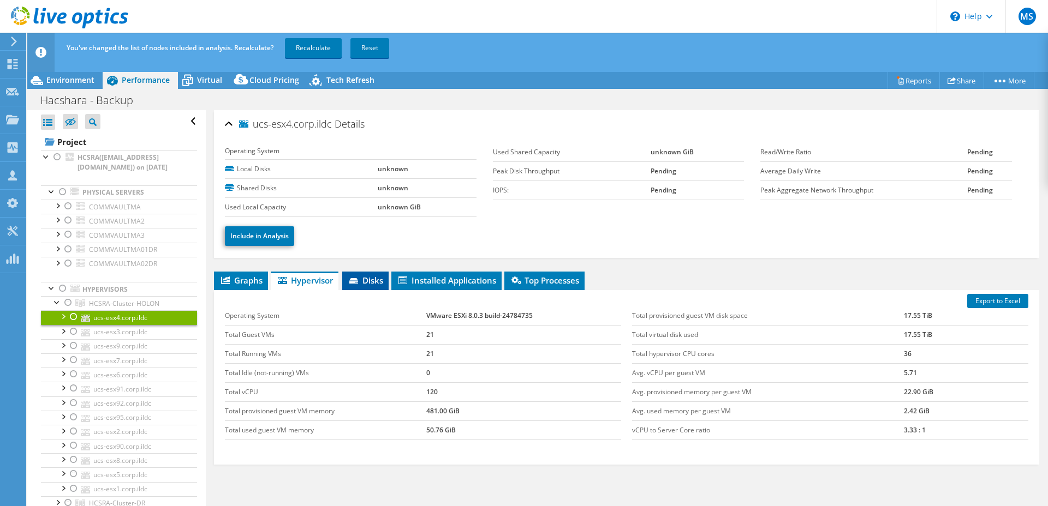
click at [349, 276] on span "Disks" at bounding box center [365, 280] width 35 height 11
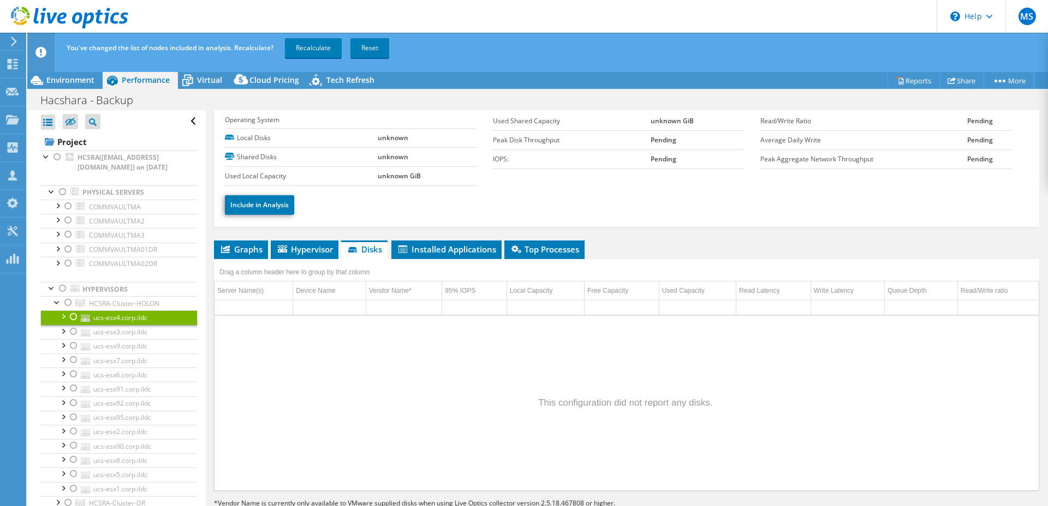
scroll to position [40, 0]
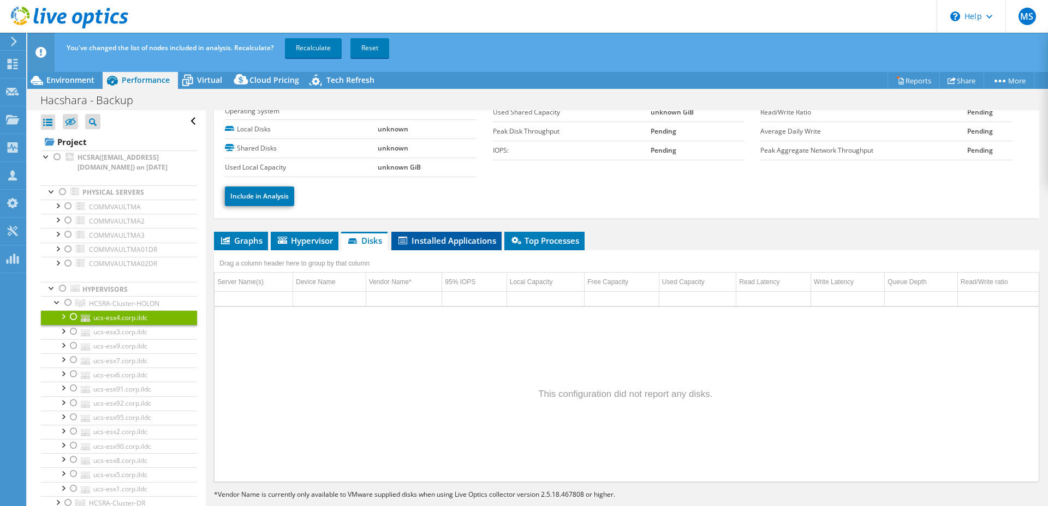
click at [443, 242] on span "Installed Applications" at bounding box center [446, 240] width 99 height 11
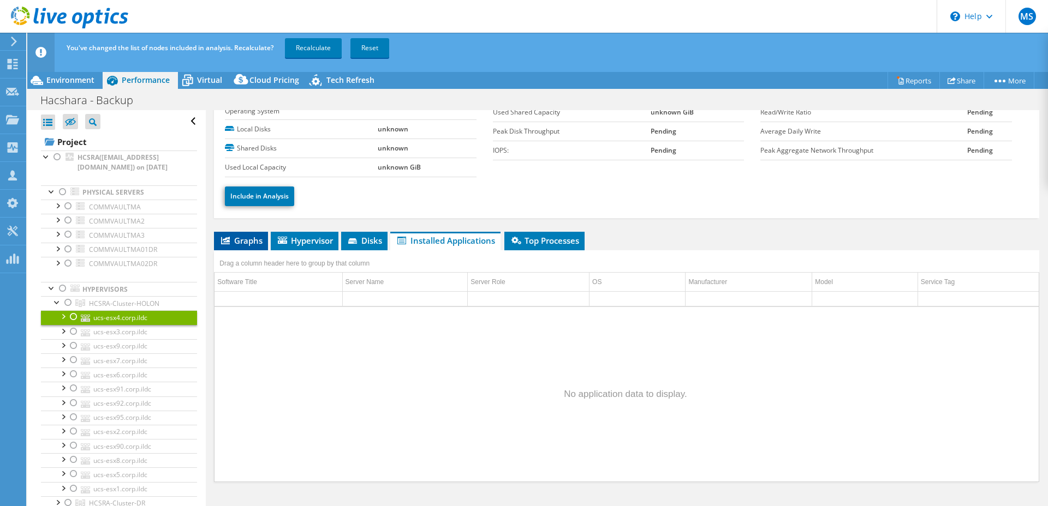
click at [247, 244] on span "Graphs" at bounding box center [240, 240] width 43 height 11
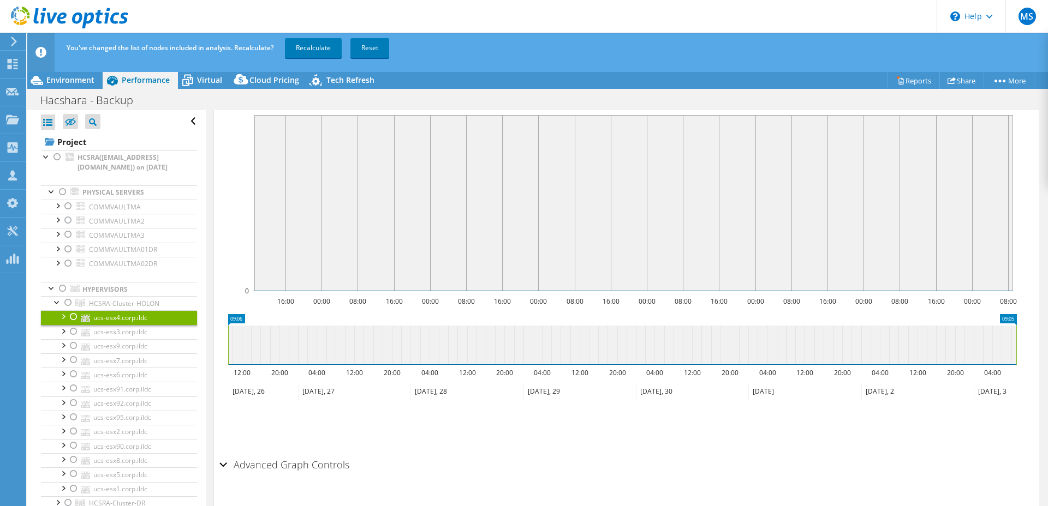
scroll to position [226, 0]
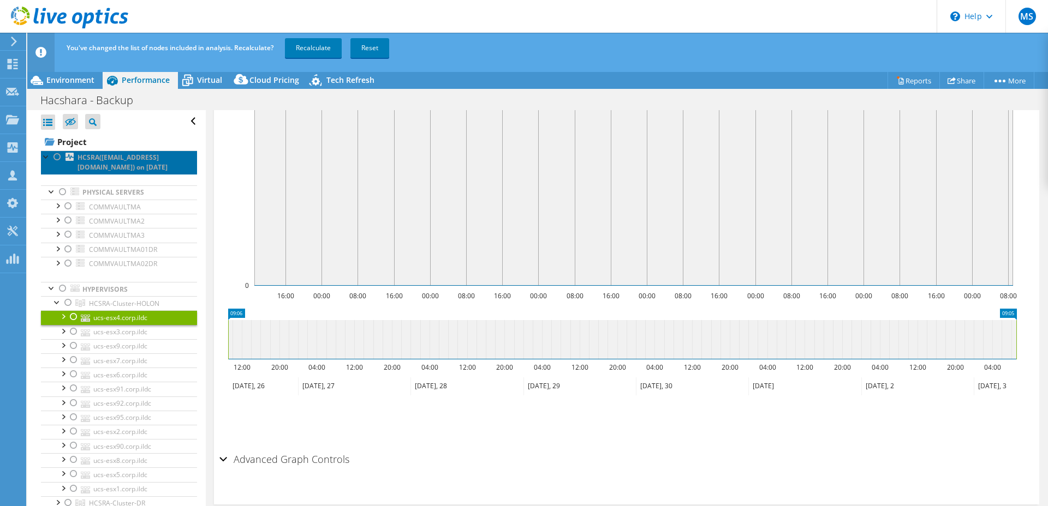
click at [145, 158] on b "HCSRA([EMAIL_ADDRESS][DOMAIN_NAME]) on [DATE]" at bounding box center [122, 162] width 90 height 19
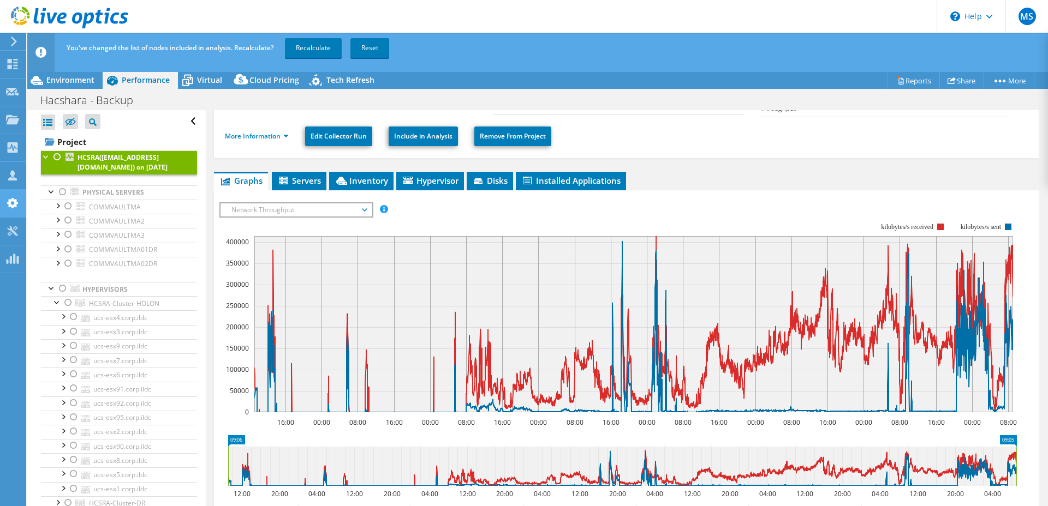
scroll to position [0, 0]
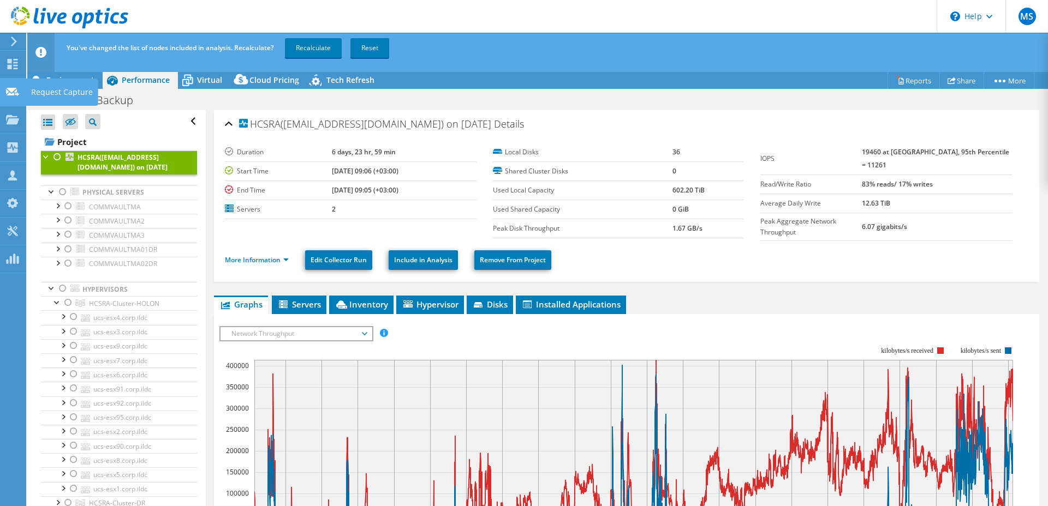
click at [75, 82] on div "Request Capture" at bounding box center [62, 92] width 73 height 27
click at [81, 80] on div "Request Capture" at bounding box center [62, 92] width 73 height 27
drag, startPoint x: 58, startPoint y: 81, endPoint x: 66, endPoint y: 81, distance: 8.2
click at [58, 81] on span "Environment" at bounding box center [70, 80] width 48 height 10
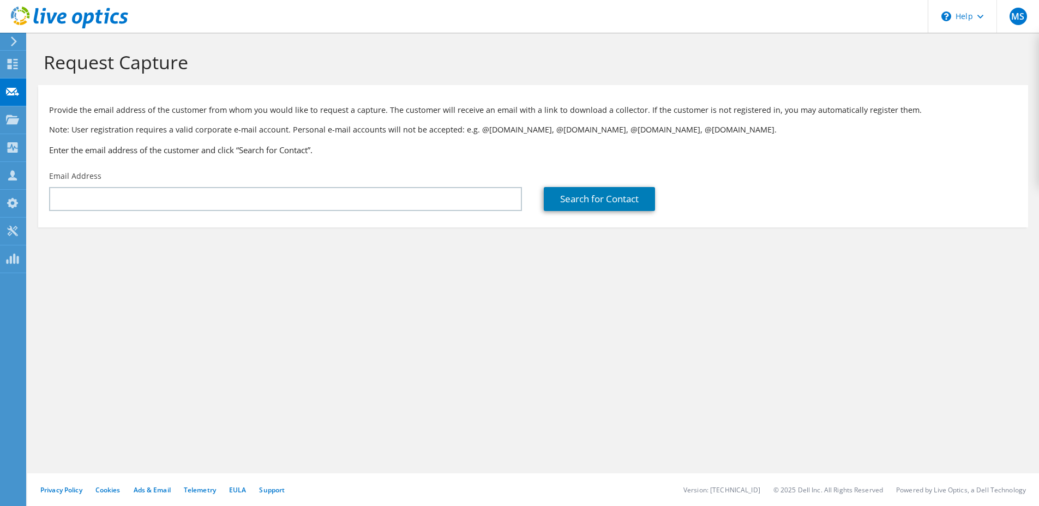
click at [60, 16] on use at bounding box center [69, 18] width 117 height 22
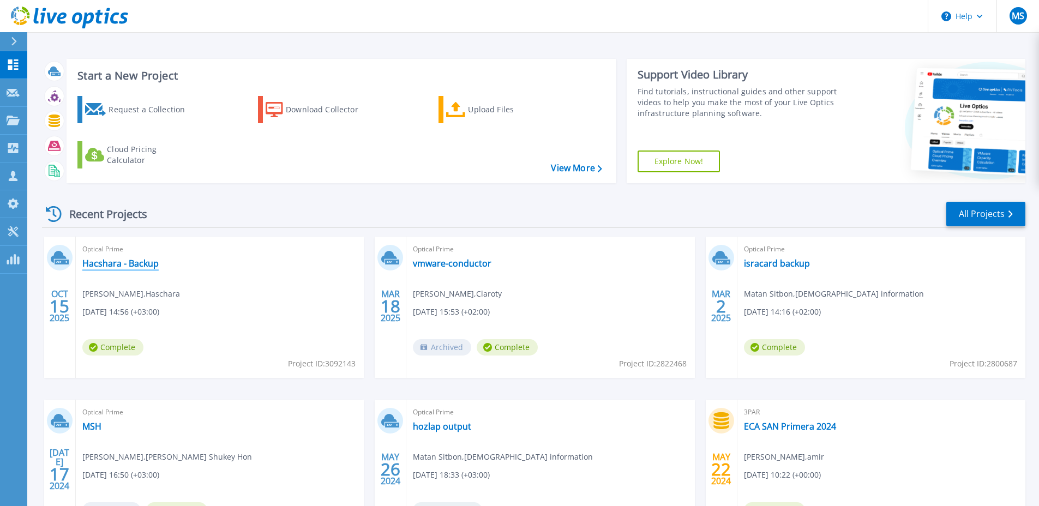
click at [130, 268] on link "Hacshara - Backup" at bounding box center [120, 263] width 76 height 11
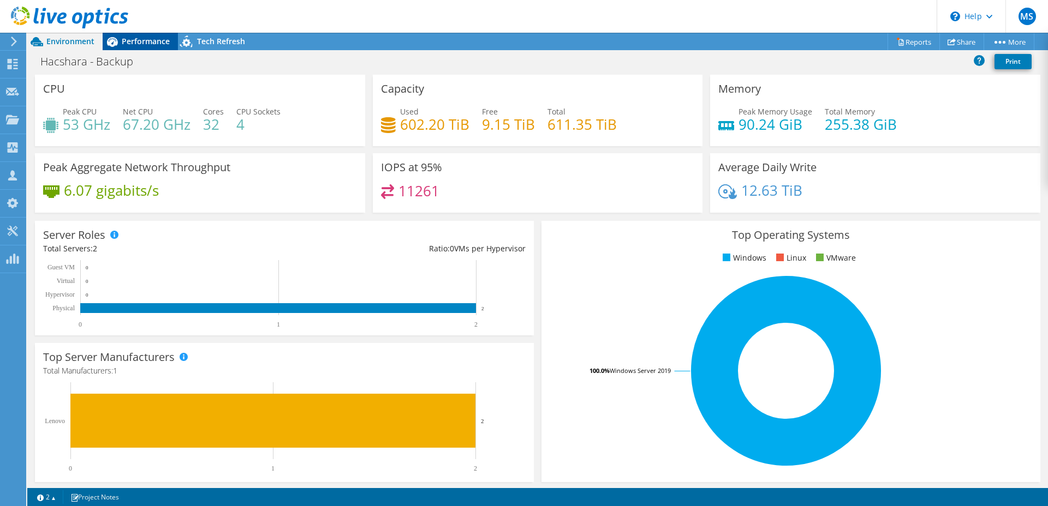
click at [156, 41] on span "Performance" at bounding box center [146, 41] width 48 height 10
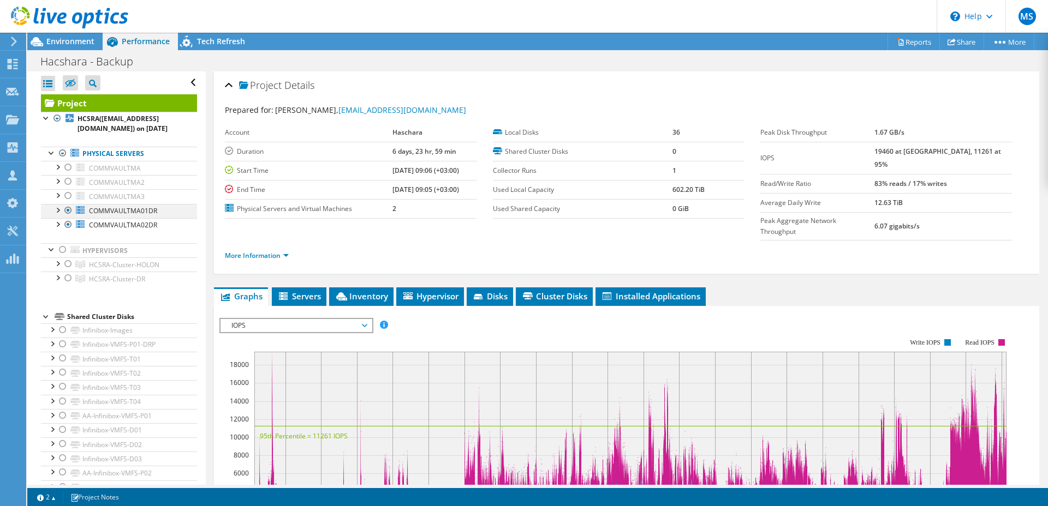
click at [68, 212] on div at bounding box center [68, 210] width 11 height 13
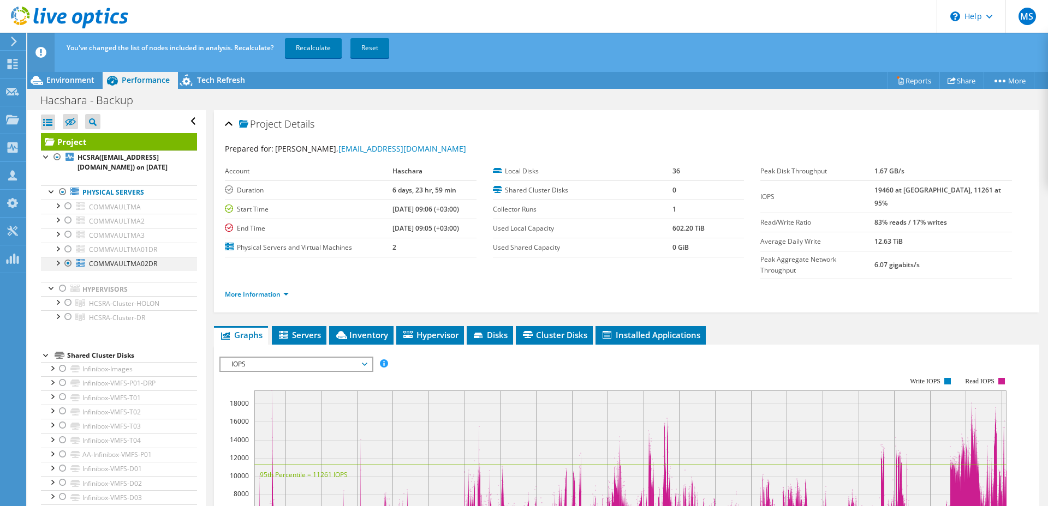
click at [69, 266] on div at bounding box center [68, 263] width 11 height 13
click at [70, 210] on div at bounding box center [68, 206] width 11 height 13
click at [313, 52] on link "Recalculate" at bounding box center [313, 48] width 57 height 20
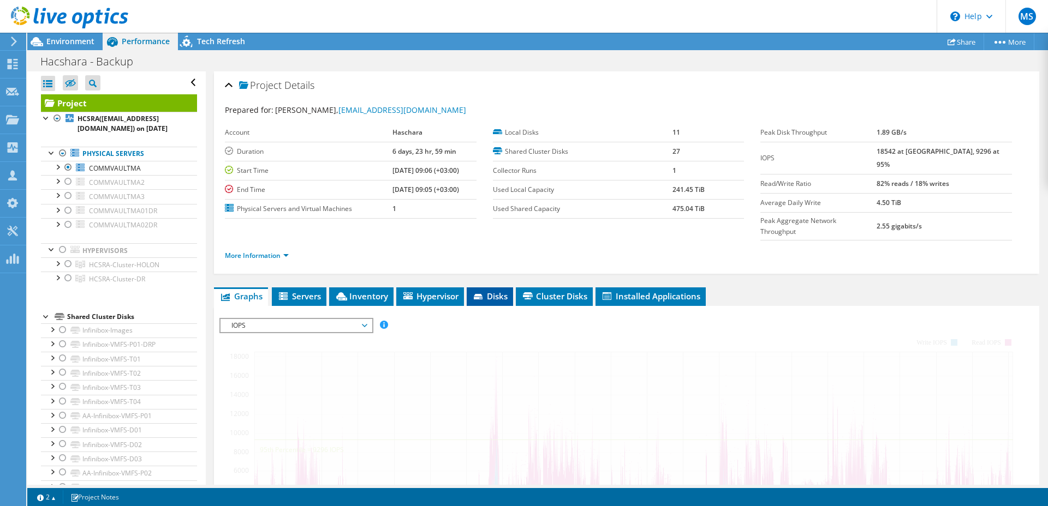
click at [487, 291] on span "Disks" at bounding box center [489, 296] width 35 height 11
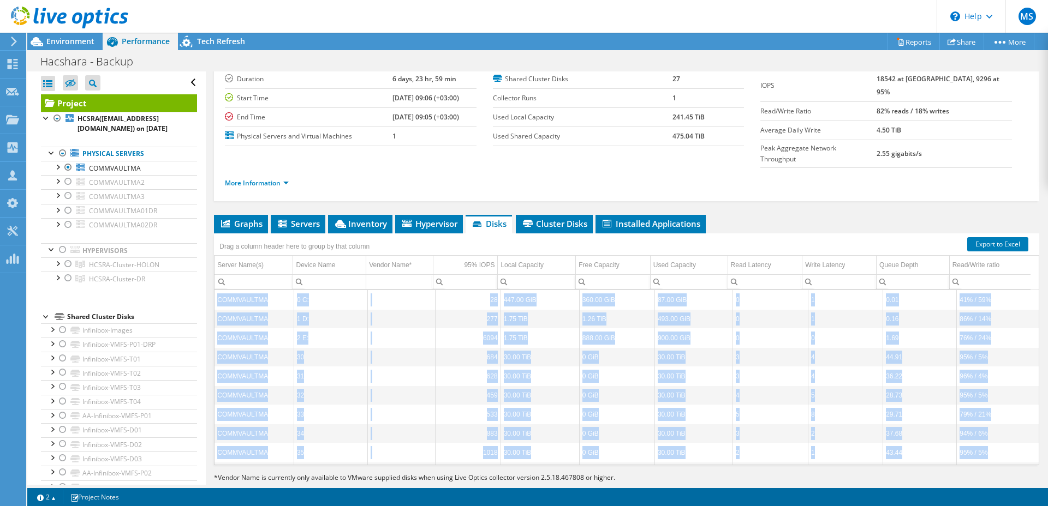
scroll to position [44, 0]
drag, startPoint x: 820, startPoint y: 433, endPoint x: 715, endPoint y: 418, distance: 106.4
click at [742, 435] on div "COMMVAULTMA 0 C: 28 447.00 GiB 360.00 GiB 87.00 GiB 0 1 0.01 41% / 59% COMMVAUL…" at bounding box center [626, 377] width 824 height 175
click at [606, 350] on td "0 GiB" at bounding box center [616, 359] width 75 height 19
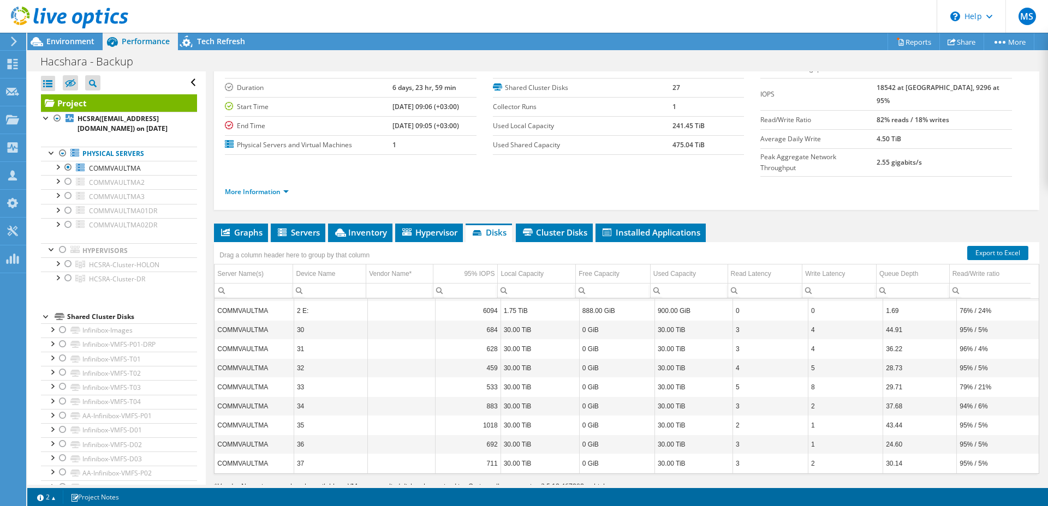
scroll to position [73, 0]
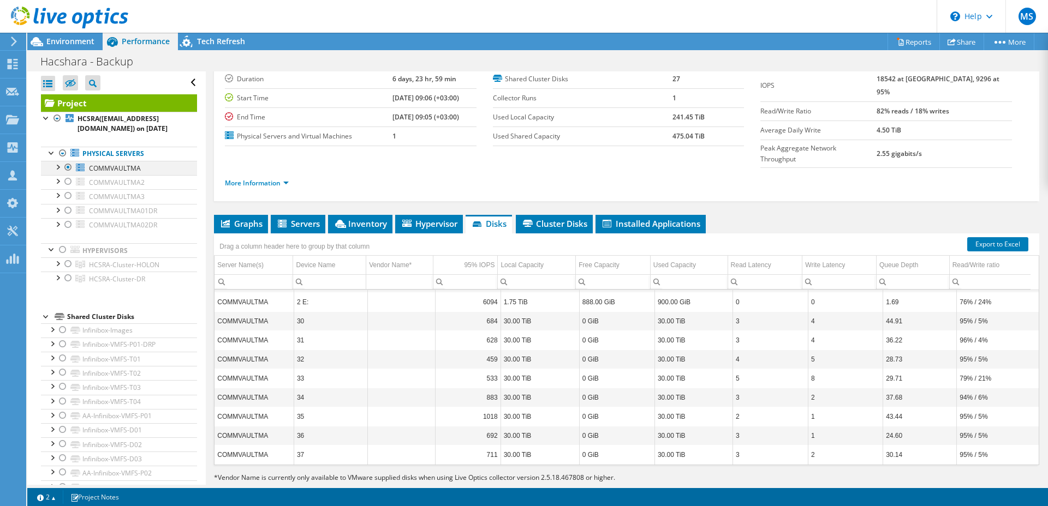
click at [58, 166] on div at bounding box center [57, 166] width 11 height 11
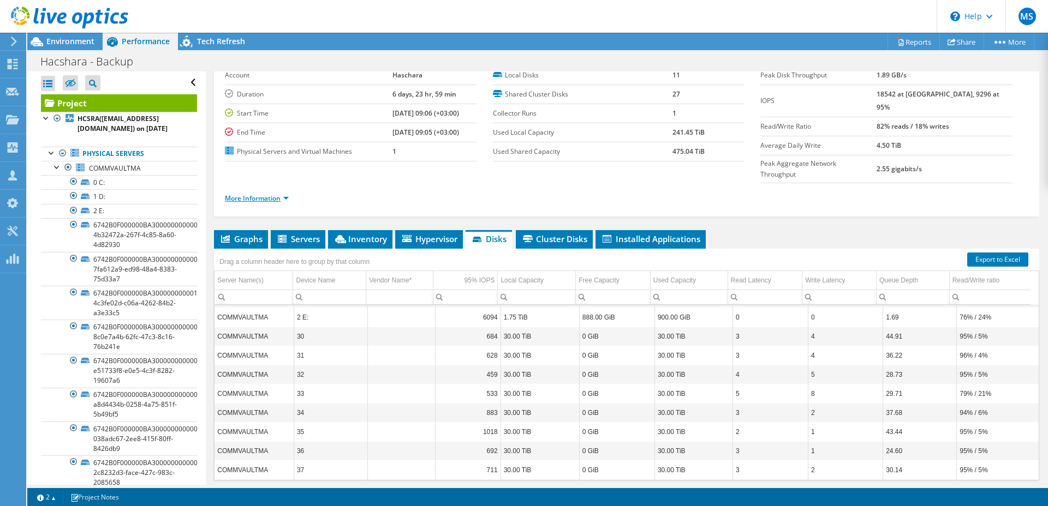
scroll to position [0, 0]
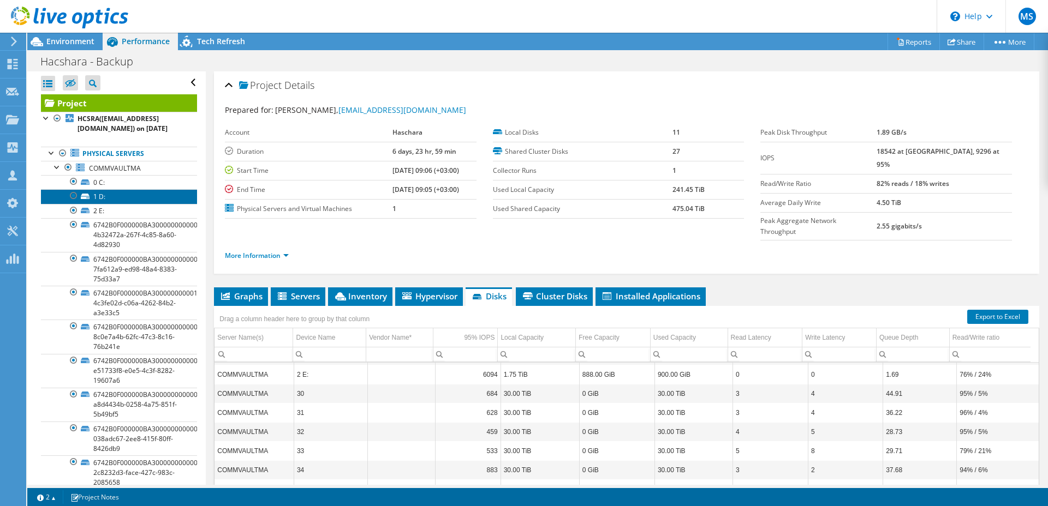
click at [118, 196] on link "1 D:" at bounding box center [119, 196] width 156 height 14
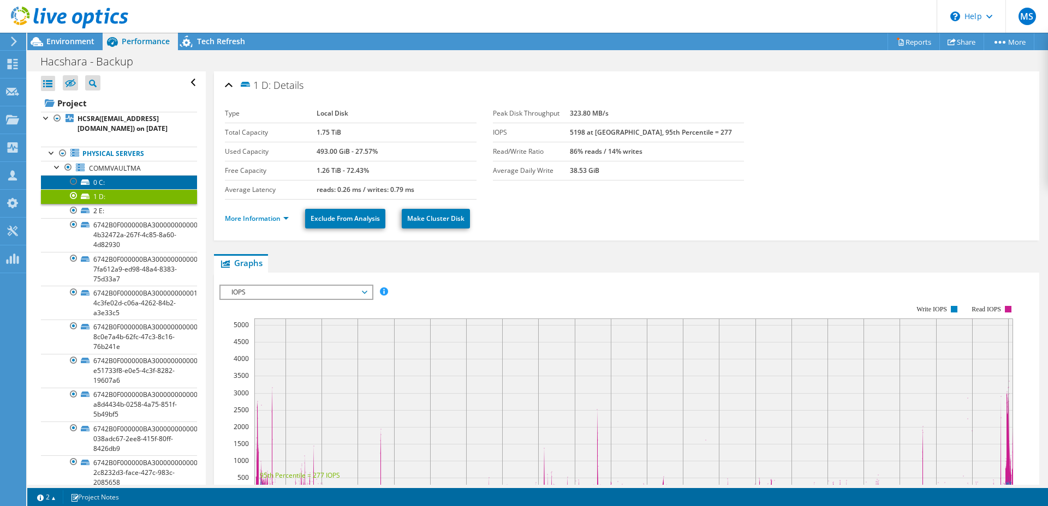
click at [125, 183] on link "0 C:" at bounding box center [119, 182] width 156 height 14
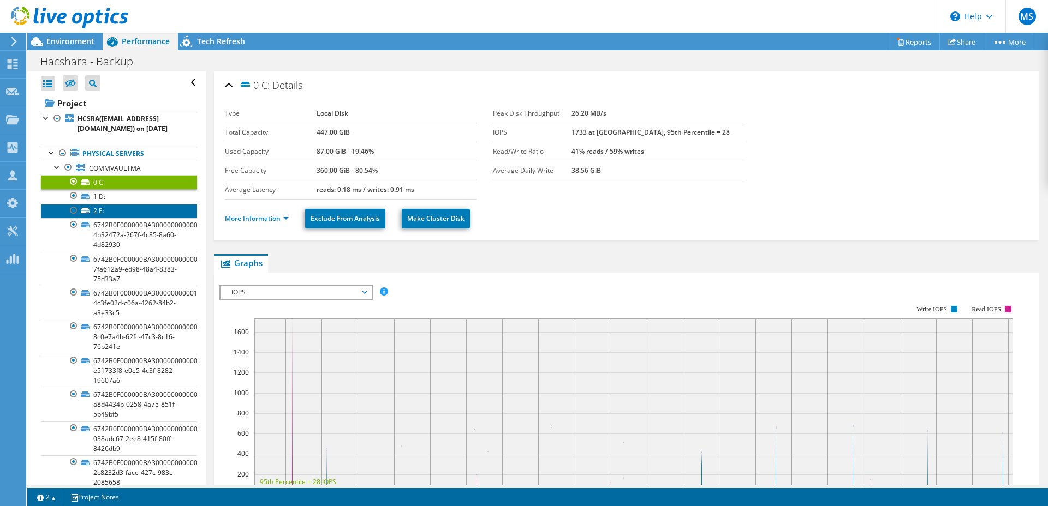
click at [122, 208] on link "2 E:" at bounding box center [119, 211] width 156 height 14
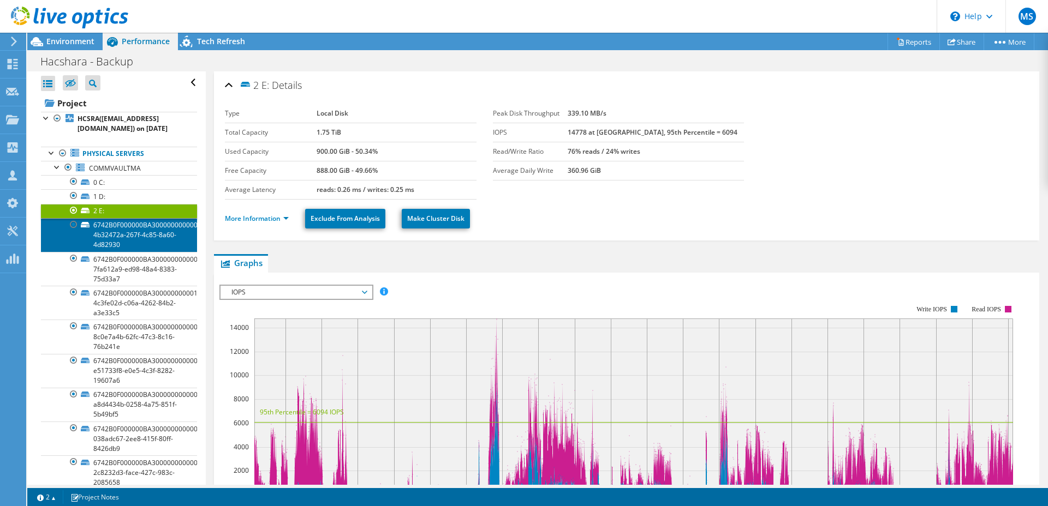
click at [120, 226] on link "6742B0F000000BA30000000000001230-4b32472a-267f-4c85-8a60-4d82930" at bounding box center [119, 235] width 156 height 34
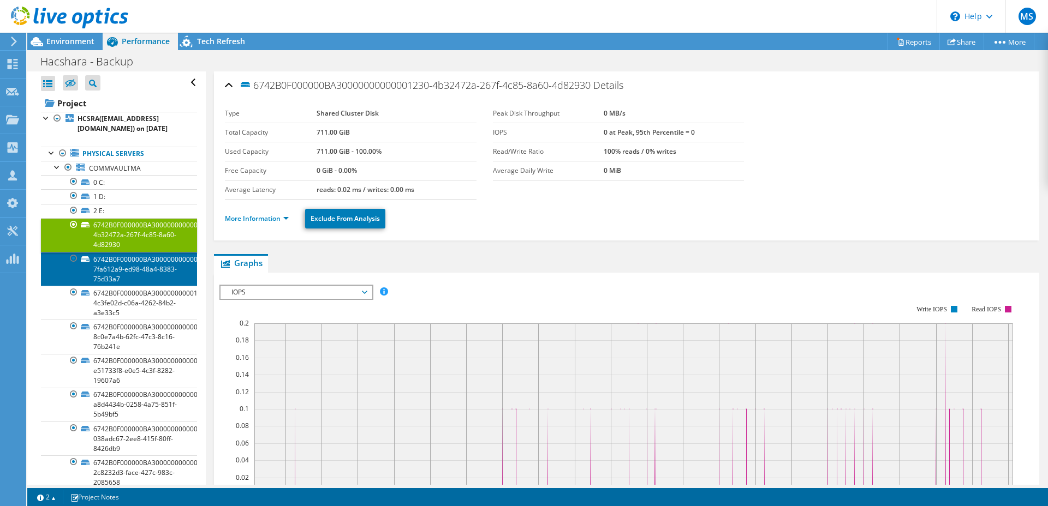
click at [110, 273] on link "6742B0F000000BA30000000000018561-7fa612a9-ed98-48a4-8383-75d33a7" at bounding box center [119, 269] width 156 height 34
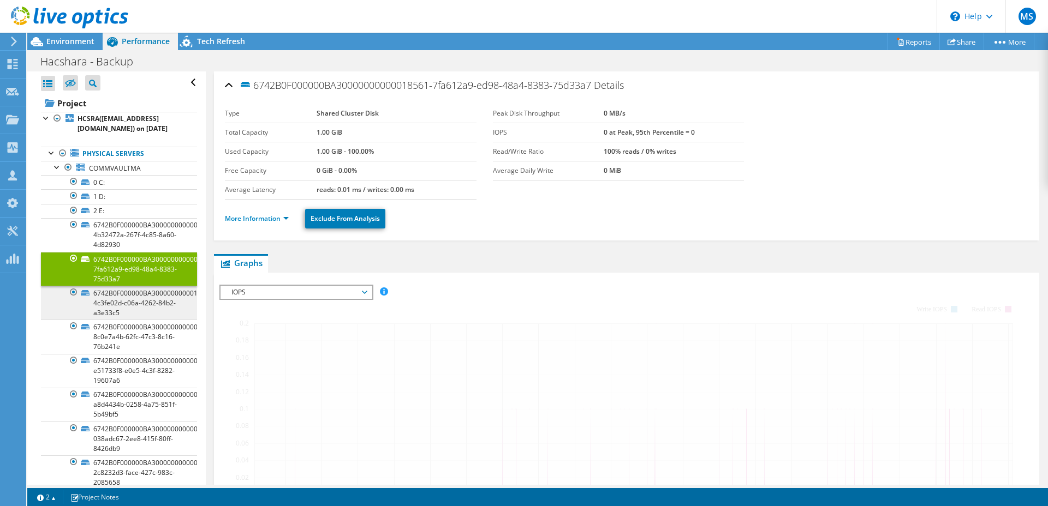
click at [123, 309] on link "6742B0F000000BA30000000000100085-4c3fe02d-c06a-4262-84b2-a3e33c5" at bounding box center [119, 303] width 156 height 34
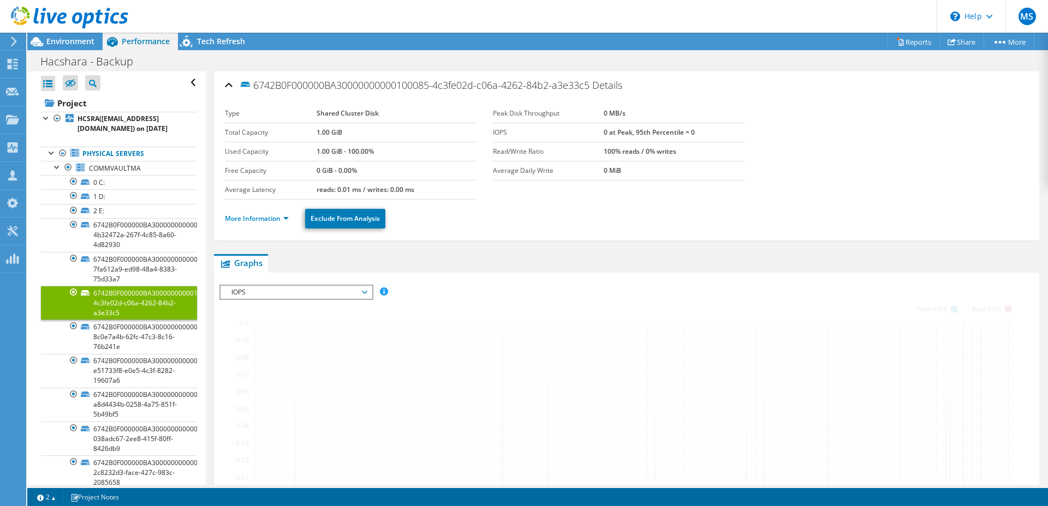
scroll to position [139, 0]
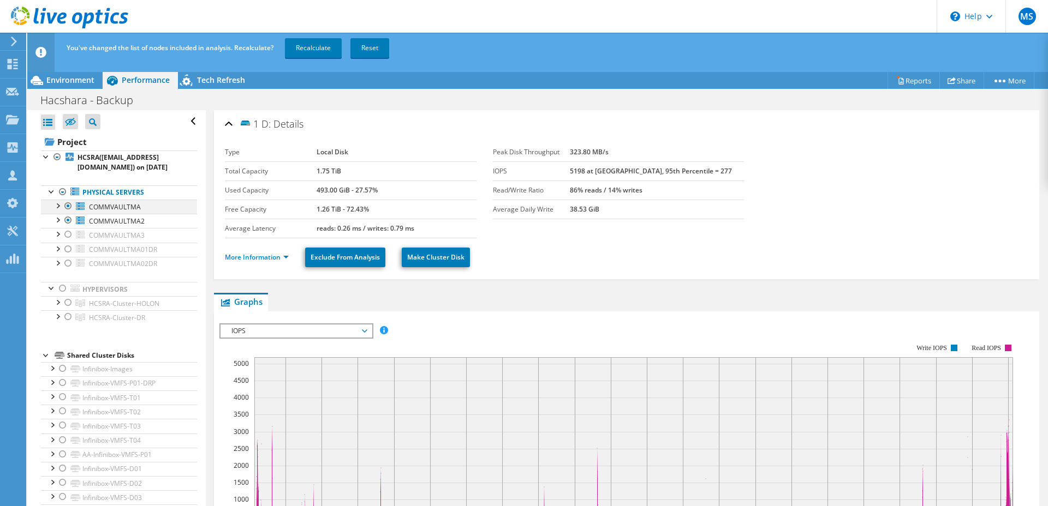
click at [68, 207] on div at bounding box center [68, 206] width 11 height 13
click at [309, 46] on link "Recalculate" at bounding box center [313, 48] width 57 height 20
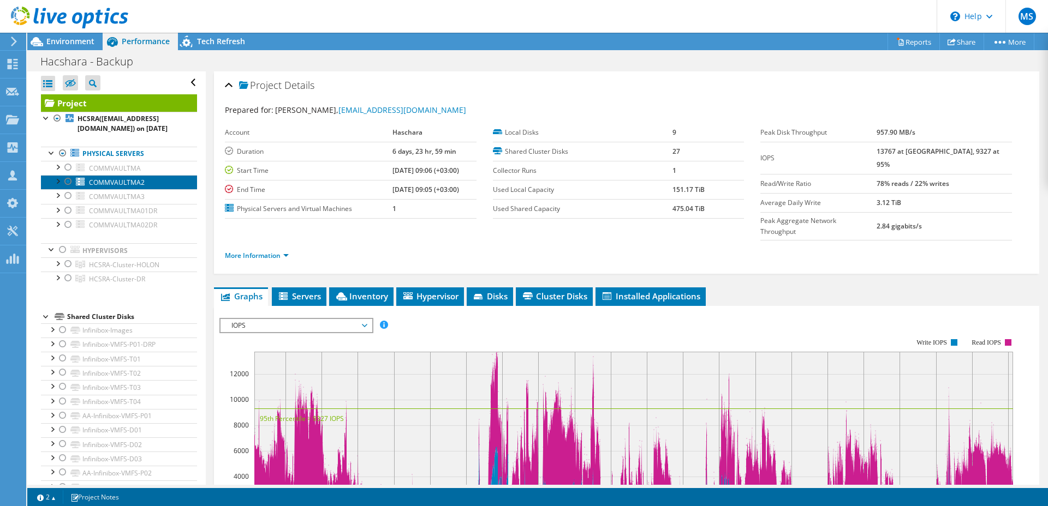
click at [159, 183] on link "COMMVAULTMA2" at bounding box center [119, 182] width 156 height 14
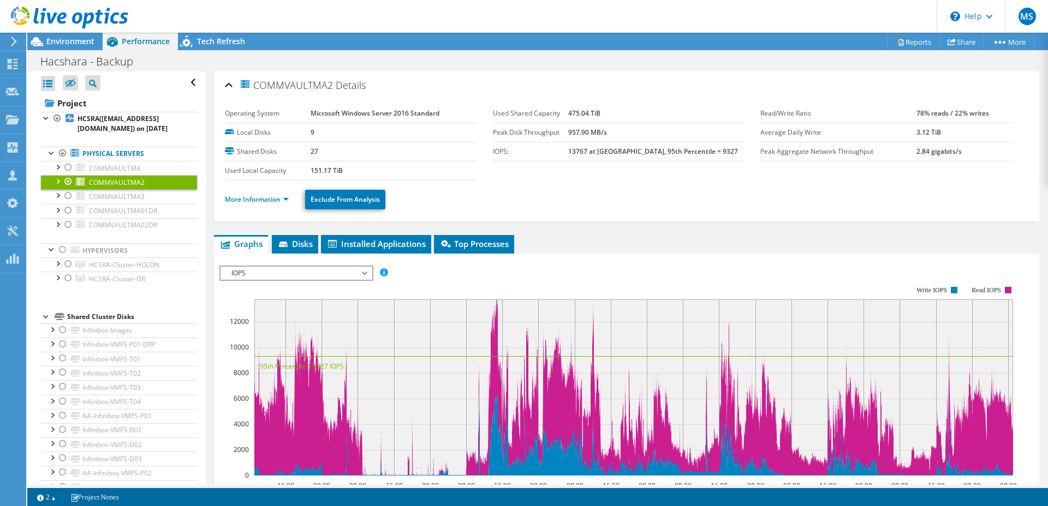
drag, startPoint x: 571, startPoint y: 116, endPoint x: 699, endPoint y: 153, distance: 133.6
click at [699, 153] on tbody "Used Shared Capacity 475.04 TiB Peak Disk Throughput 957.90 MB/s IOPS: 13767 at…" at bounding box center [619, 132] width 252 height 57
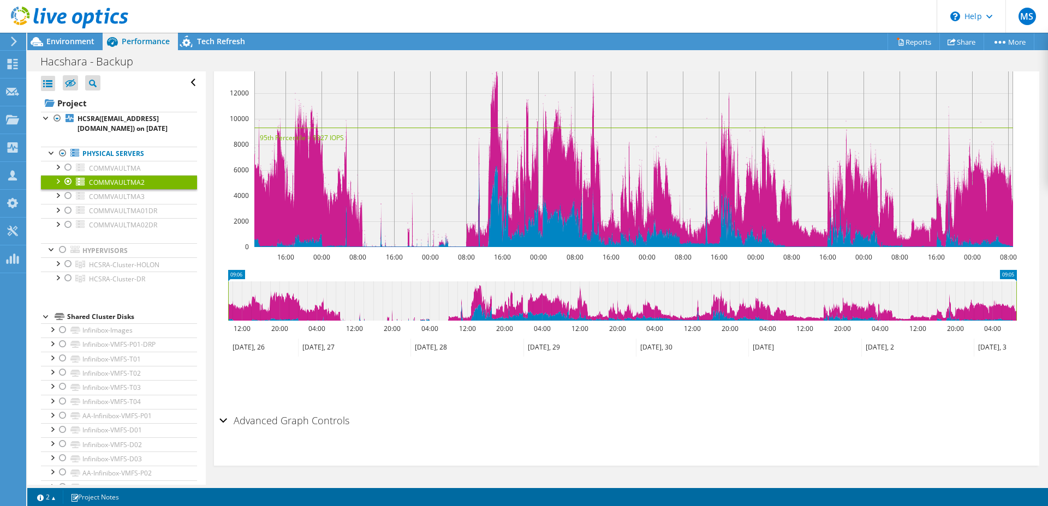
click at [221, 420] on div "Advanced Graph Controls" at bounding box center [626, 421] width 814 height 23
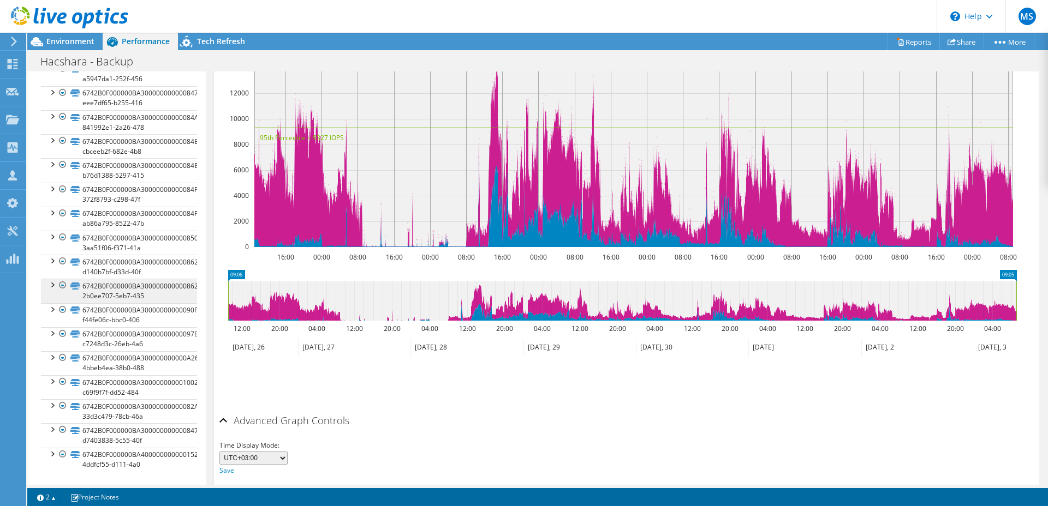
scroll to position [0, 0]
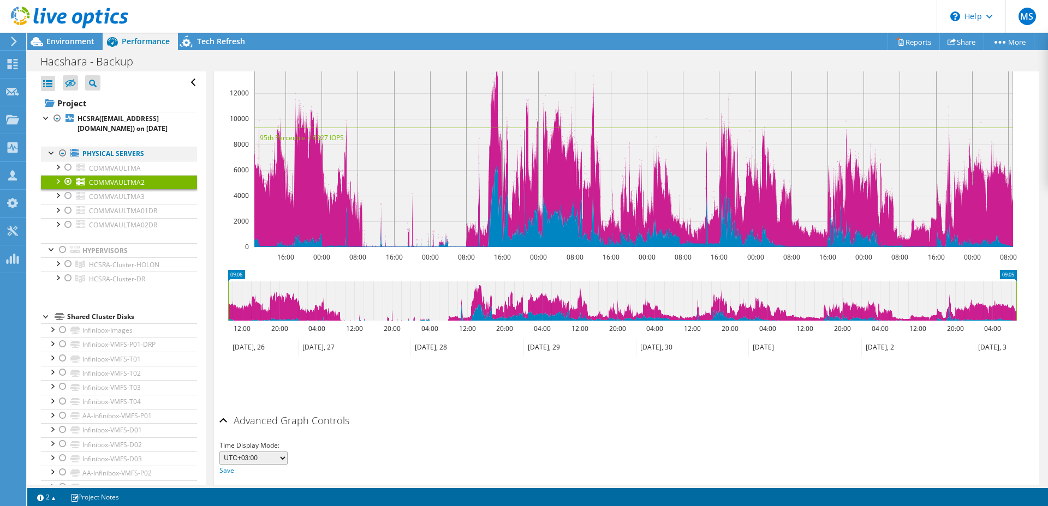
click at [52, 156] on div at bounding box center [51, 152] width 11 height 11
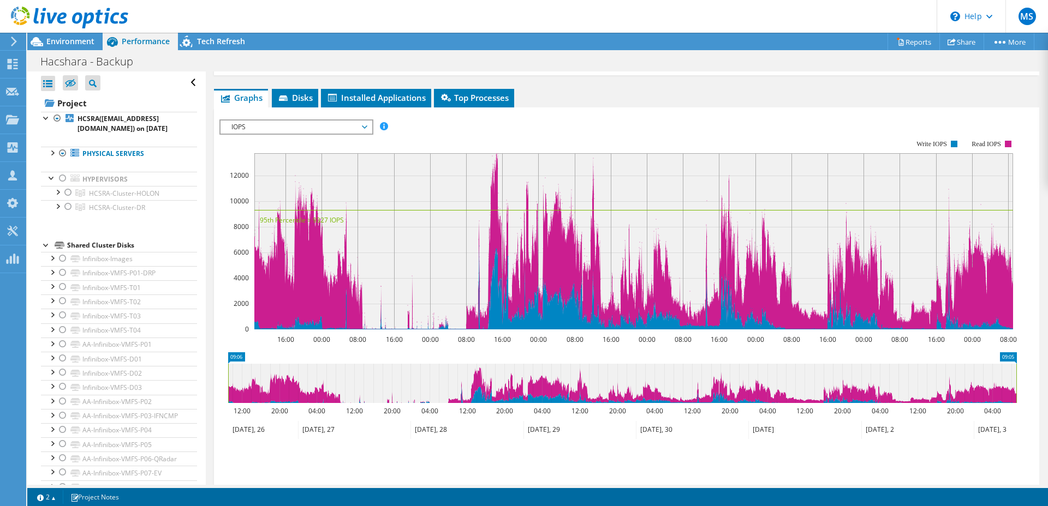
scroll to position [145, 0]
